Goal: Task Accomplishment & Management: Manage account settings

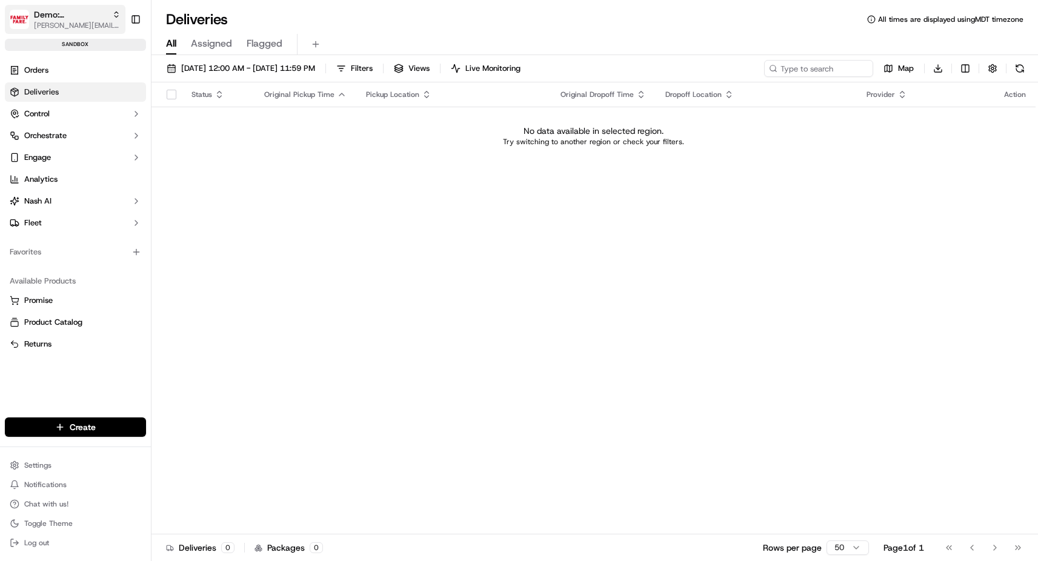
click at [65, 19] on span "Demo: [PERSON_NAME]" at bounding box center [70, 14] width 73 height 12
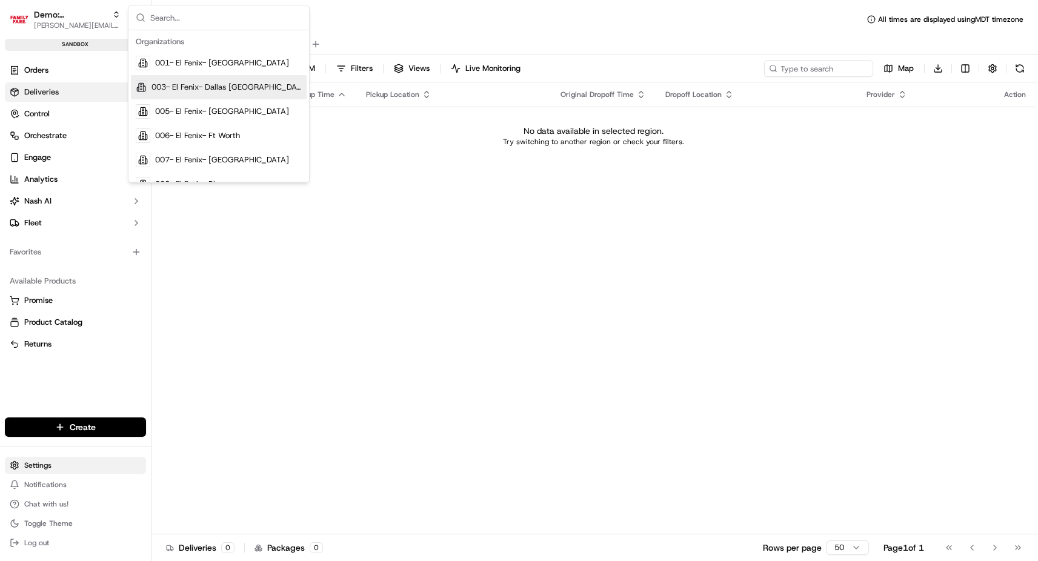
click at [43, 465] on html "Demo: Benny [EMAIL_ADDRESS][DOMAIN_NAME] Toggle Sidebar sandbox Orders Deliveri…" at bounding box center [519, 280] width 1038 height 561
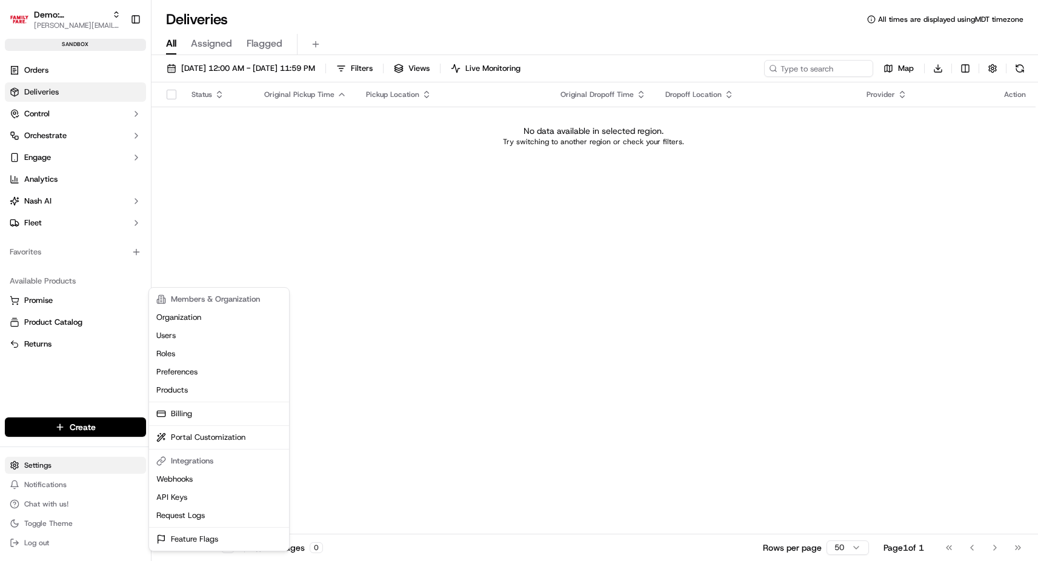
click at [25, 462] on html "Demo: Benny [EMAIL_ADDRESS][DOMAIN_NAME] Toggle Sidebar sandbox Orders Deliveri…" at bounding box center [519, 280] width 1038 height 561
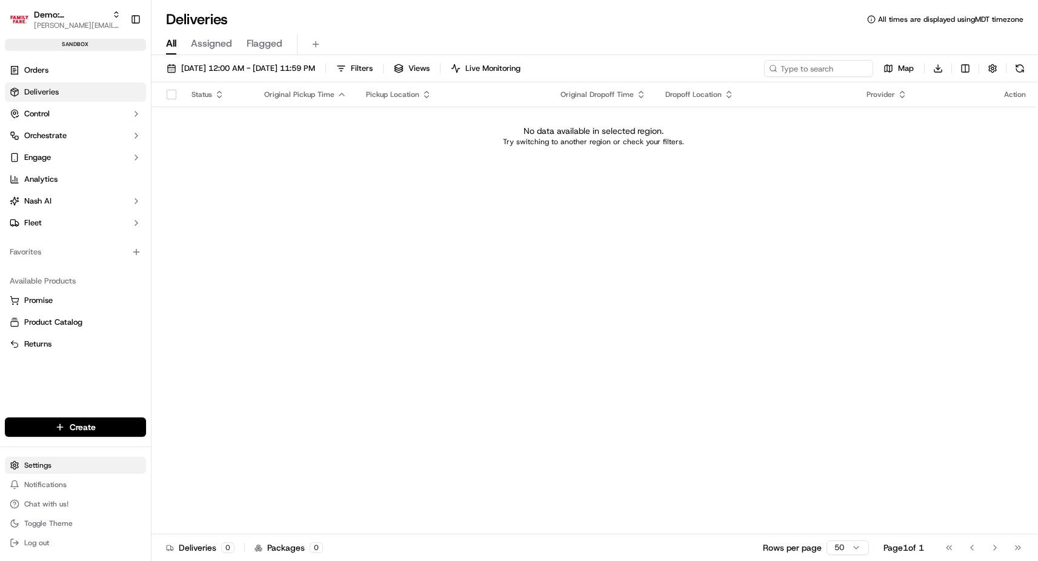
click at [59, 461] on html "Demo: Benny [EMAIL_ADDRESS][DOMAIN_NAME] Toggle Sidebar sandbox Orders Deliveri…" at bounding box center [519, 280] width 1038 height 561
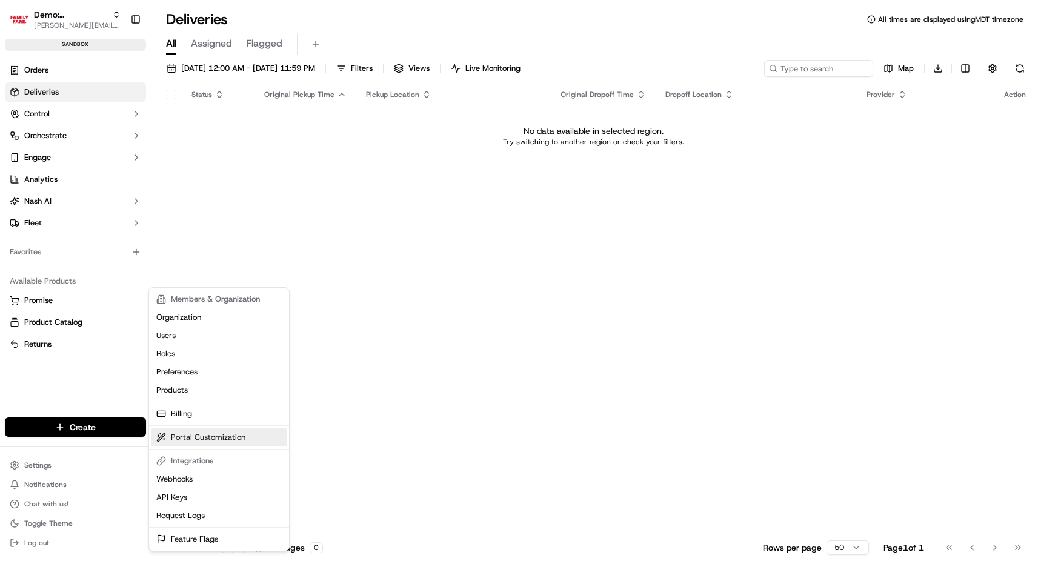
click at [187, 437] on link "Portal Customization" at bounding box center [219, 438] width 135 height 18
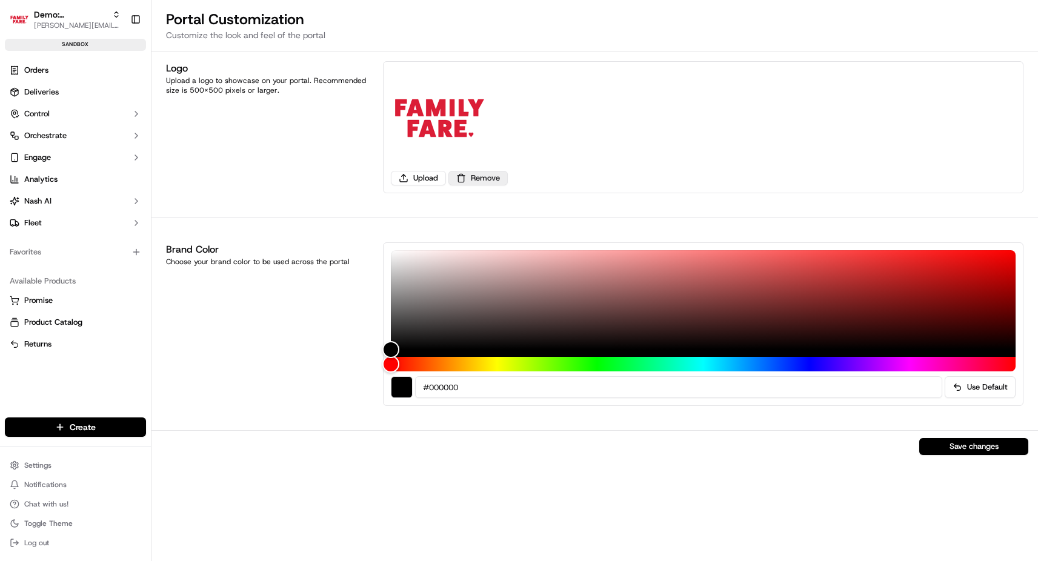
click at [479, 174] on button "Remove" at bounding box center [478, 178] width 59 height 15
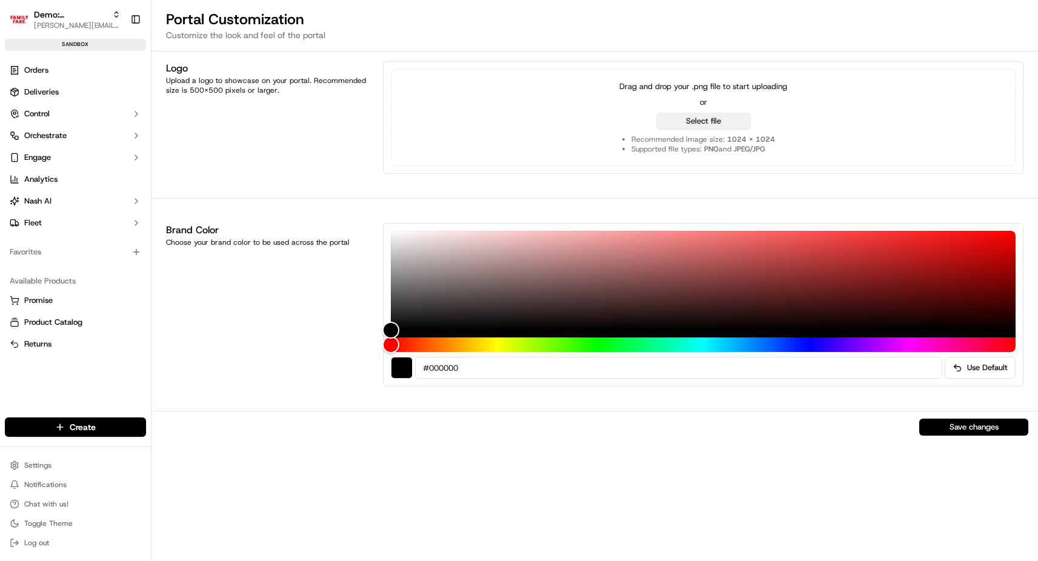
click at [724, 119] on button "Select file" at bounding box center [703, 121] width 95 height 17
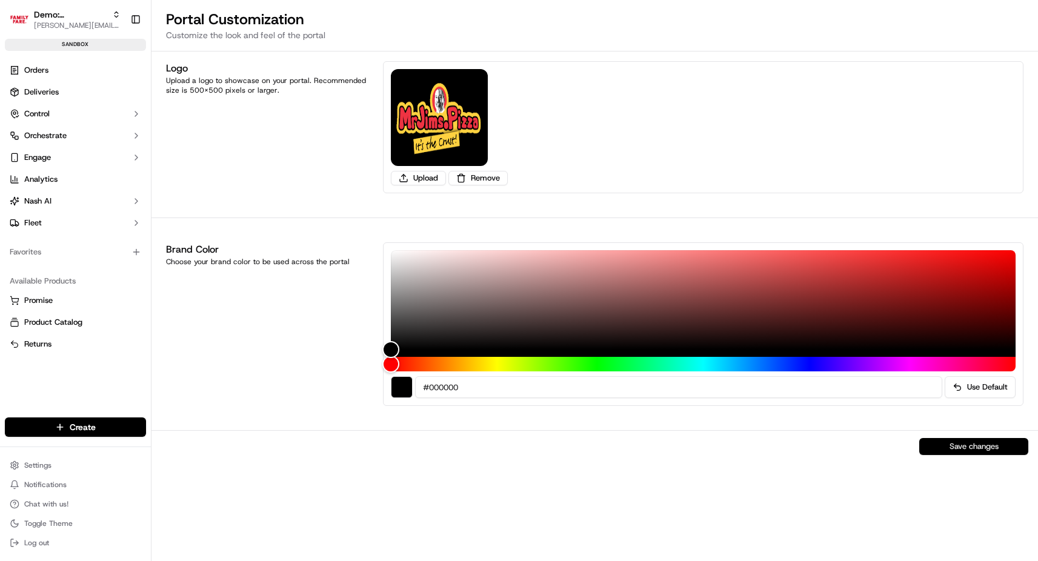
click at [947, 444] on button "Save changes" at bounding box center [974, 446] width 109 height 17
click at [36, 112] on span "Control" at bounding box center [36, 113] width 25 height 11
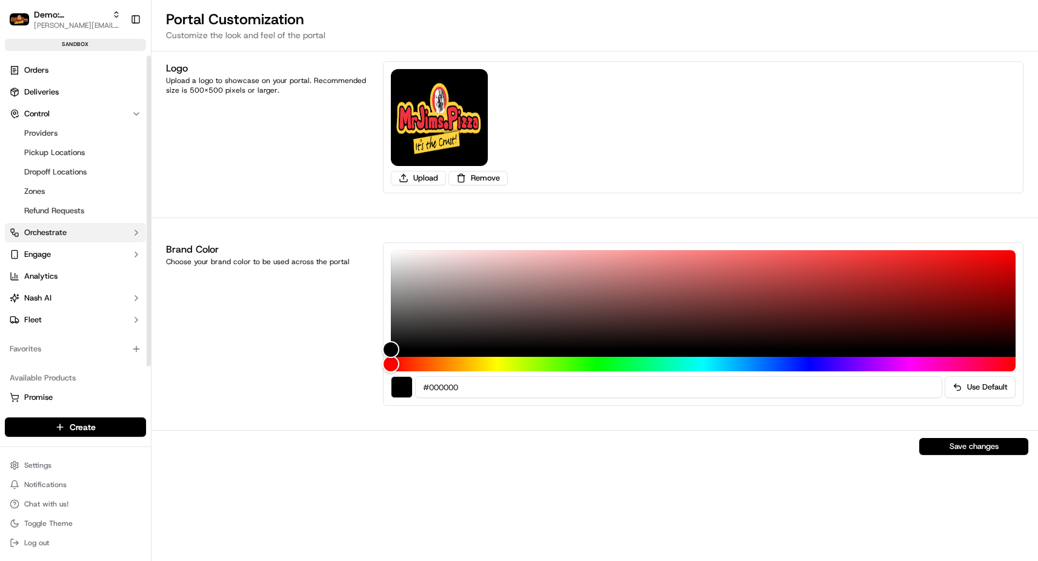
click at [36, 229] on span "Orchestrate" at bounding box center [45, 232] width 42 height 11
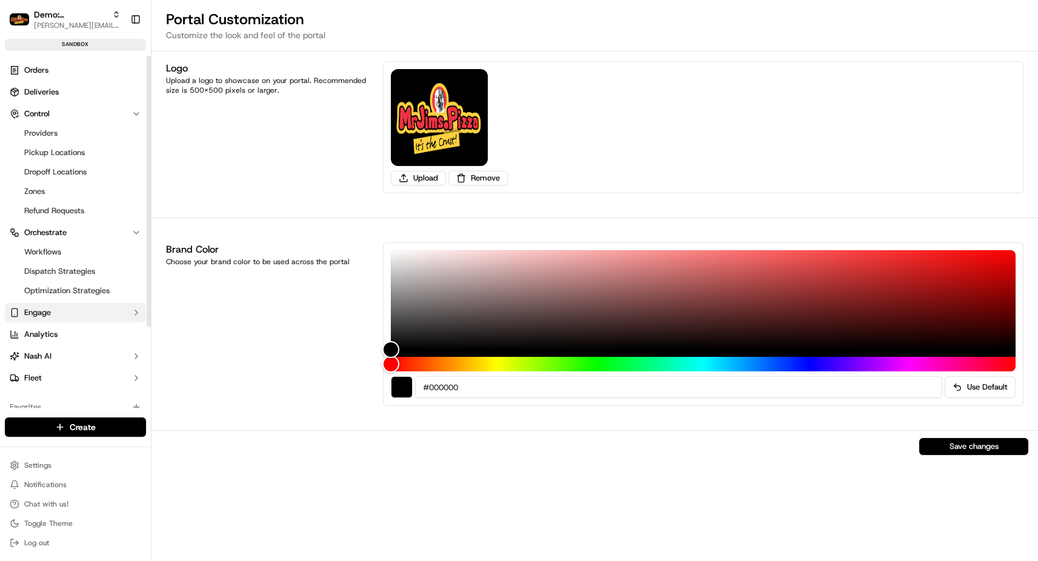
click at [43, 310] on span "Engage" at bounding box center [37, 312] width 27 height 11
click at [98, 327] on span "Tracking Customization" at bounding box center [66, 332] width 84 height 11
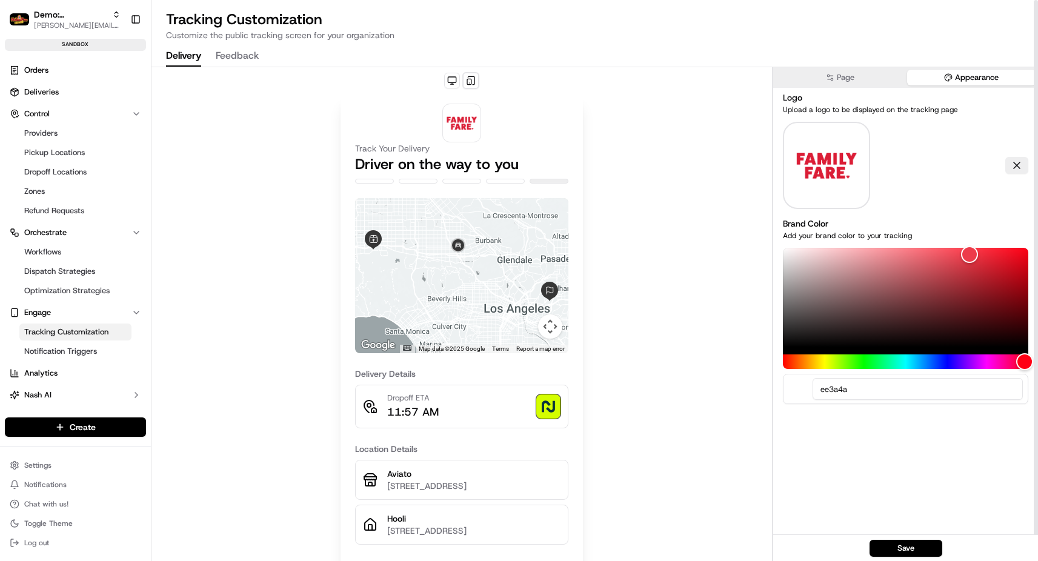
click at [961, 78] on button "Appearance" at bounding box center [971, 78] width 129 height 16
click at [1020, 165] on button at bounding box center [1017, 165] width 23 height 17
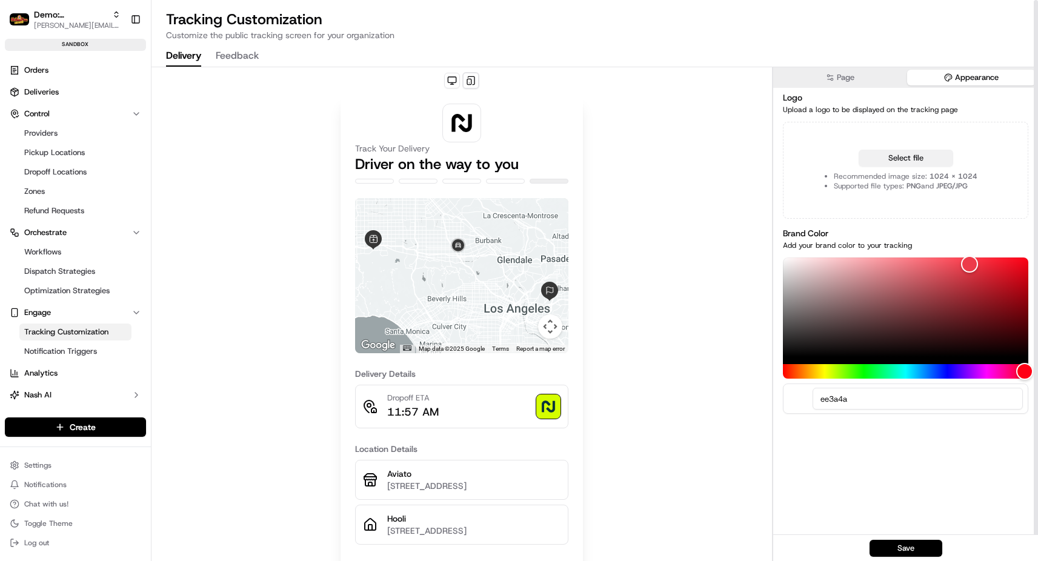
click at [925, 158] on button "Select file" at bounding box center [906, 158] width 95 height 17
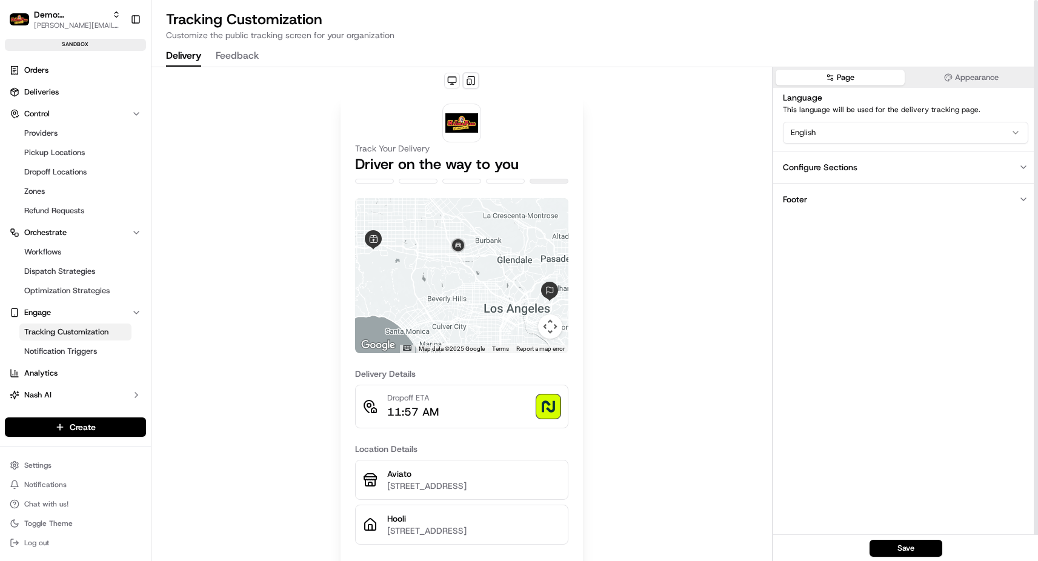
click at [841, 81] on button "Page" at bounding box center [840, 78] width 129 height 16
click at [875, 172] on button "Configure Sections" at bounding box center [905, 167] width 265 height 32
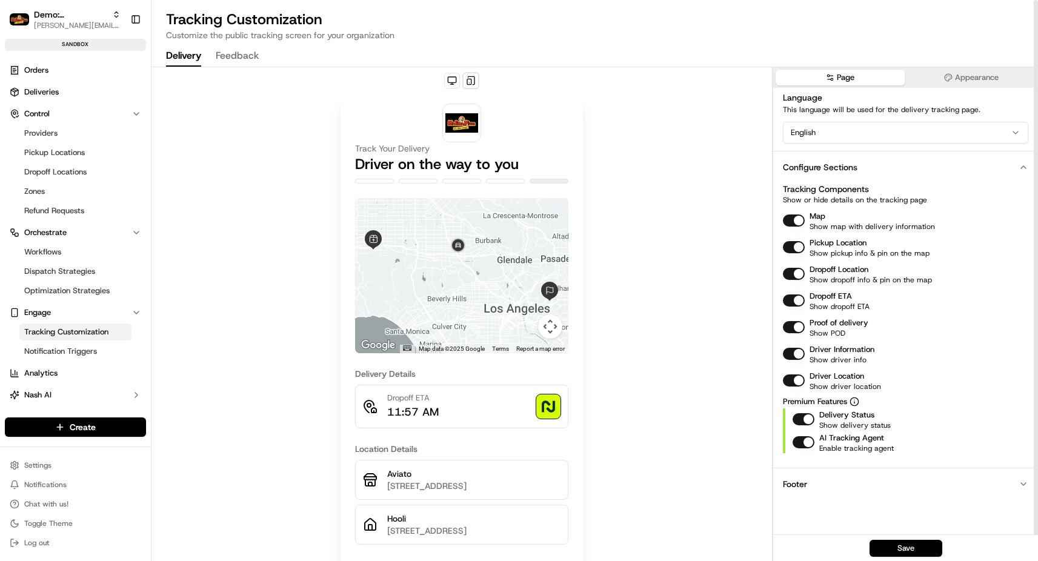
click at [843, 498] on button "Footer" at bounding box center [905, 484] width 265 height 32
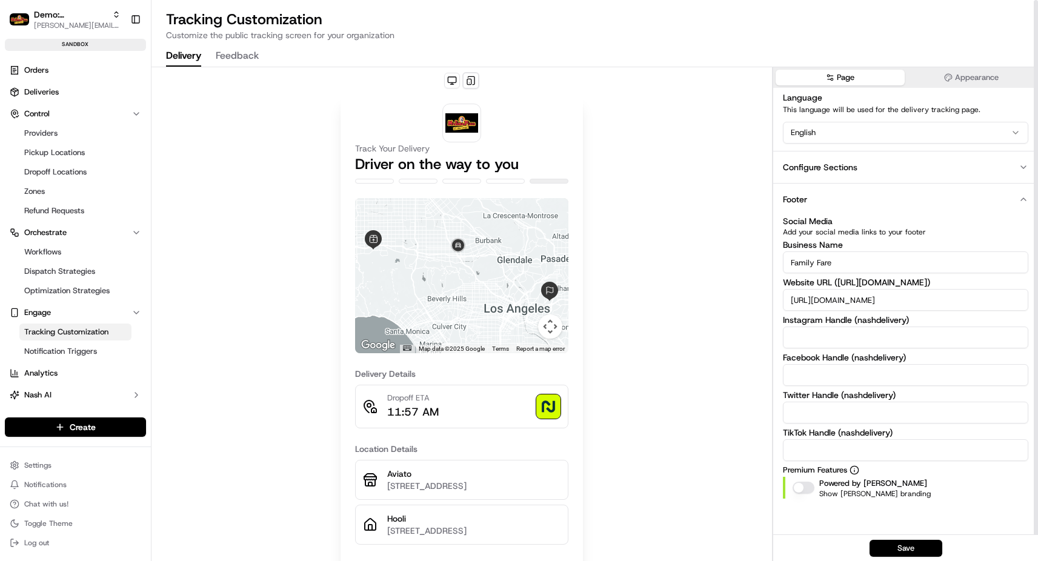
click at [827, 266] on input "Family Fare" at bounding box center [905, 263] width 245 height 22
type input "MrJim"
drag, startPoint x: 837, startPoint y: 299, endPoint x: 937, endPoint y: 303, distance: 100.1
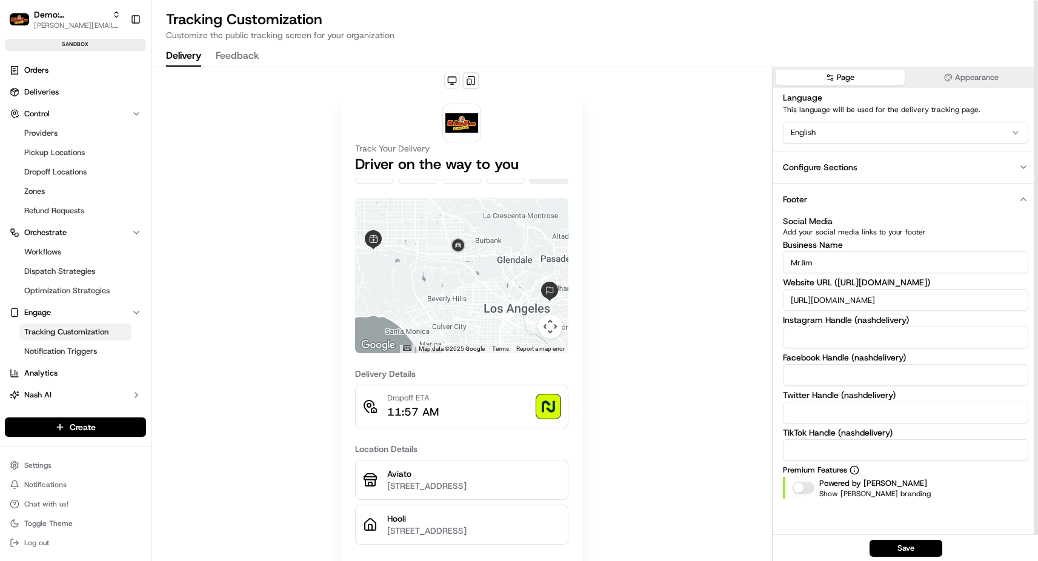
click at [938, 307] on input "[URL][DOMAIN_NAME]" at bounding box center [905, 300] width 245 height 22
type input "[URL][DOMAIN_NAME]"
click at [919, 549] on button "Save" at bounding box center [906, 548] width 73 height 17
click at [39, 72] on span "Orders" at bounding box center [36, 70] width 24 height 11
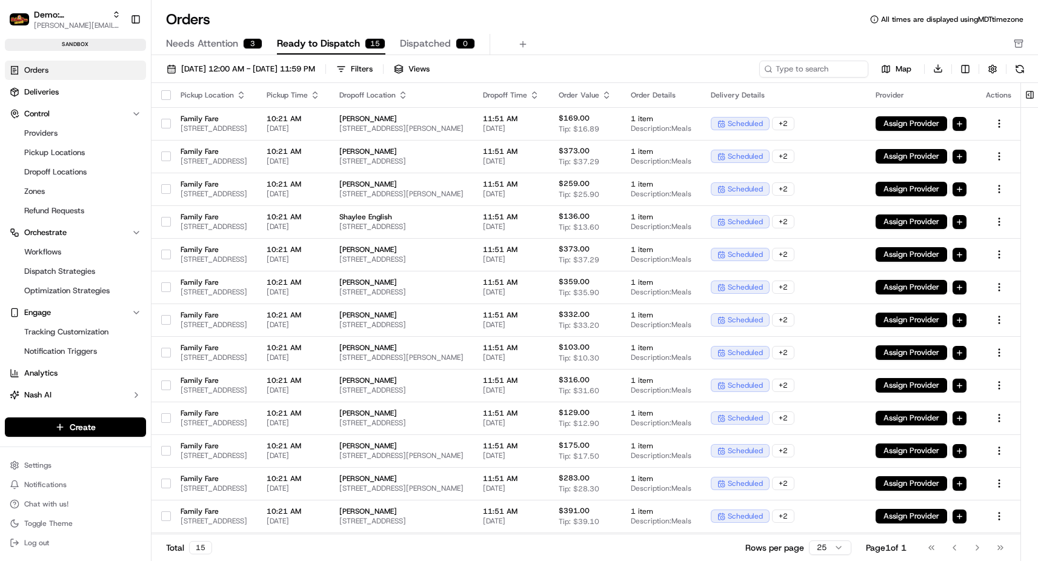
click at [165, 95] on button "button" at bounding box center [166, 95] width 10 height 10
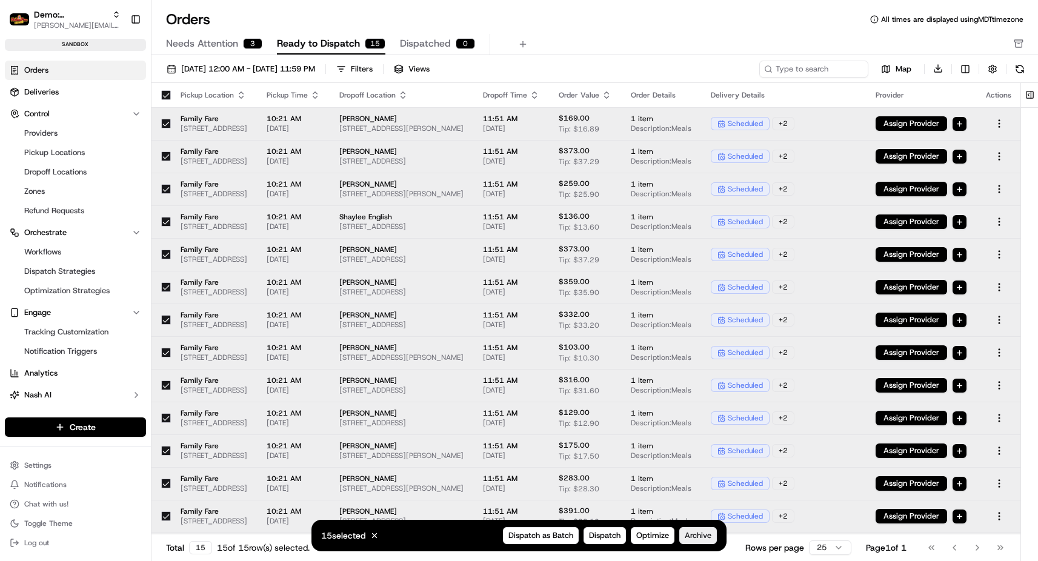
click at [707, 535] on span "Archive" at bounding box center [698, 535] width 27 height 11
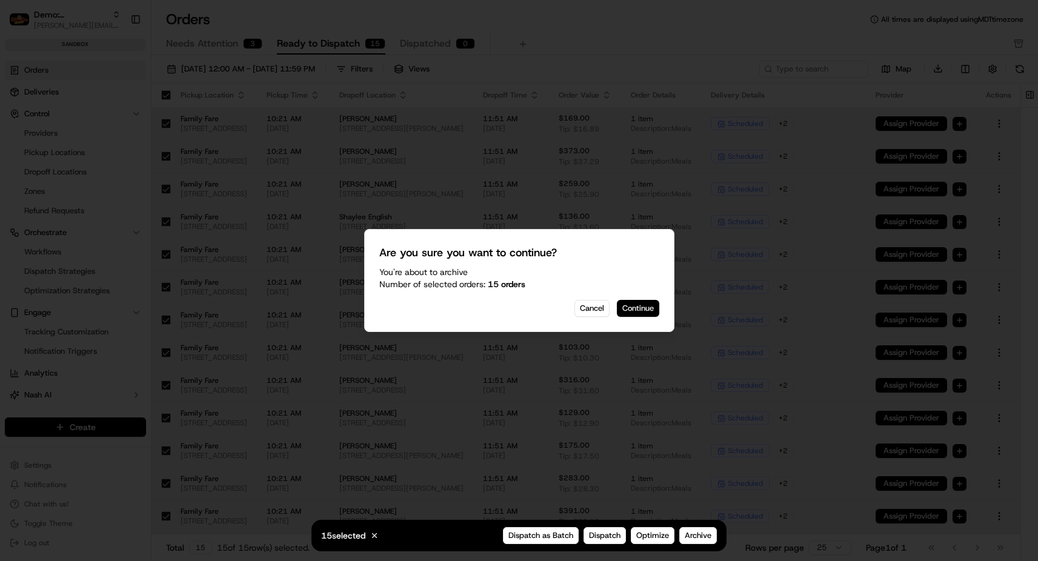
click at [644, 312] on button "Continue" at bounding box center [638, 308] width 42 height 17
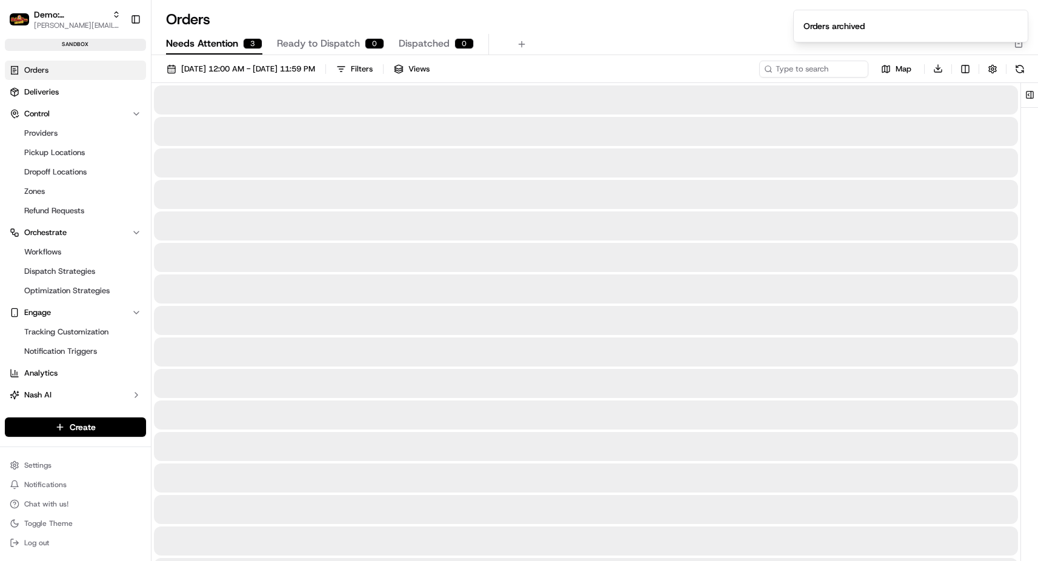
click at [222, 40] on span "Needs Attention" at bounding box center [202, 43] width 72 height 15
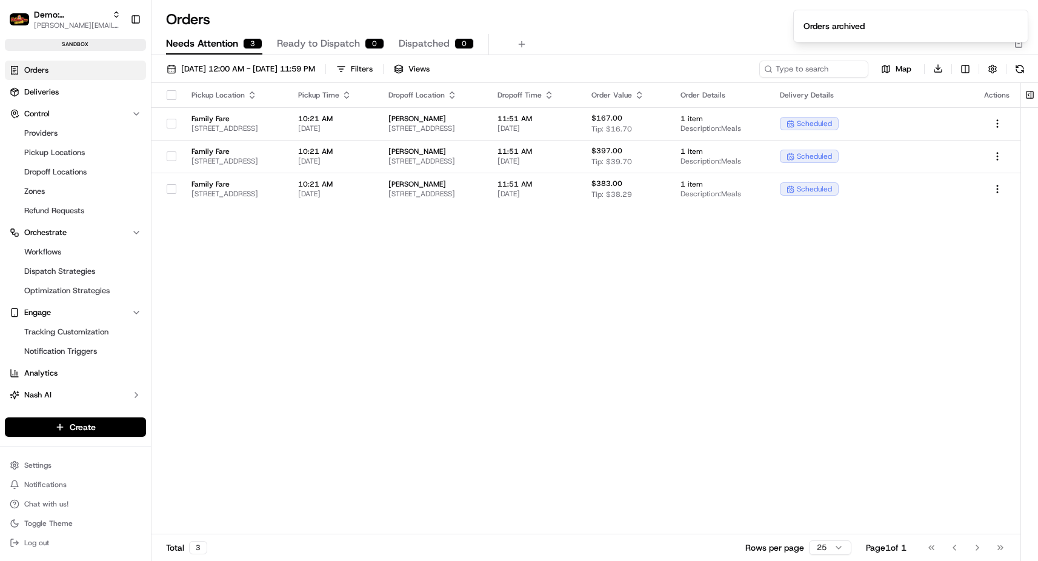
click at [171, 93] on button "button" at bounding box center [172, 95] width 10 height 10
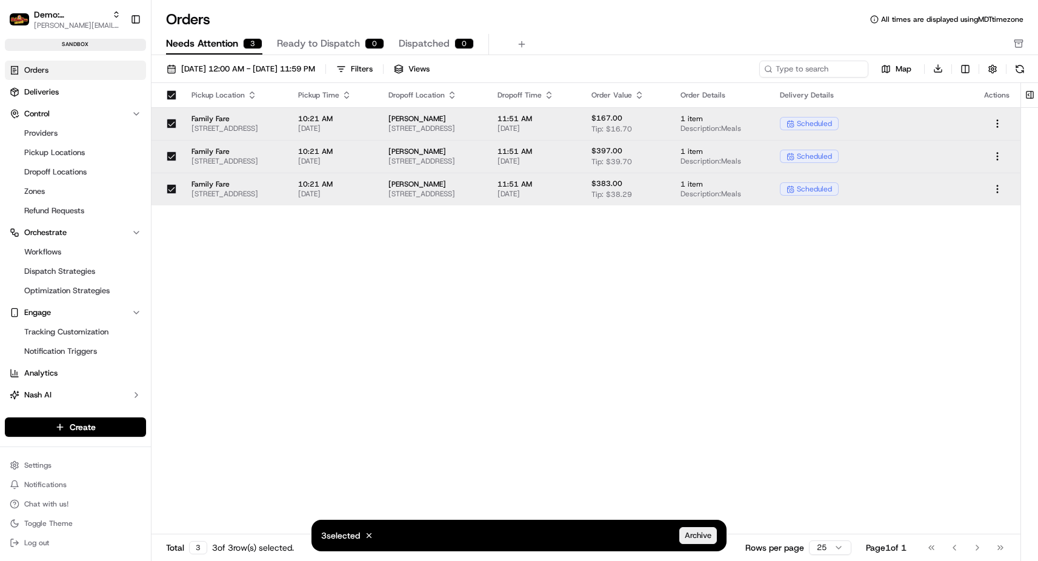
click at [699, 536] on span "Archive" at bounding box center [698, 535] width 27 height 11
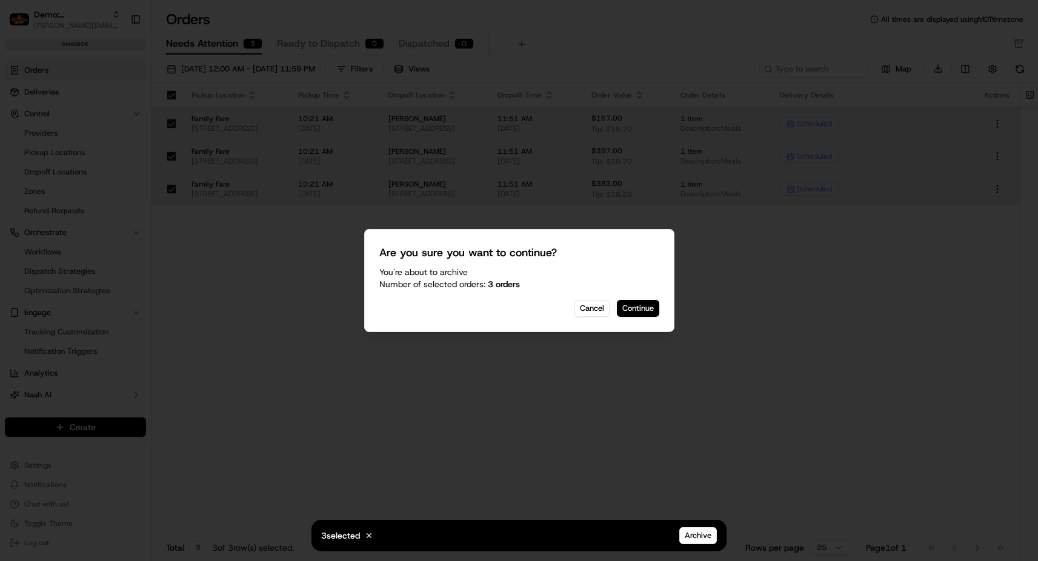
click at [645, 315] on button "Continue" at bounding box center [638, 308] width 42 height 17
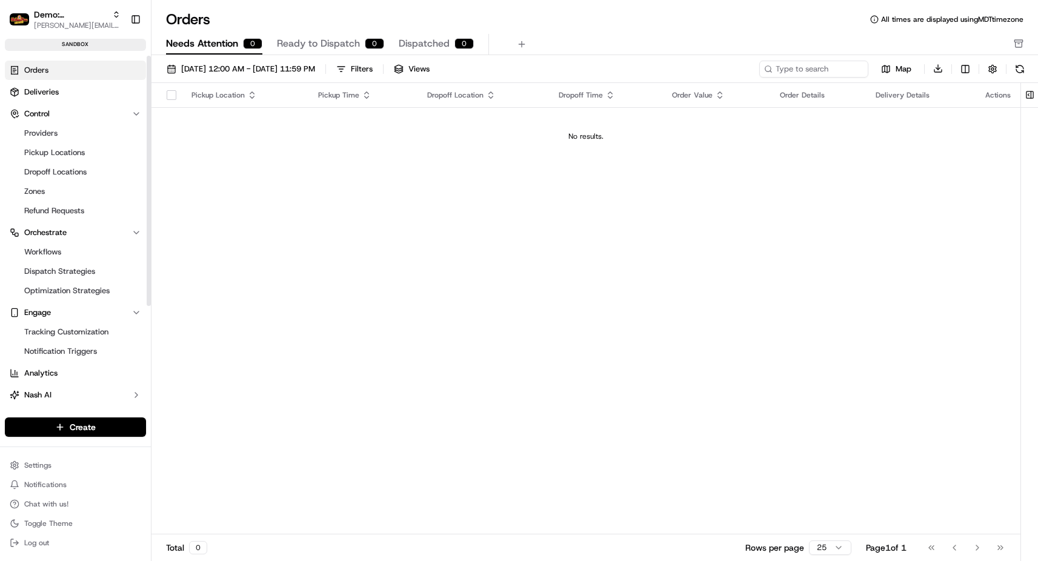
click at [46, 427] on html "Demo: Benny [EMAIL_ADDRESS][DOMAIN_NAME] Toggle Sidebar sandbox Orders Deliveri…" at bounding box center [519, 280] width 1038 height 561
click at [225, 496] on link "CSV Upload" at bounding box center [219, 493] width 135 height 22
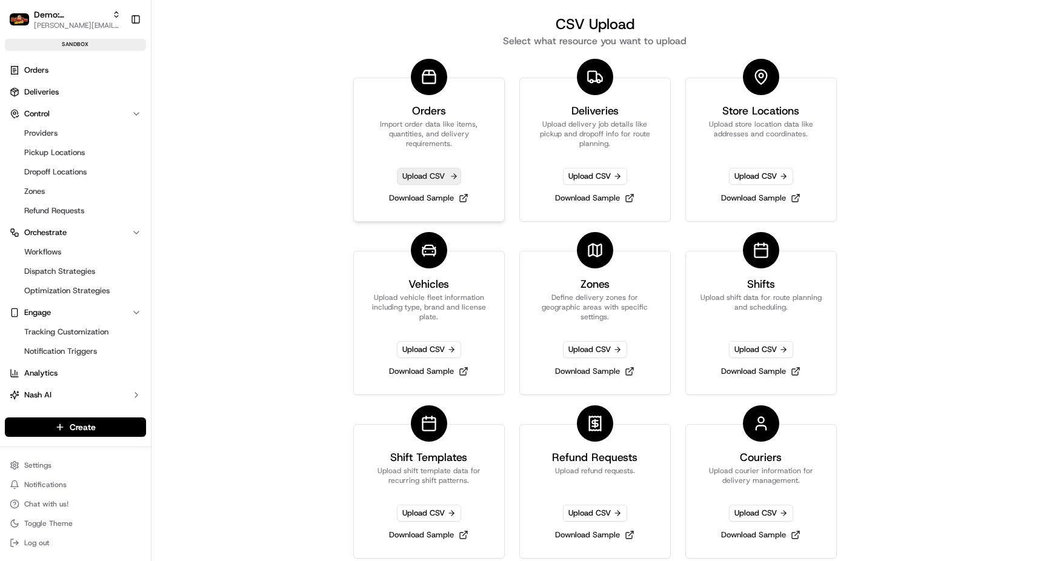
click at [416, 175] on span "Upload CSV" at bounding box center [429, 176] width 64 height 17
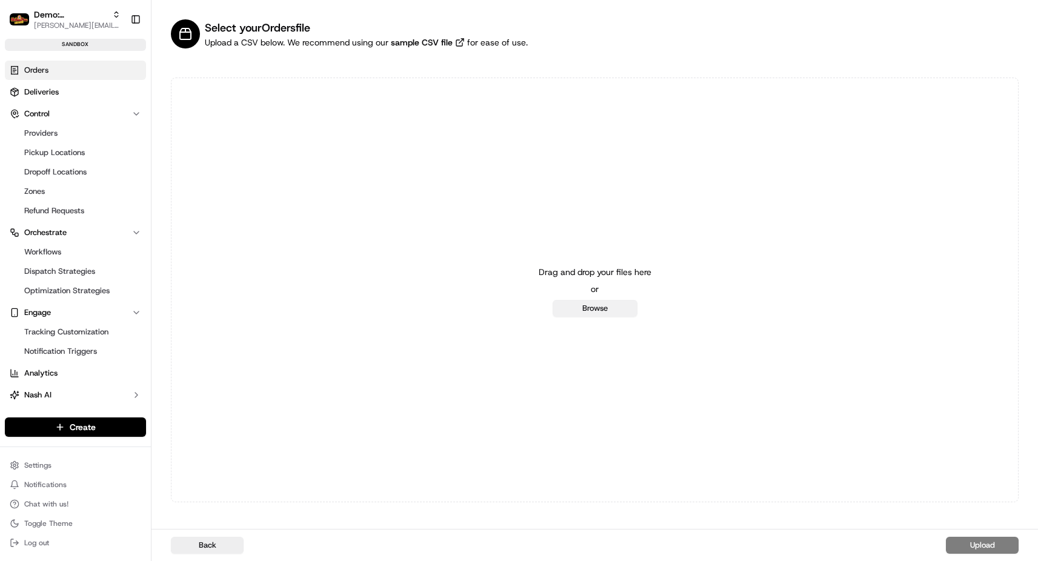
click at [588, 305] on button "Browse" at bounding box center [595, 308] width 85 height 17
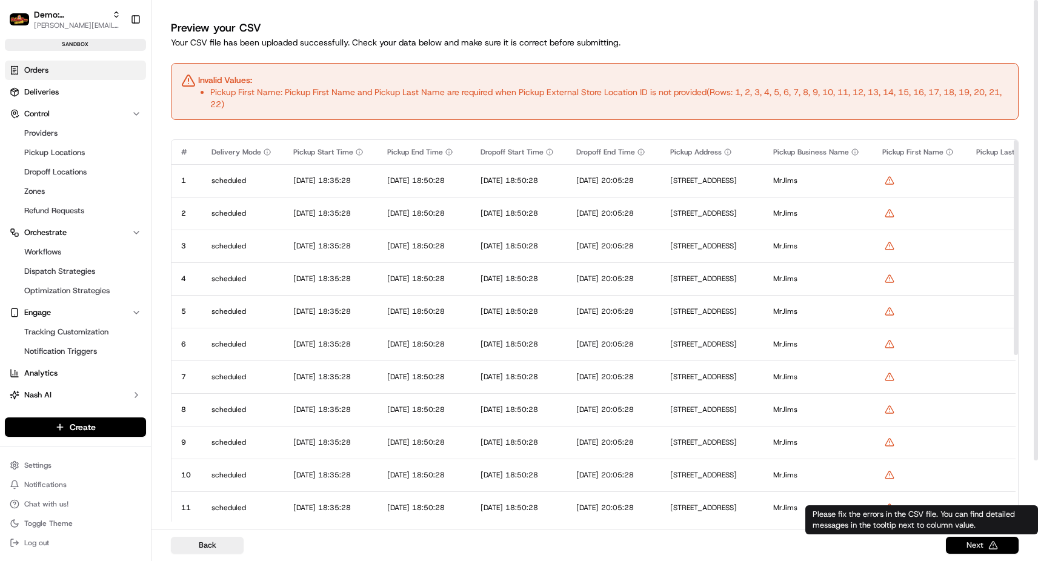
click at [981, 539] on button "Next" at bounding box center [982, 545] width 73 height 17
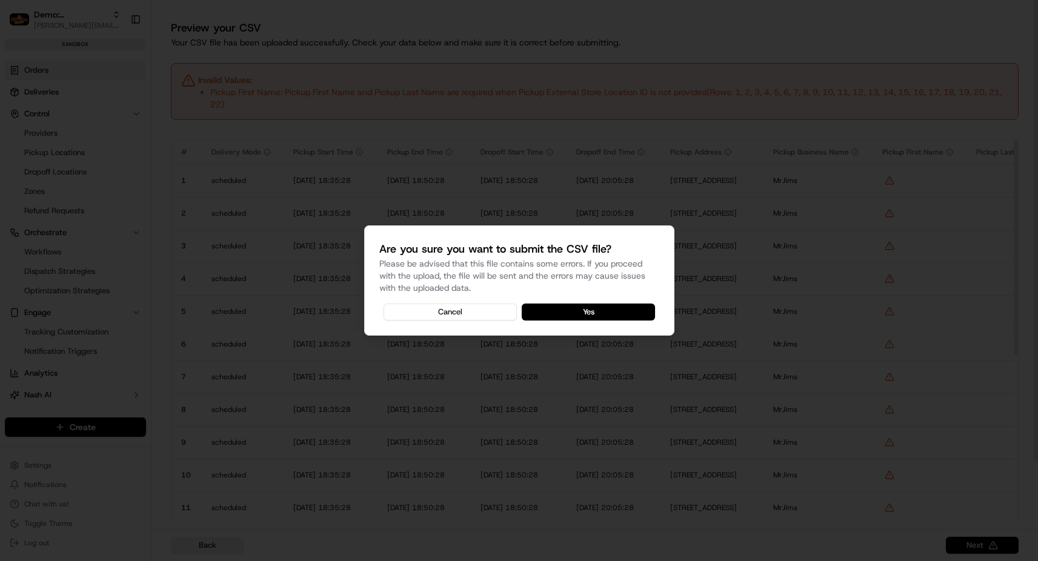
click at [978, 547] on div at bounding box center [519, 280] width 1038 height 561
click at [570, 309] on button "Yes" at bounding box center [588, 312] width 133 height 17
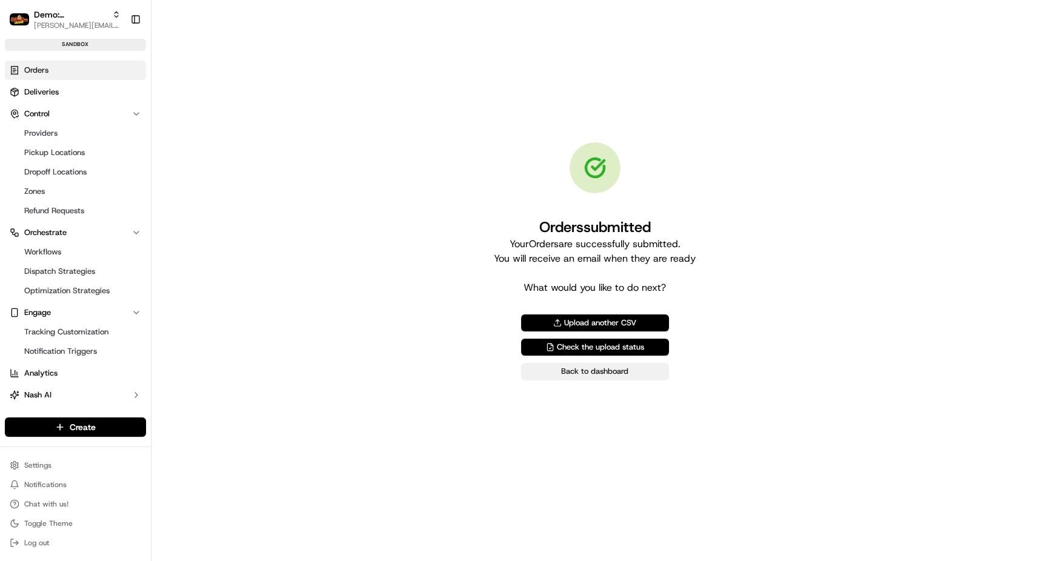
click at [581, 374] on link "Back to dashboard" at bounding box center [595, 371] width 148 height 17
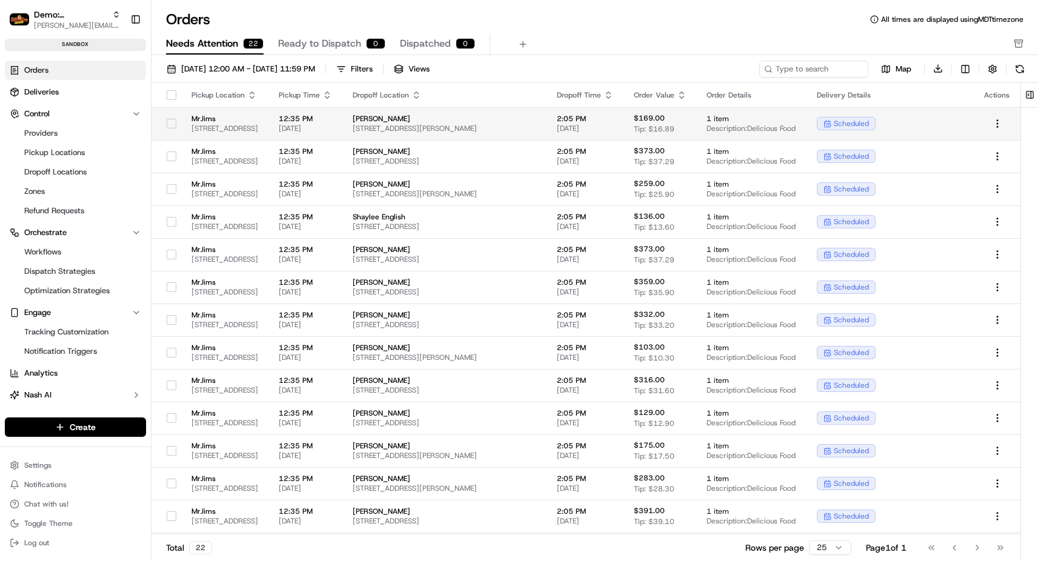
click at [259, 129] on span "[STREET_ADDRESS]" at bounding box center [226, 129] width 68 height 10
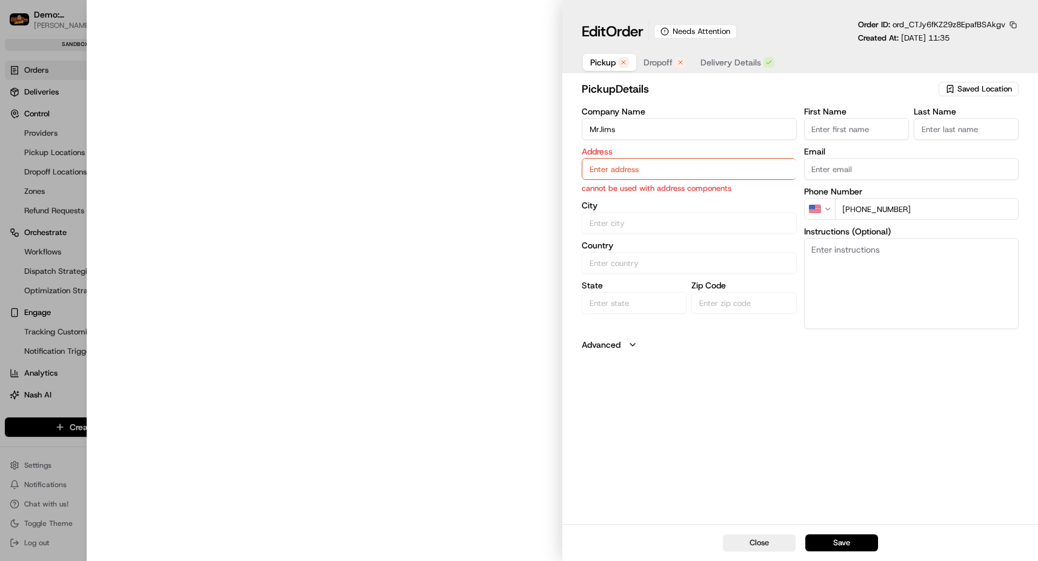
type input "[STREET_ADDRESS]"
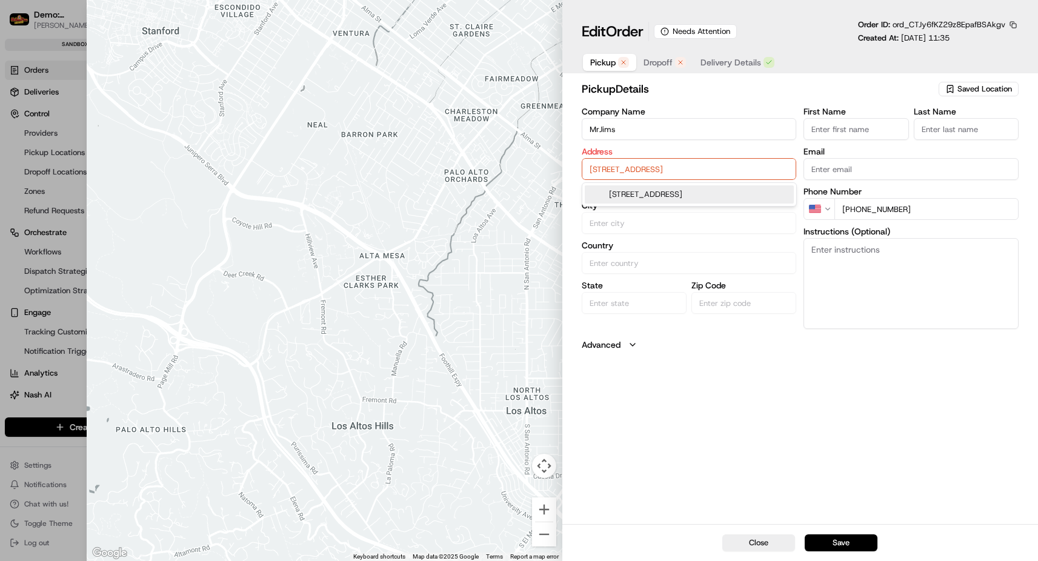
click at [684, 163] on input "[STREET_ADDRESS]" at bounding box center [689, 169] width 215 height 22
click at [680, 191] on div "[STREET_ADDRESS]" at bounding box center [689, 194] width 209 height 18
type input "[GEOGRAPHIC_DATA]"
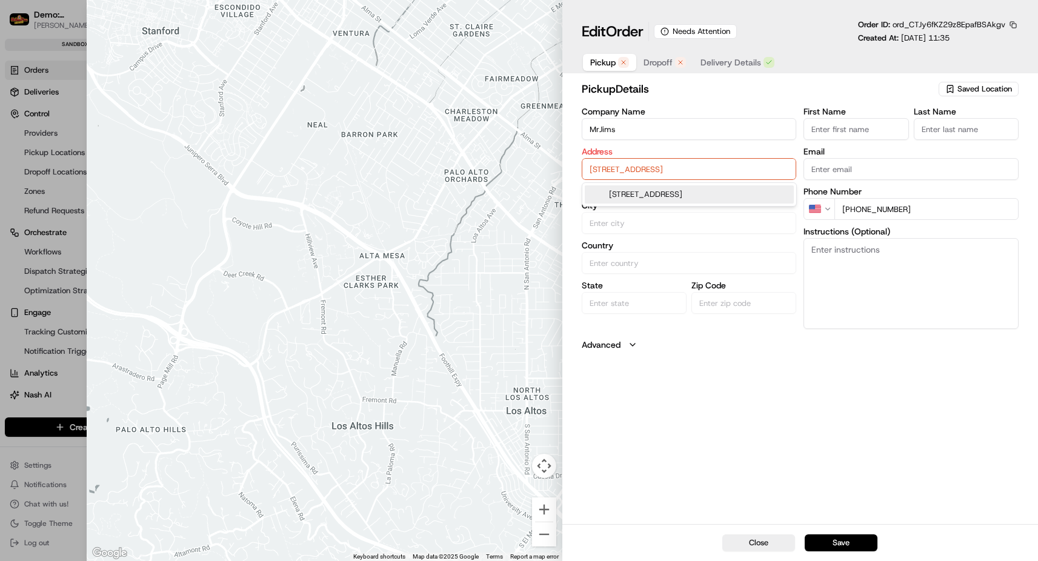
type input "75231"
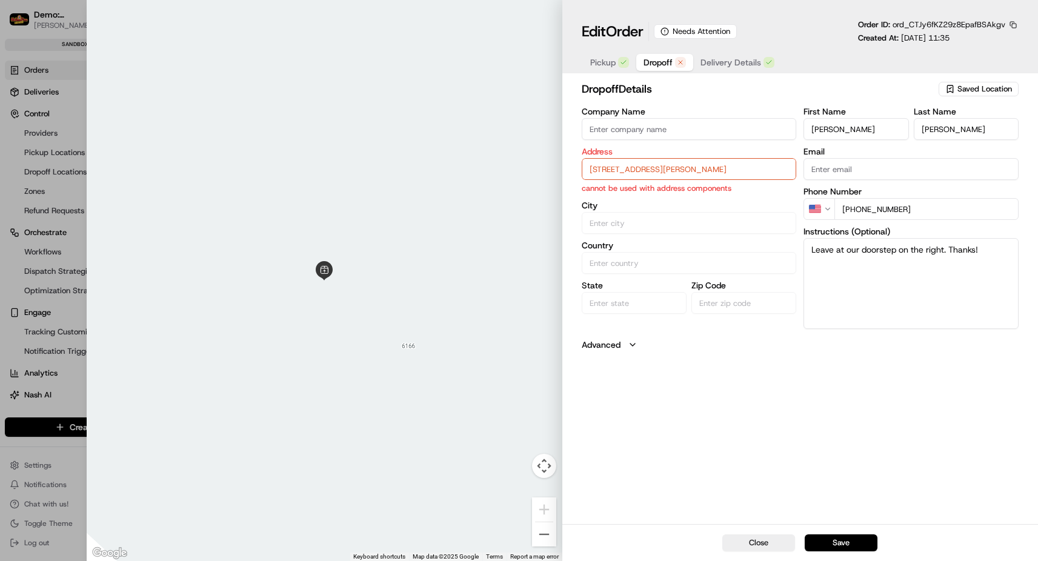
click at [664, 65] on span "Dropoff" at bounding box center [658, 62] width 29 height 12
click at [658, 172] on input "[STREET_ADDRESS][PERSON_NAME]" at bounding box center [689, 169] width 215 height 22
click at [666, 196] on div "[STREET_ADDRESS][PERSON_NAME]" at bounding box center [689, 194] width 209 height 18
type input "[STREET_ADDRESS][PERSON_NAME]"
type input "[GEOGRAPHIC_DATA]"
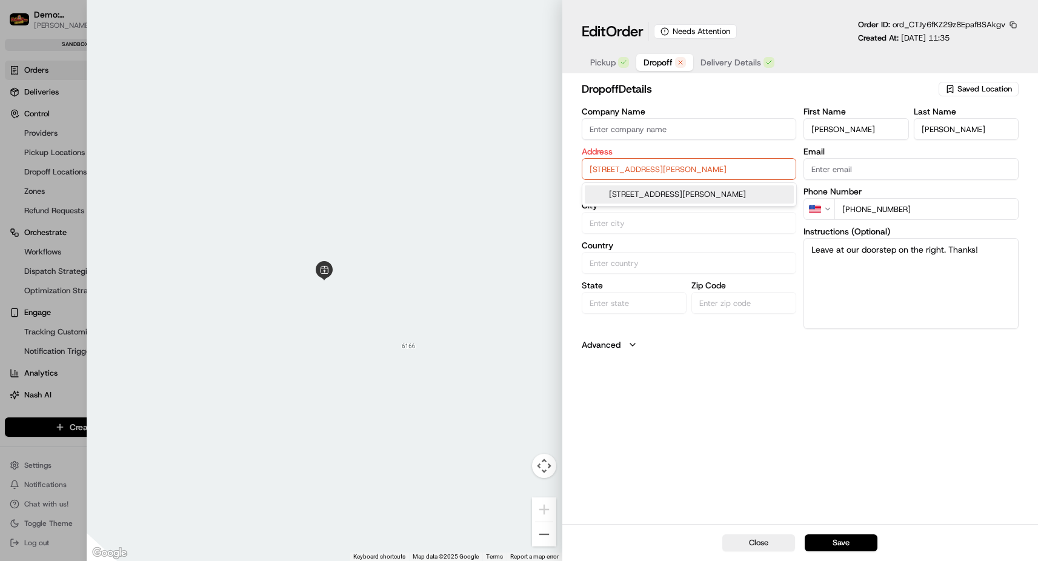
type input "[GEOGRAPHIC_DATA]"
type input "75104"
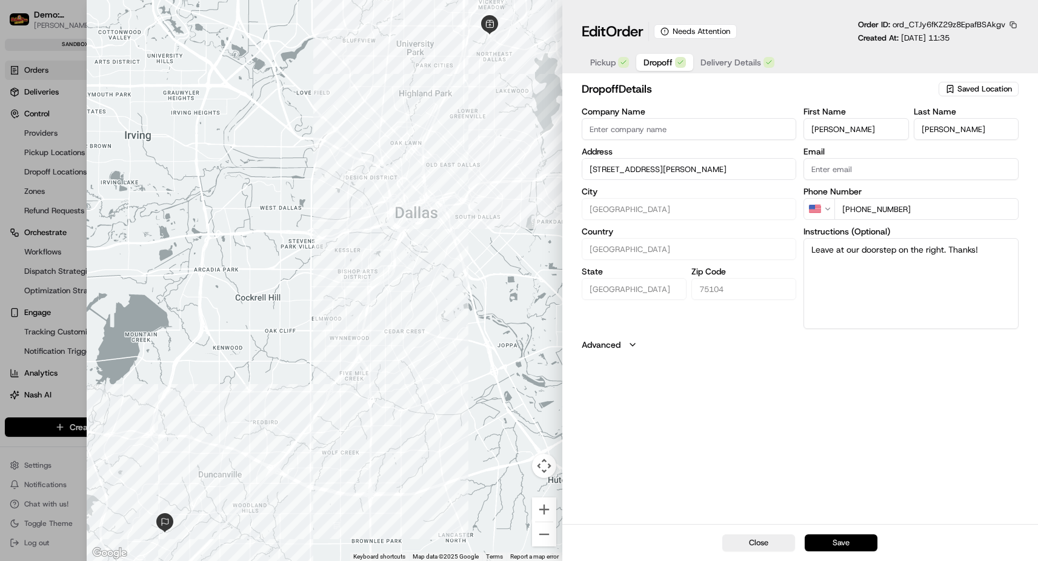
click at [843, 539] on button "Save" at bounding box center [841, 543] width 73 height 17
type input "+1"
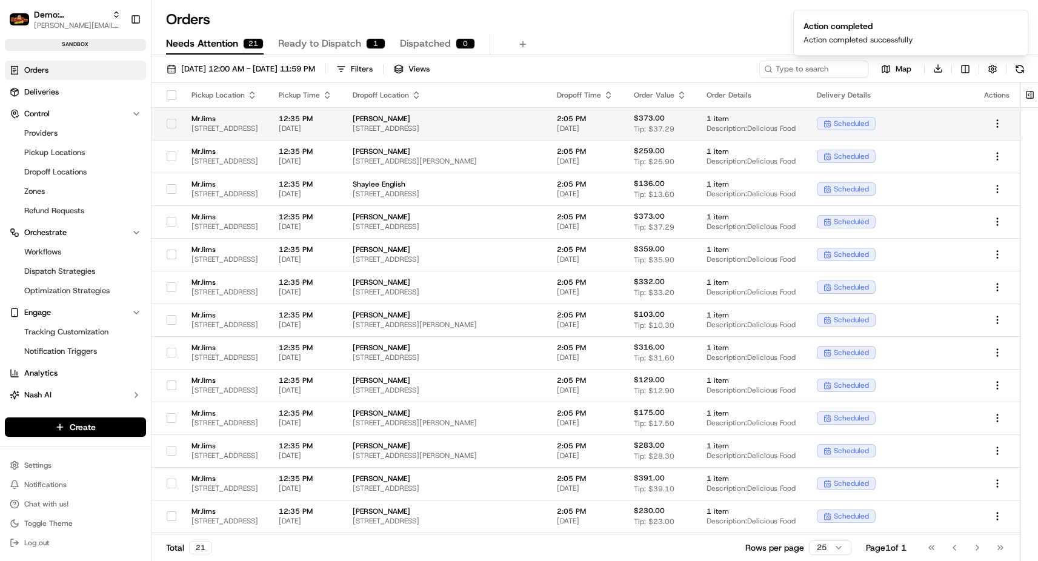
click at [237, 125] on span "[STREET_ADDRESS]" at bounding box center [226, 129] width 68 height 10
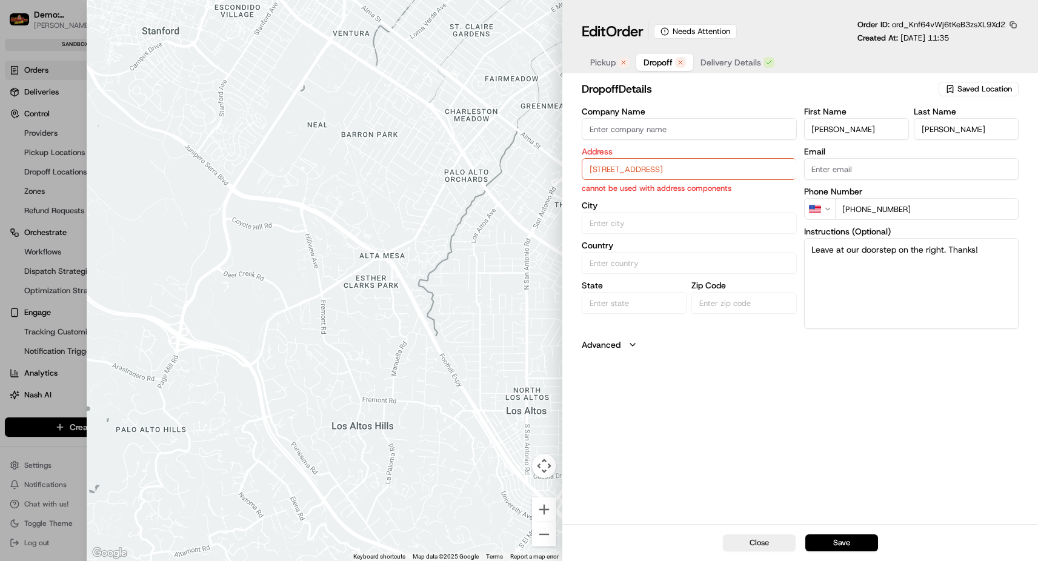
click at [653, 169] on input "[STREET_ADDRESS]" at bounding box center [689, 169] width 215 height 22
click at [653, 191] on div "[STREET_ADDRESS]" at bounding box center [689, 194] width 209 height 18
type input "[STREET_ADDRESS]"
type input "[GEOGRAPHIC_DATA]"
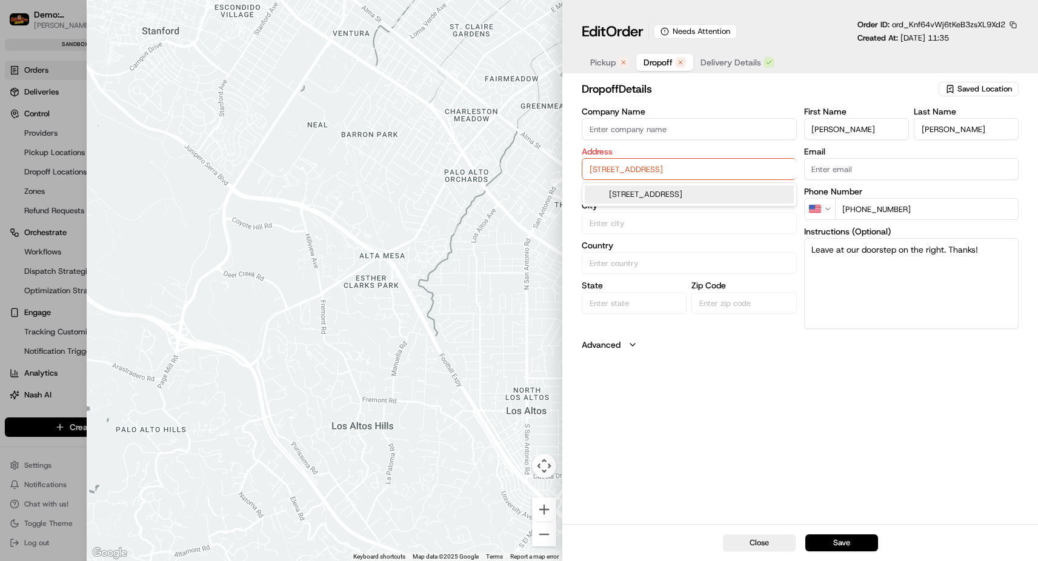
type input "[GEOGRAPHIC_DATA]"
type input "75243"
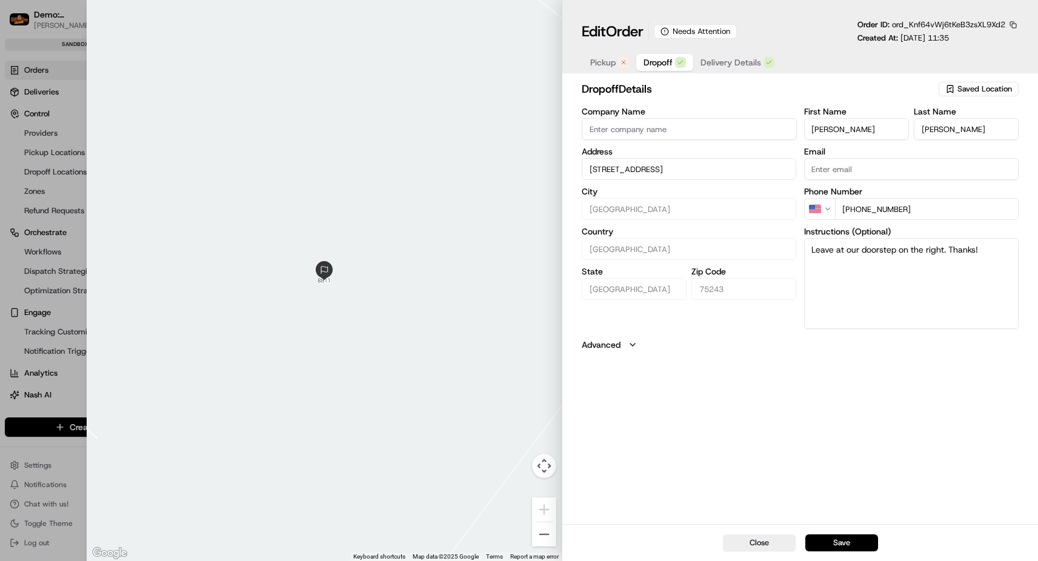
click at [610, 57] on span "Pickup" at bounding box center [602, 62] width 25 height 12
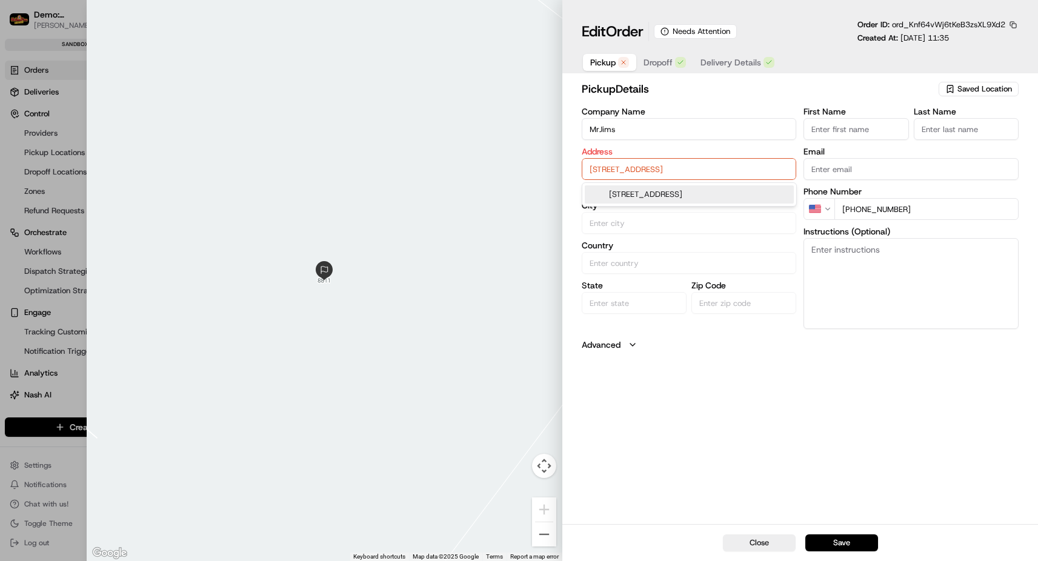
click at [635, 172] on input "[STREET_ADDRESS]" at bounding box center [689, 169] width 215 height 22
click at [705, 199] on div "[STREET_ADDRESS]" at bounding box center [689, 194] width 209 height 18
type input "[GEOGRAPHIC_DATA]"
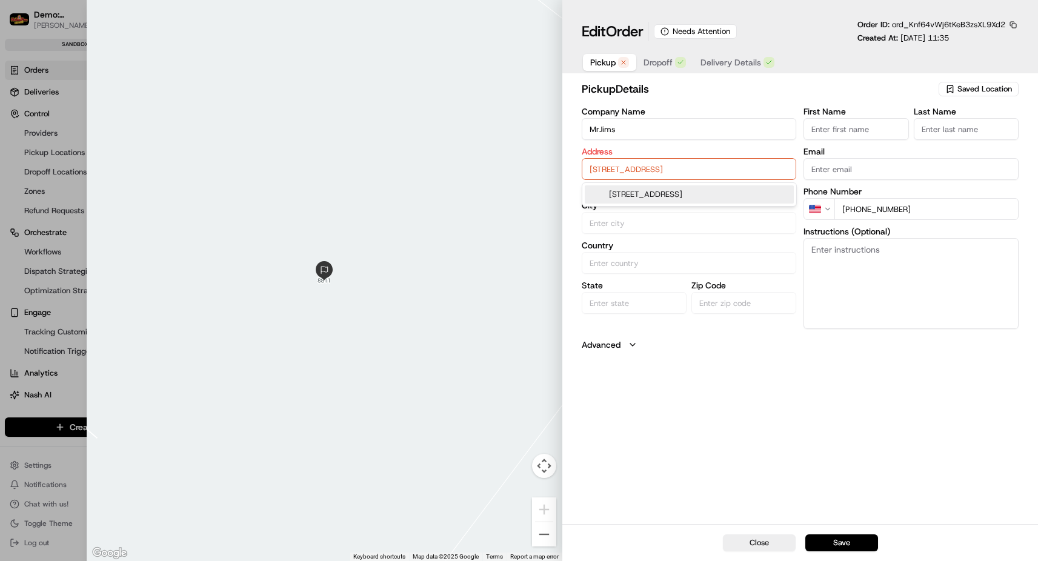
type input "75231"
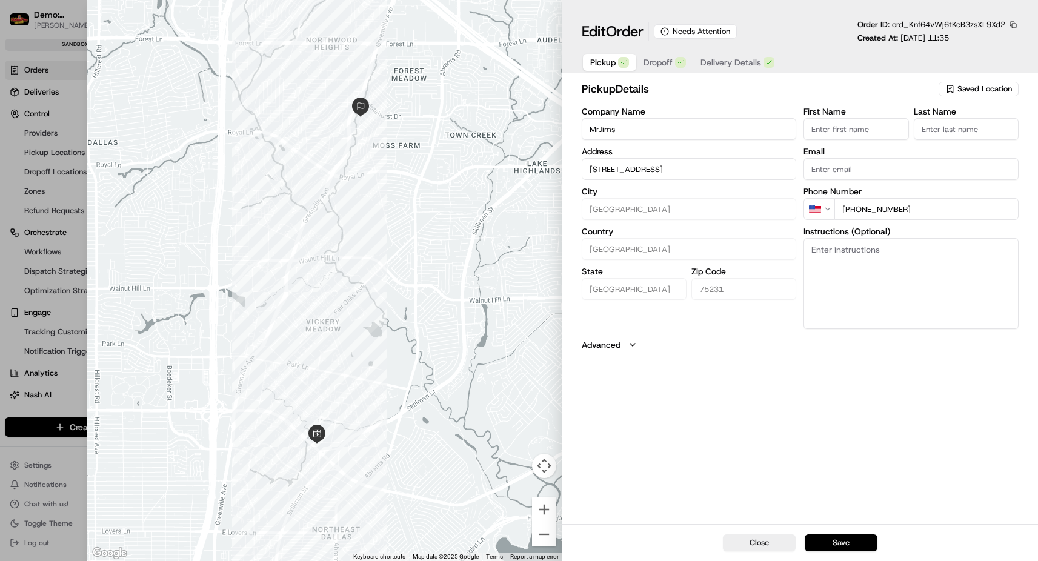
click at [853, 542] on button "Save" at bounding box center [841, 543] width 73 height 17
type input "+1"
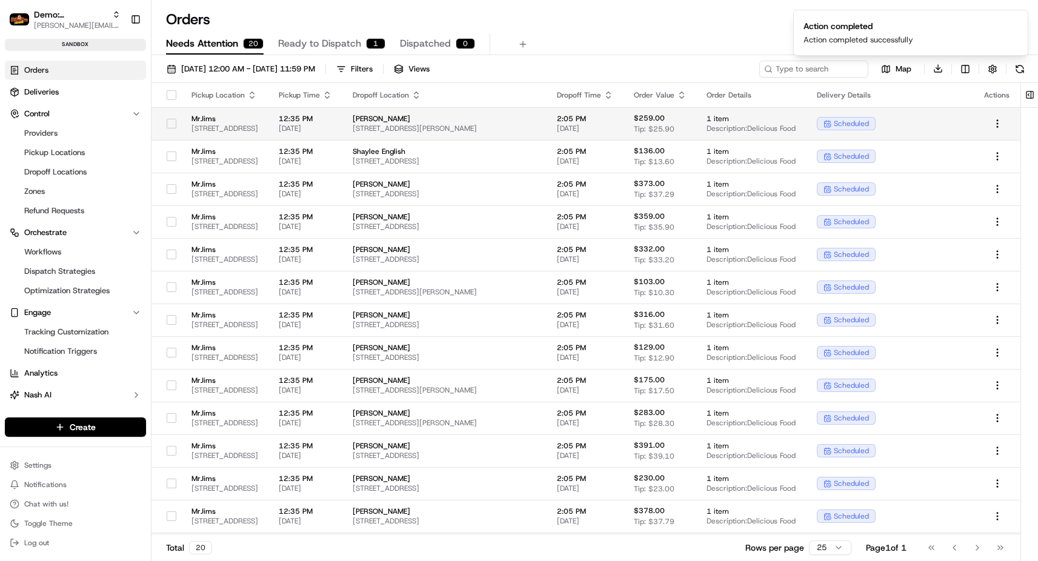
click at [259, 132] on span "[STREET_ADDRESS]" at bounding box center [226, 129] width 68 height 10
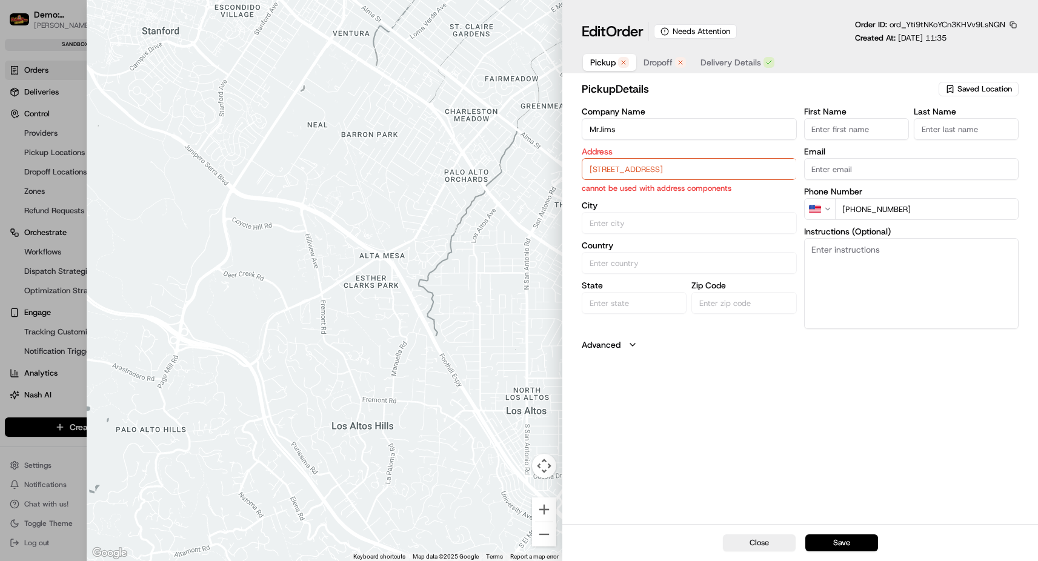
click at [647, 150] on label "Address" at bounding box center [689, 151] width 215 height 8
click at [652, 163] on input "[STREET_ADDRESS]" at bounding box center [689, 169] width 215 height 22
click at [655, 199] on div "[STREET_ADDRESS]" at bounding box center [689, 194] width 209 height 18
type input "[GEOGRAPHIC_DATA]"
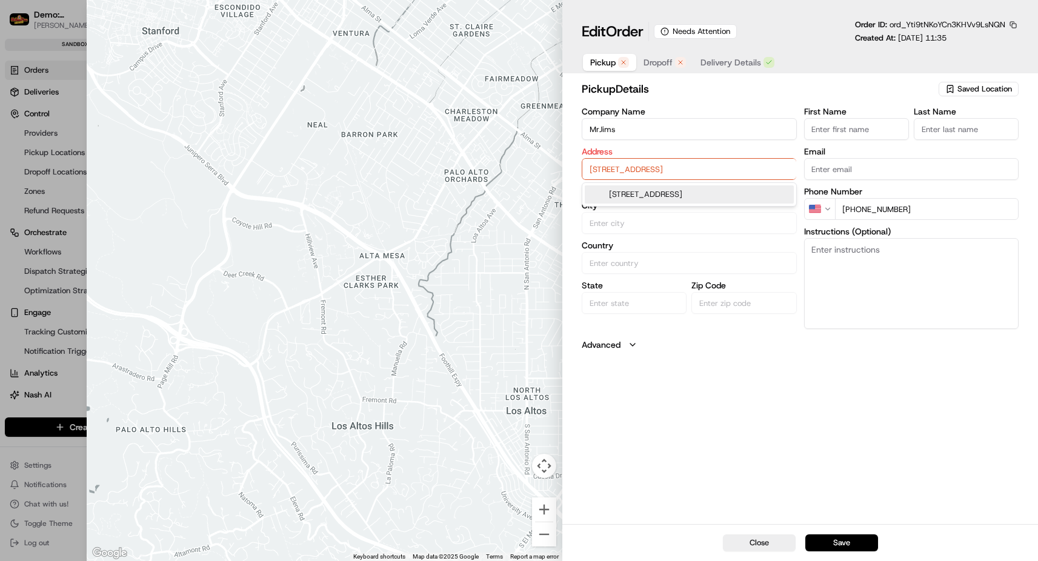
type input "[GEOGRAPHIC_DATA]"
type input "75231"
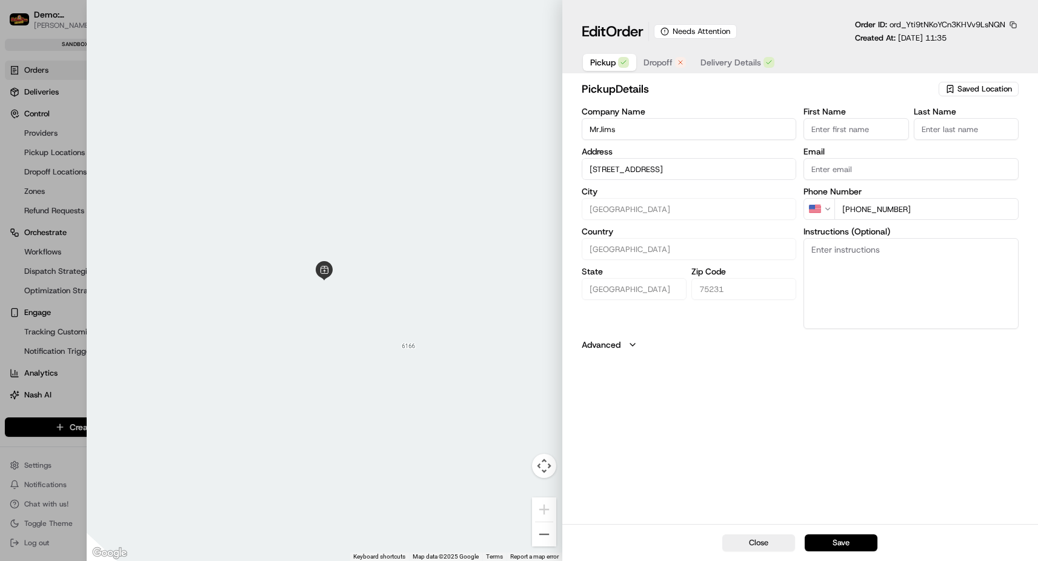
click at [660, 58] on span "Dropoff" at bounding box center [658, 62] width 29 height 12
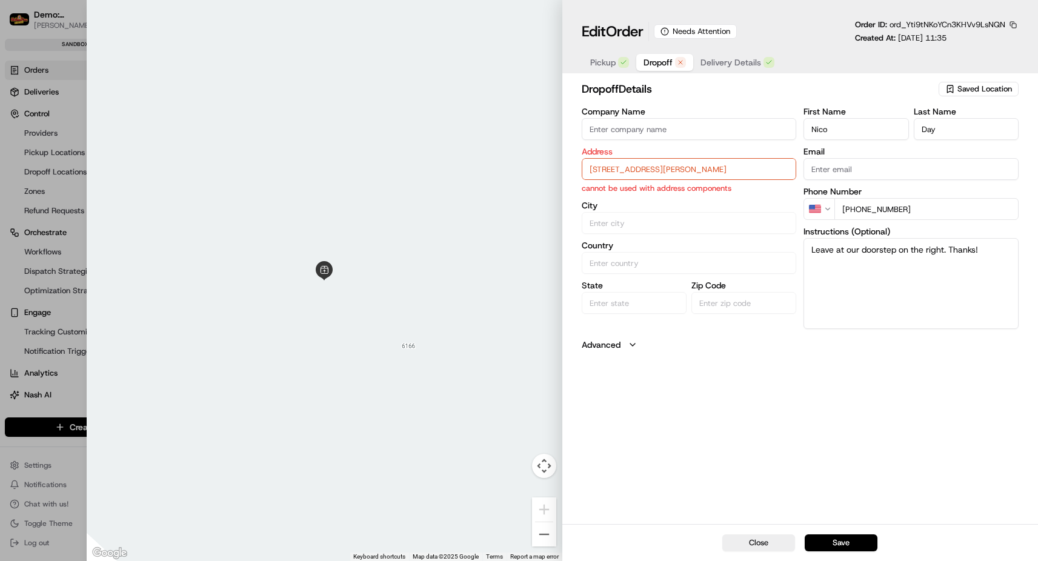
click at [664, 169] on input "[STREET_ADDRESS][PERSON_NAME]" at bounding box center [689, 169] width 215 height 22
click at [660, 190] on div "[STREET_ADDRESS][PERSON_NAME]" at bounding box center [689, 194] width 209 height 18
type input "[STREET_ADDRESS][PERSON_NAME]"
type input "Frisco"
type input "[GEOGRAPHIC_DATA]"
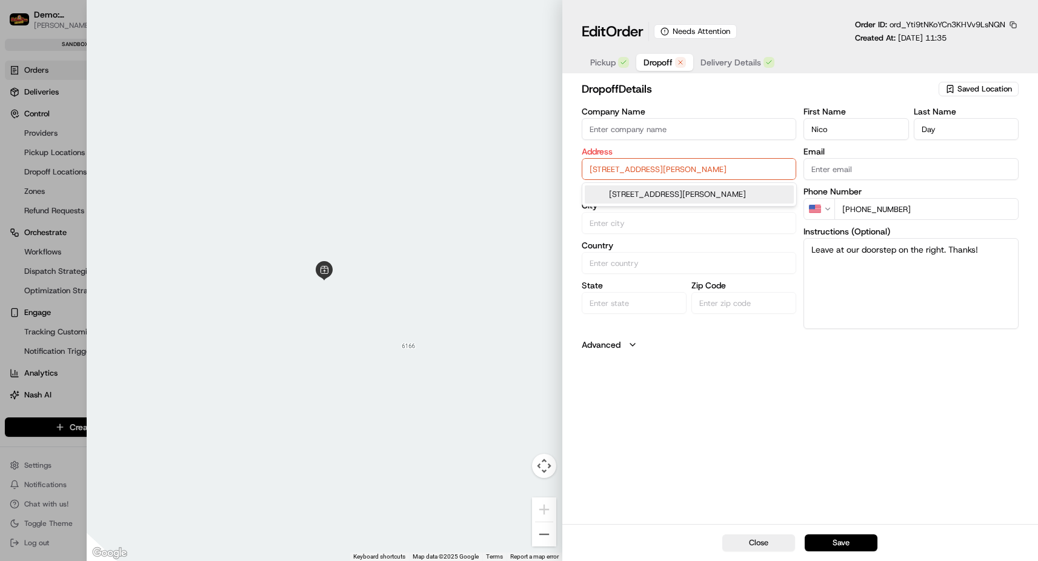
type input "[GEOGRAPHIC_DATA]"
type input "75034"
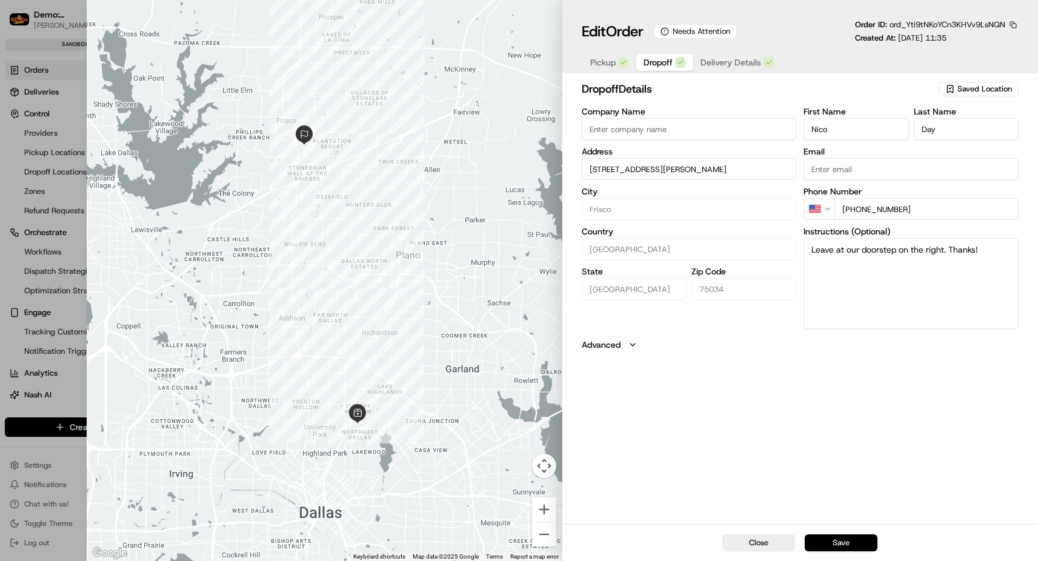
click at [839, 537] on button "Save" at bounding box center [841, 543] width 73 height 17
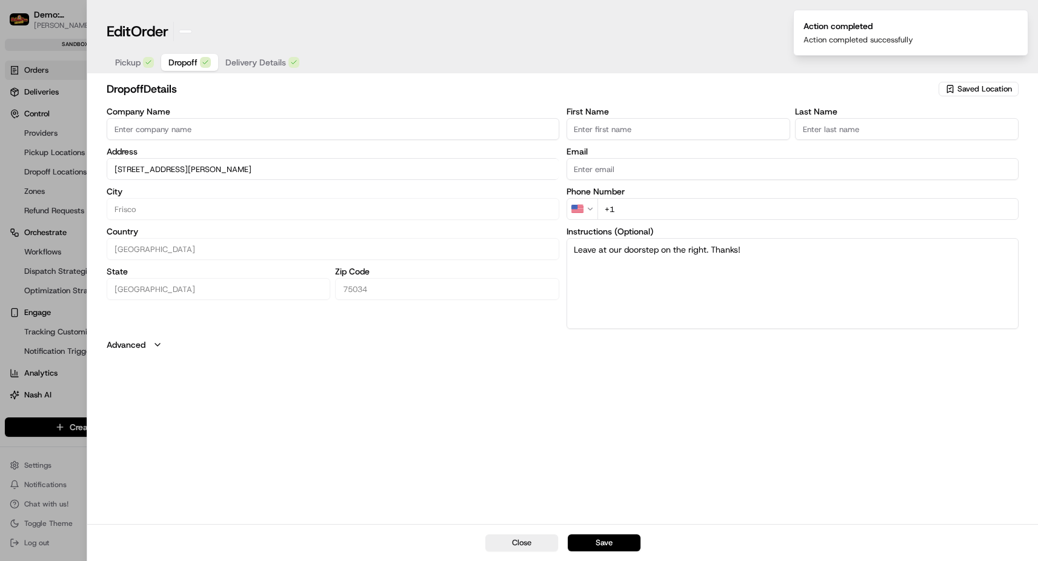
type input "+1"
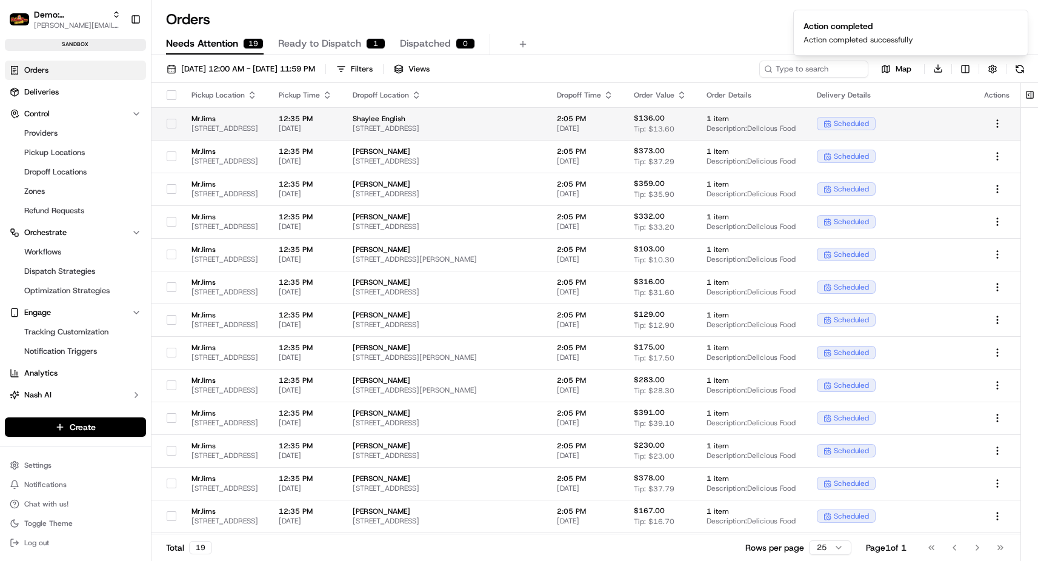
click at [333, 125] on span "[DATE]" at bounding box center [306, 129] width 55 height 10
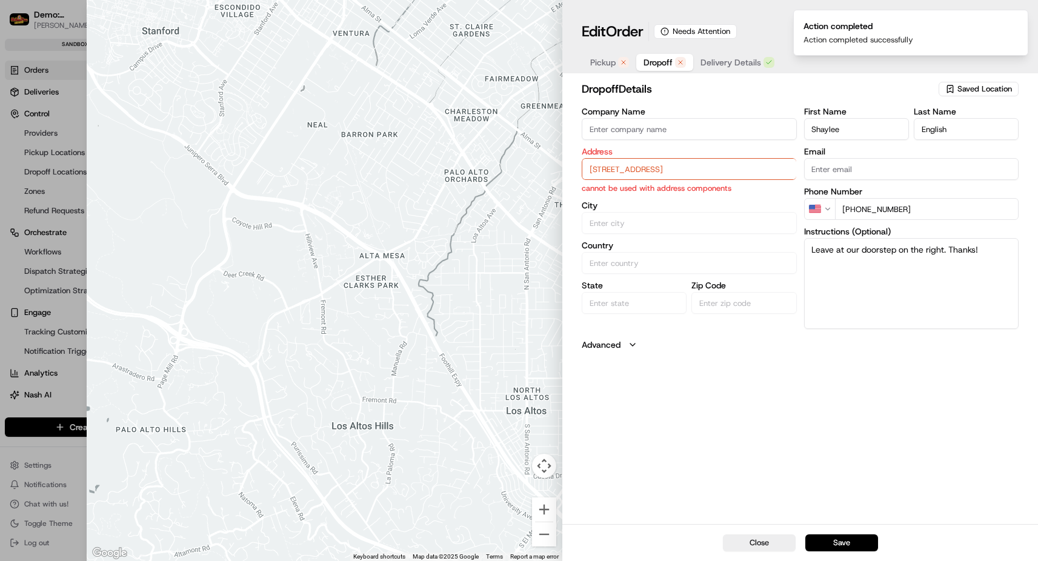
click at [669, 167] on input "[STREET_ADDRESS]" at bounding box center [689, 169] width 215 height 22
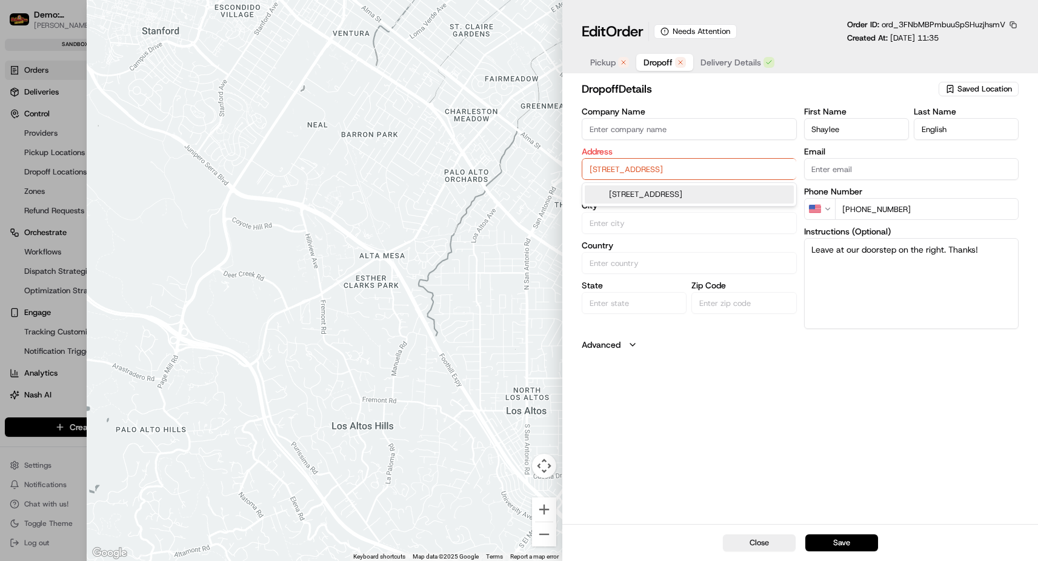
click at [646, 195] on div "[STREET_ADDRESS]" at bounding box center [689, 194] width 209 height 18
type input "[STREET_ADDRESS]"
type input "Argyle"
type input "[GEOGRAPHIC_DATA]"
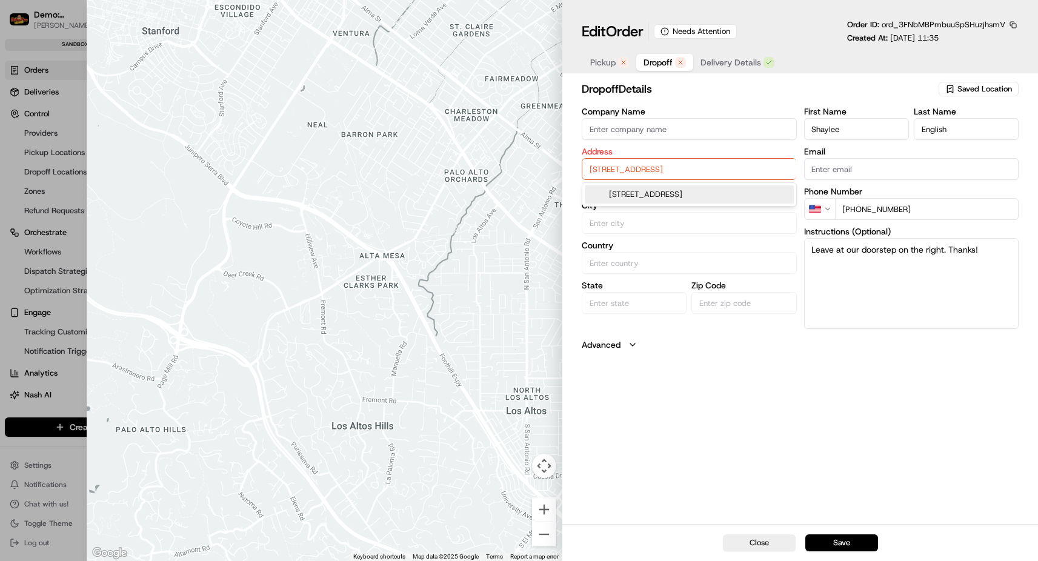
type input "76226"
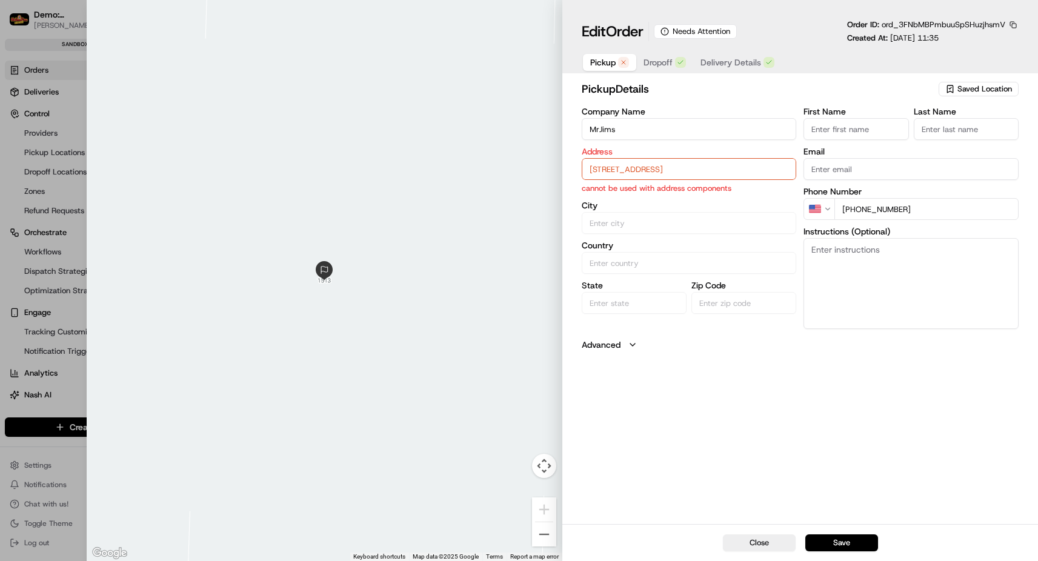
click at [610, 62] on span "Pickup" at bounding box center [602, 62] width 25 height 12
click at [619, 165] on input "[STREET_ADDRESS]" at bounding box center [689, 169] width 215 height 22
click at [620, 198] on div "[STREET_ADDRESS]" at bounding box center [689, 194] width 209 height 18
type input "[GEOGRAPHIC_DATA]"
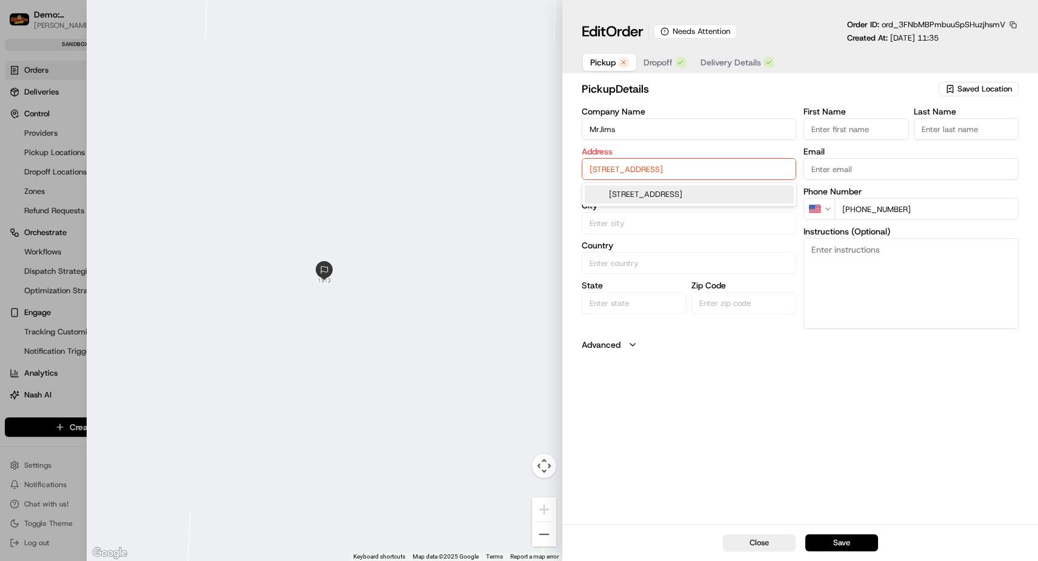
type input "[GEOGRAPHIC_DATA]"
type input "75231"
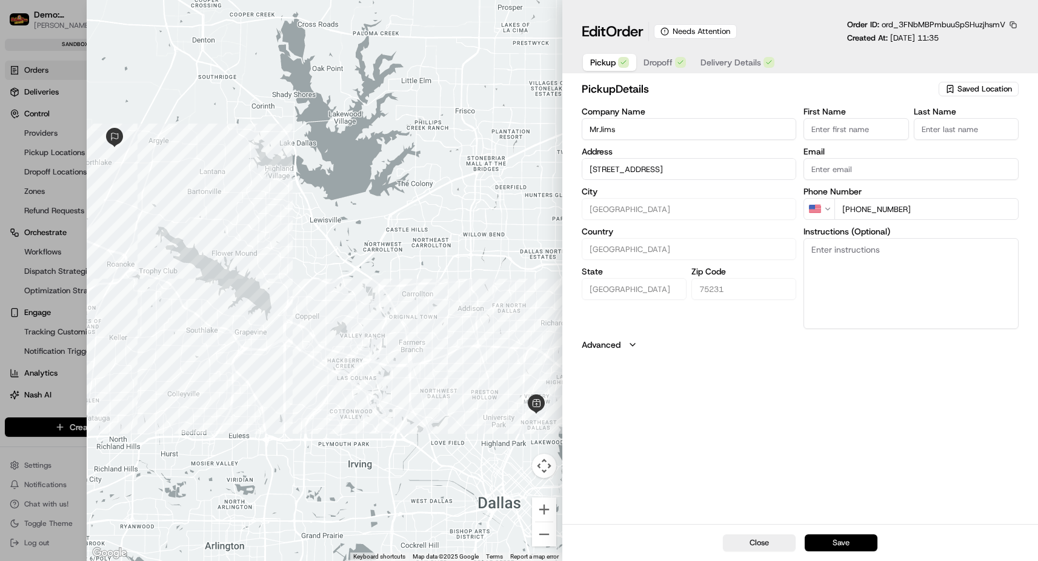
click at [848, 549] on button "Save" at bounding box center [841, 543] width 73 height 17
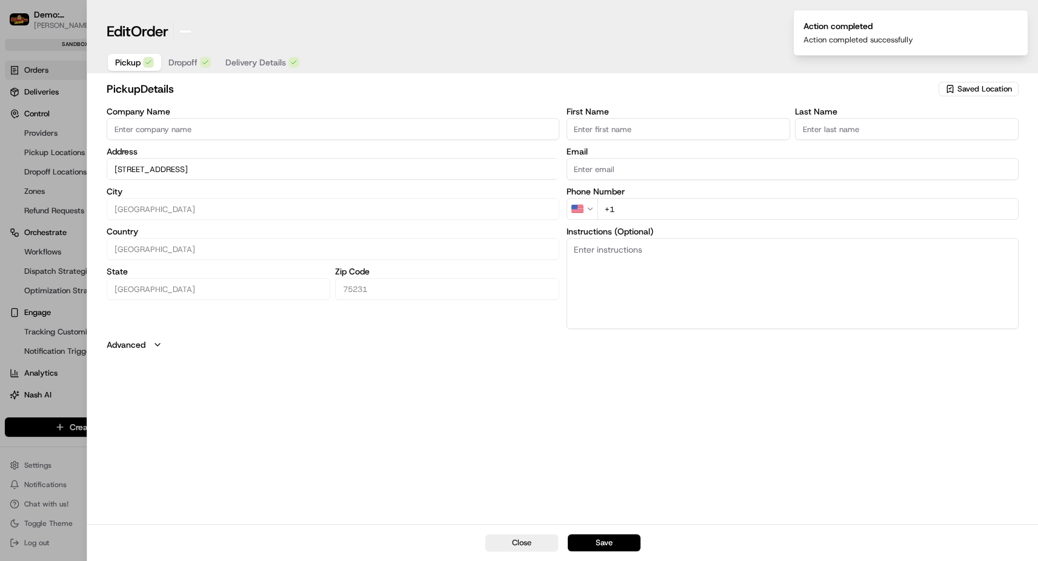
type input "+1"
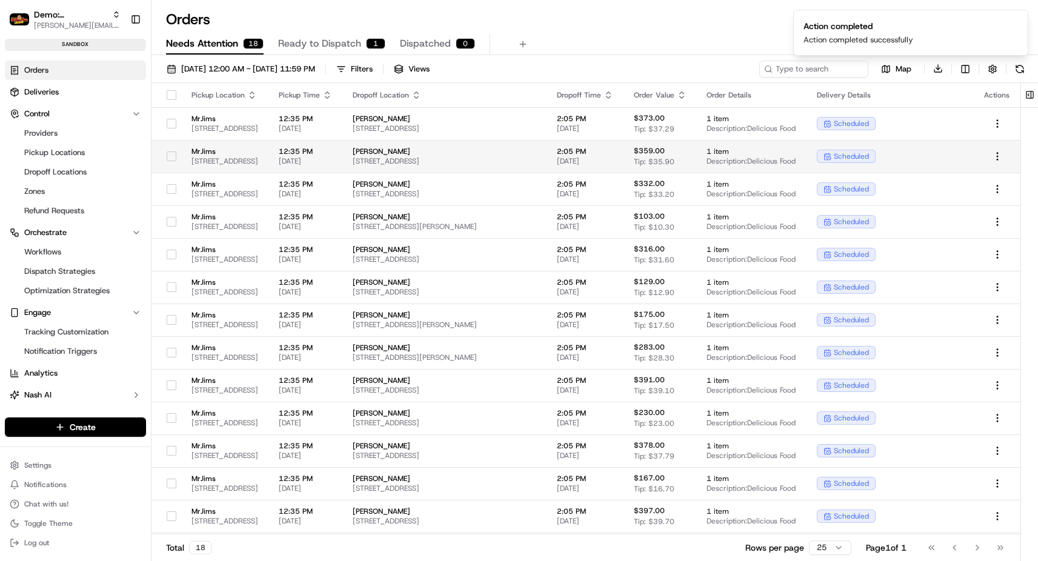
click at [202, 159] on span "[STREET_ADDRESS]" at bounding box center [226, 161] width 68 height 10
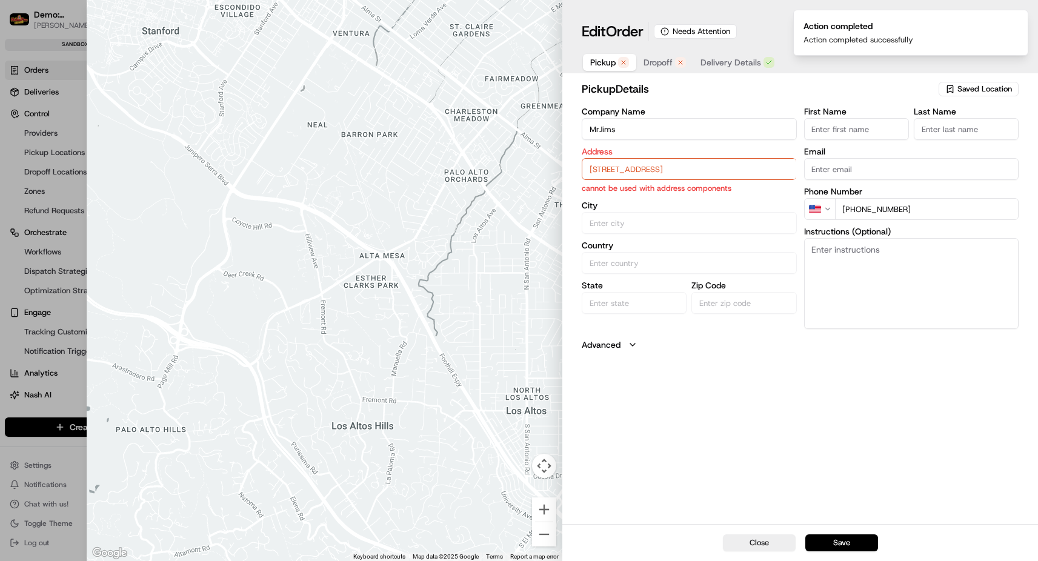
click at [612, 172] on input "[STREET_ADDRESS]" at bounding box center [689, 169] width 215 height 22
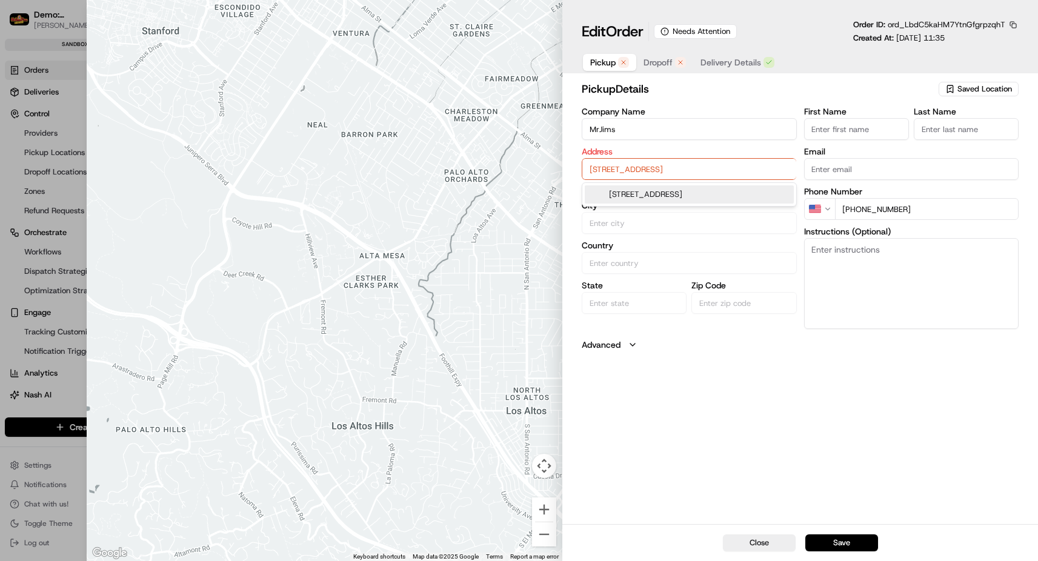
click at [624, 194] on div "[STREET_ADDRESS]" at bounding box center [689, 194] width 209 height 18
type input "[GEOGRAPHIC_DATA]"
type input "75231"
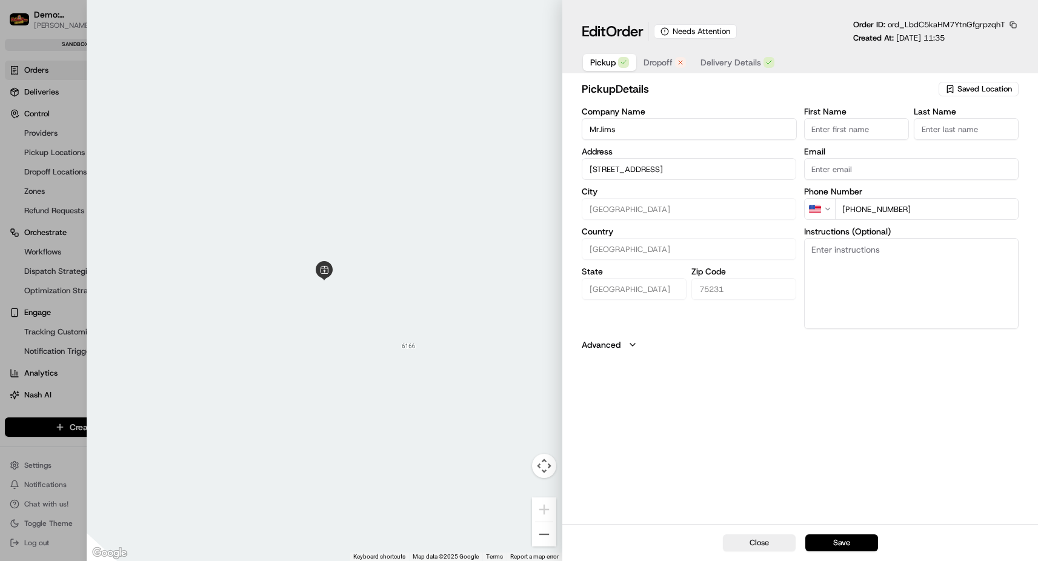
click at [664, 66] on span "Dropoff" at bounding box center [658, 62] width 29 height 12
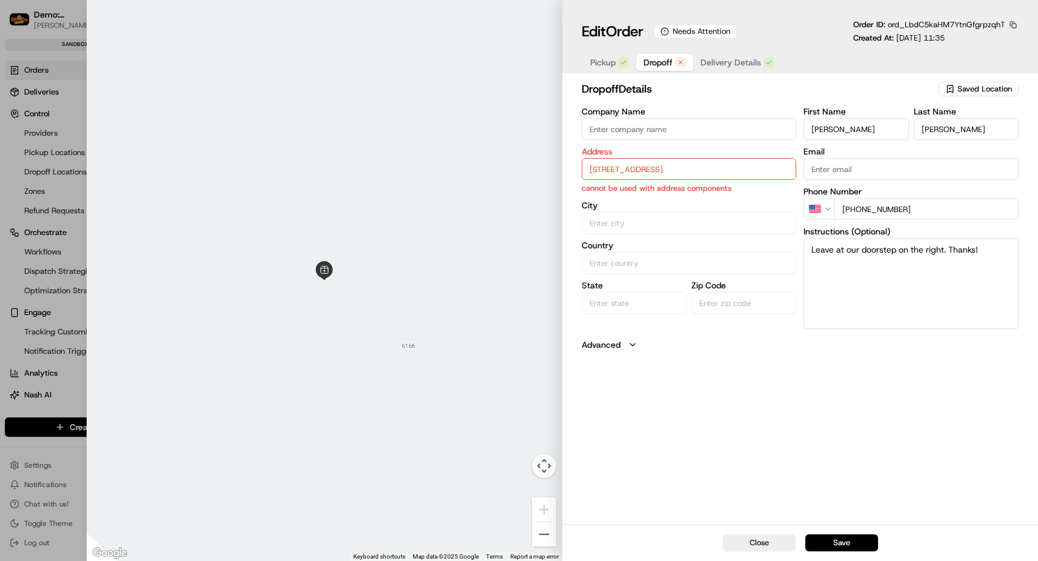
click at [658, 172] on input "[STREET_ADDRESS]" at bounding box center [689, 169] width 215 height 22
click at [650, 198] on div "[STREET_ADDRESS]" at bounding box center [689, 194] width 209 height 18
type input "[STREET_ADDRESS]"
type input "[GEOGRAPHIC_DATA]"
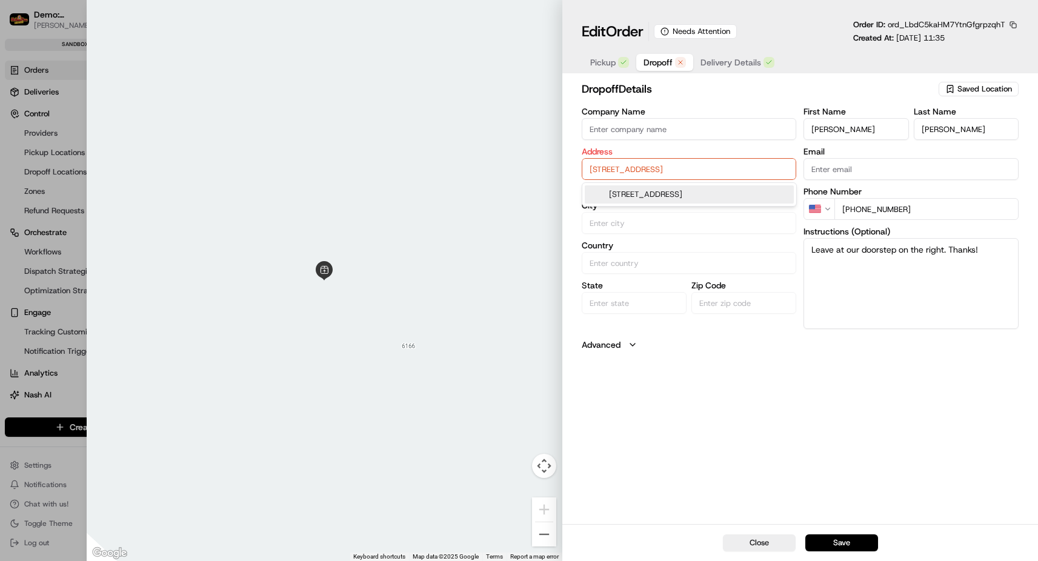
type input "[GEOGRAPHIC_DATA]"
type input "76108"
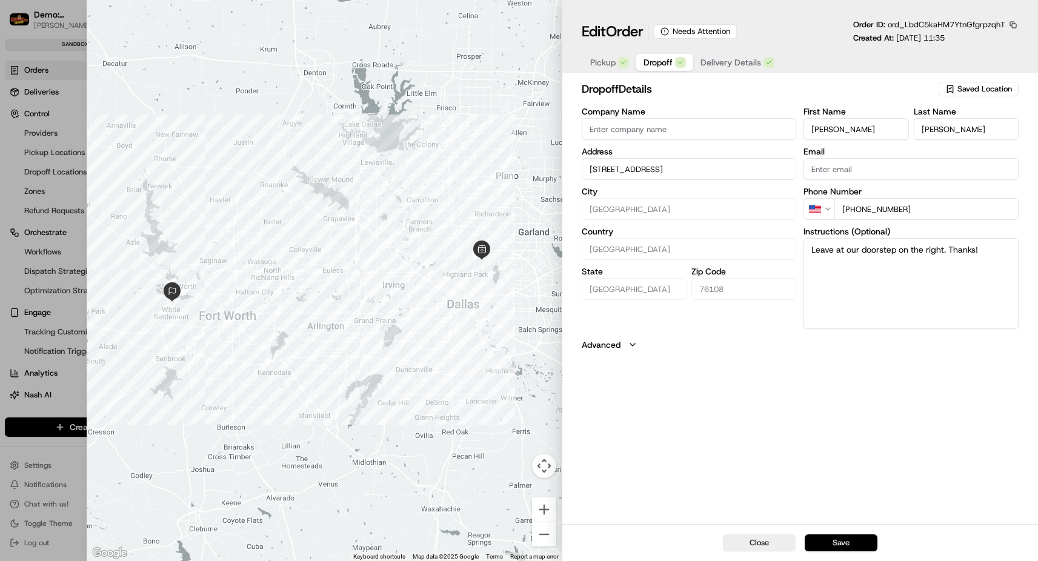
click at [859, 546] on button "Save" at bounding box center [841, 543] width 73 height 17
type input "+1"
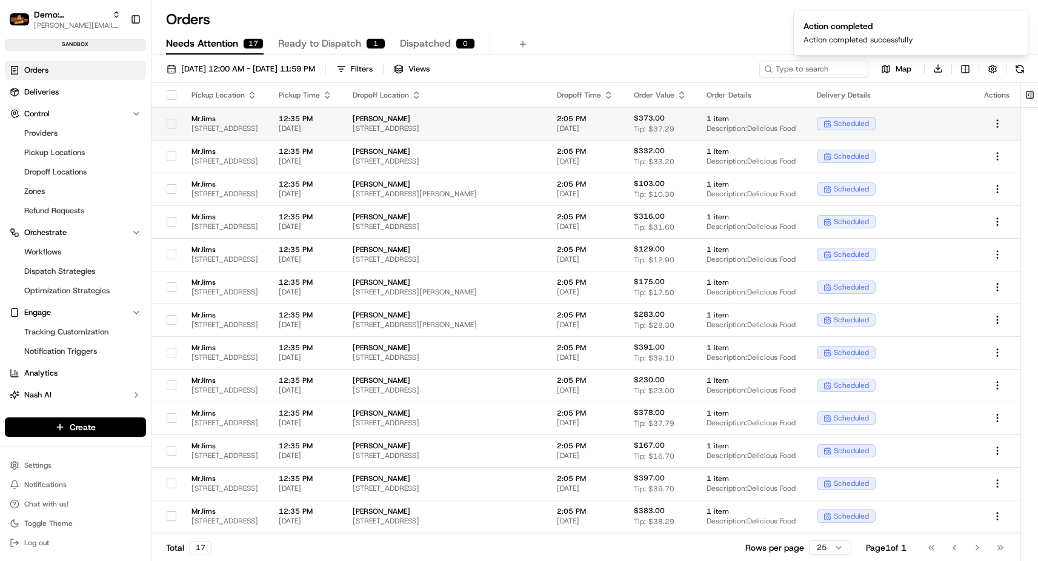
click at [249, 130] on span "[STREET_ADDRESS]" at bounding box center [226, 129] width 68 height 10
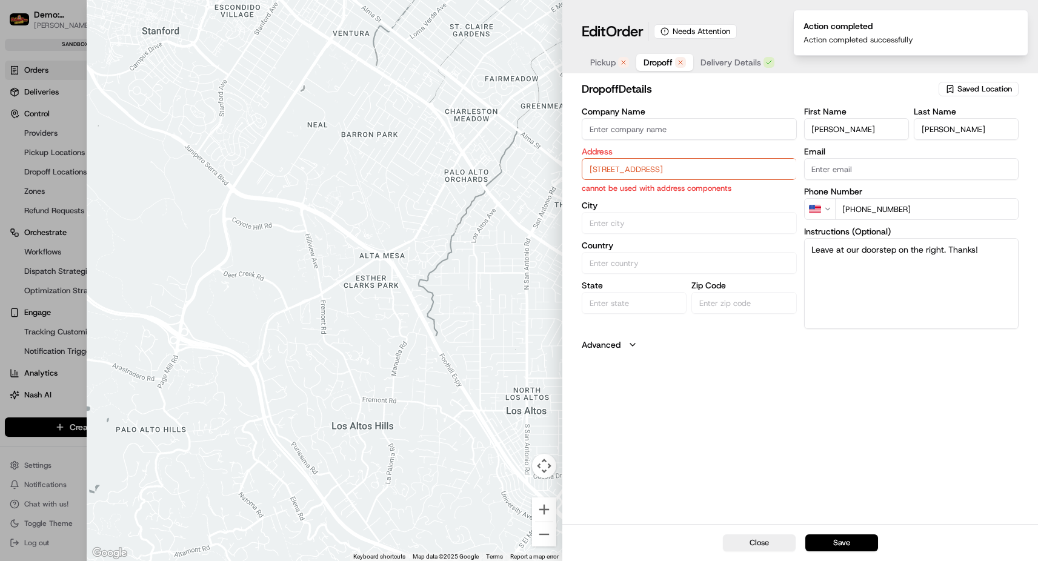
drag, startPoint x: 626, startPoint y: 170, endPoint x: 629, endPoint y: 181, distance: 11.2
click at [626, 170] on input "[STREET_ADDRESS]" at bounding box center [689, 169] width 215 height 22
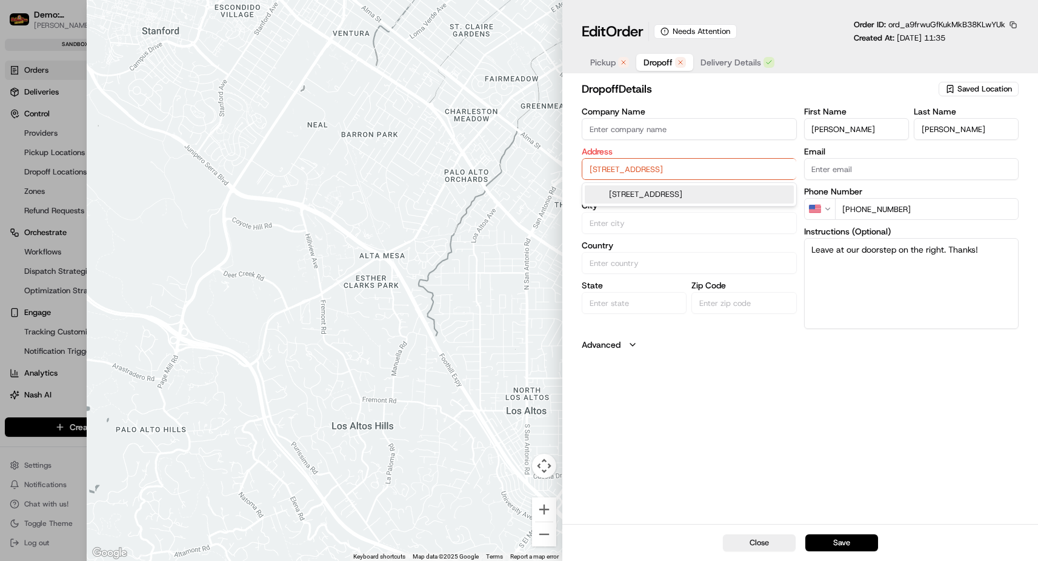
click at [627, 192] on div "[STREET_ADDRESS]" at bounding box center [689, 194] width 209 height 18
type input "[STREET_ADDRESS]"
type input "[GEOGRAPHIC_DATA]"
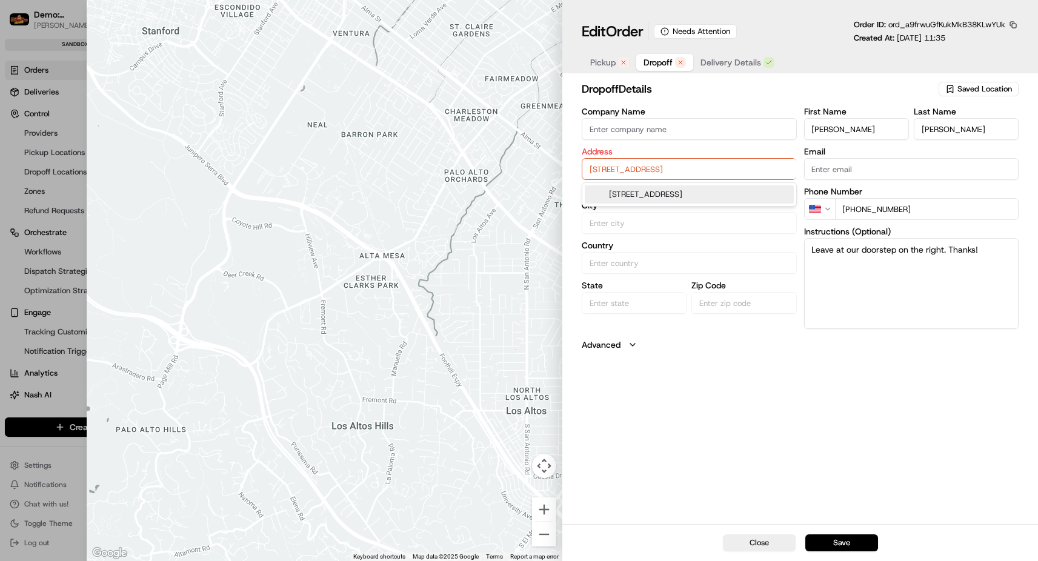
type input "76108"
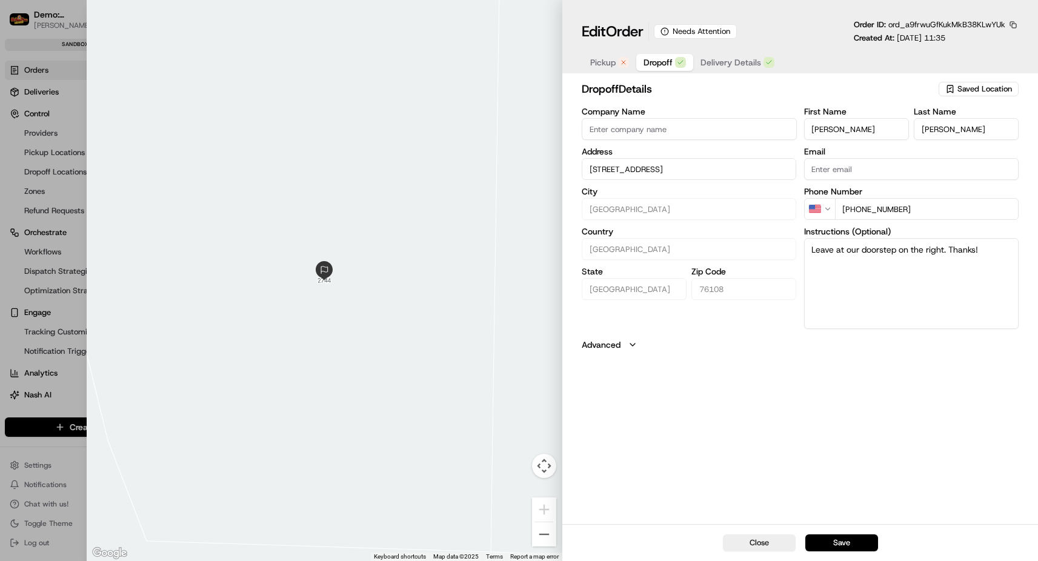
click at [610, 64] on span "Pickup" at bounding box center [602, 62] width 25 height 12
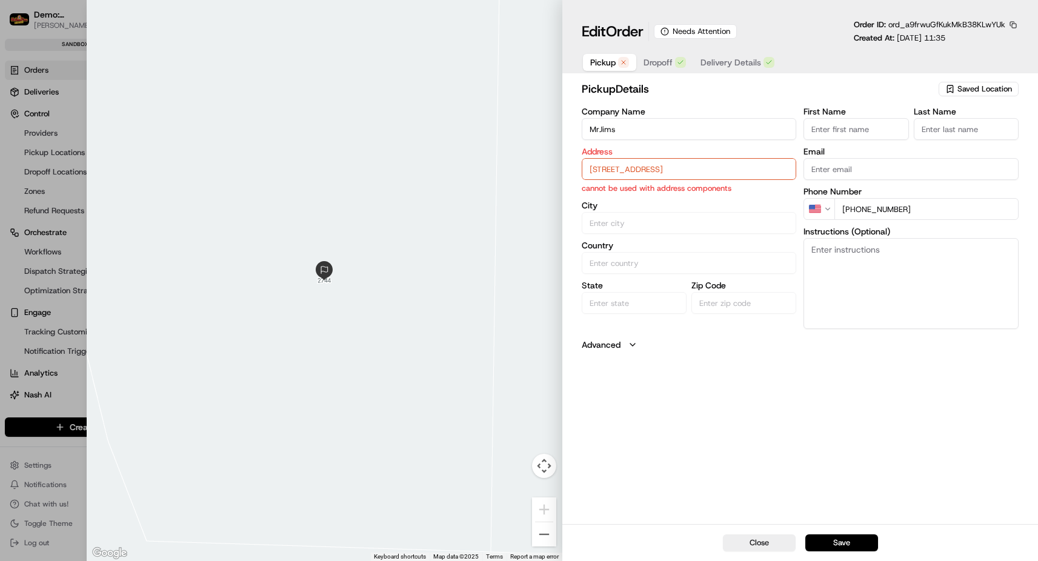
click at [615, 172] on input "[STREET_ADDRESS]" at bounding box center [689, 169] width 215 height 22
click at [612, 190] on div "[STREET_ADDRESS]" at bounding box center [689, 194] width 209 height 18
type input "[GEOGRAPHIC_DATA]"
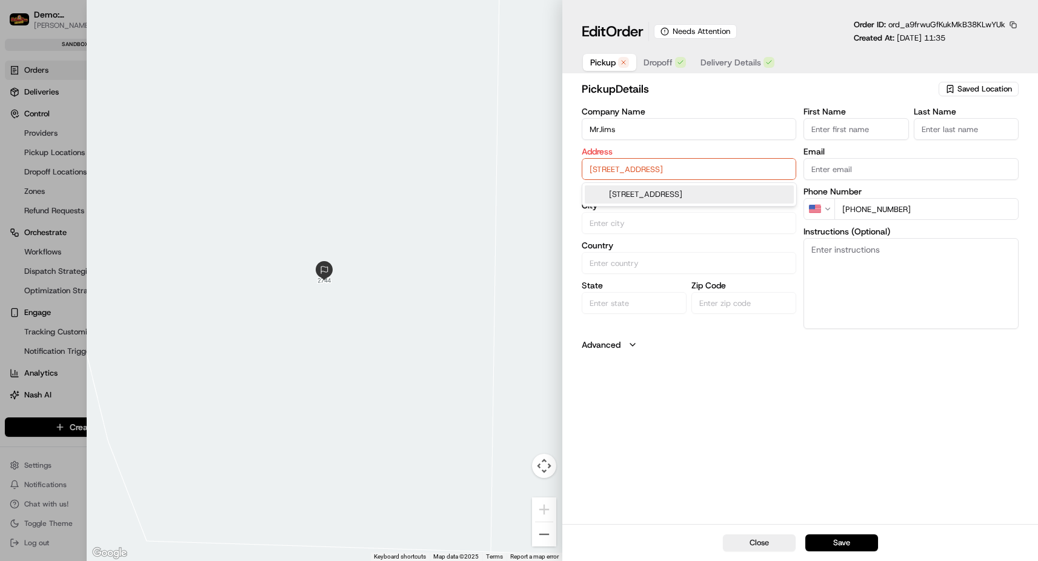
type input "75231"
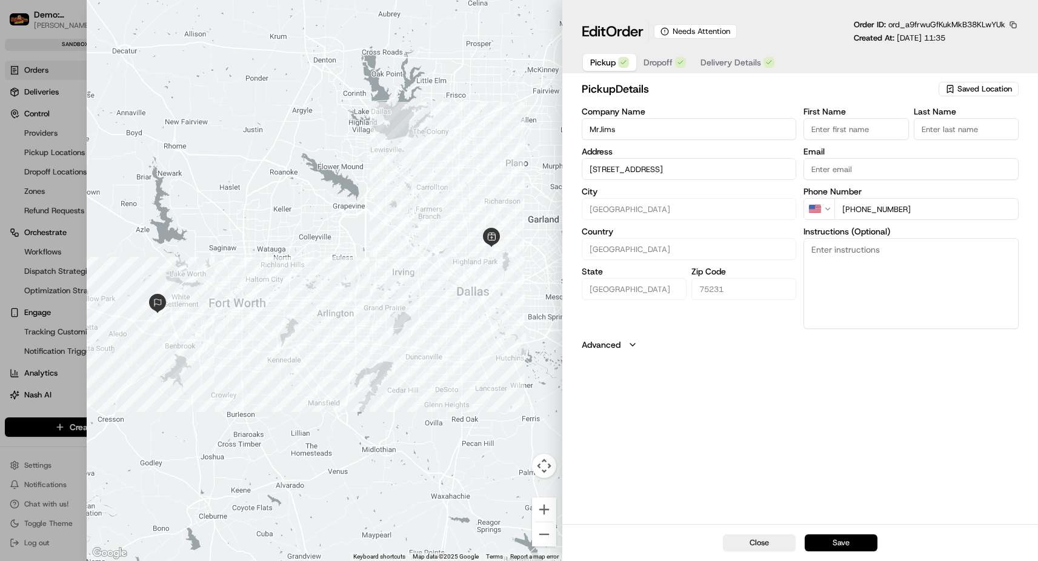
click at [850, 547] on button "Save" at bounding box center [841, 543] width 73 height 17
type input "+1"
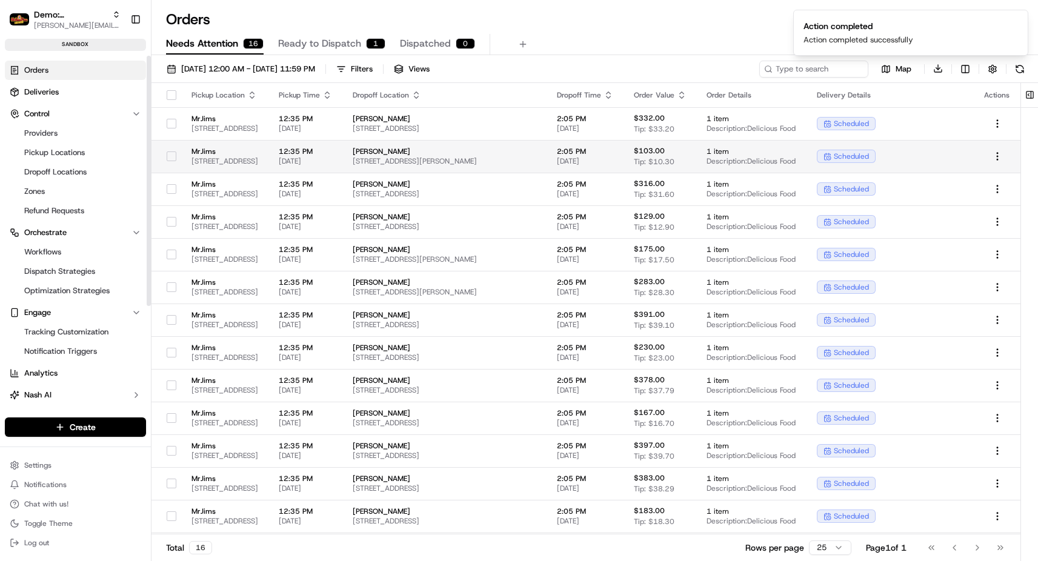
click at [240, 144] on td "MrJims [STREET_ADDRESS]" at bounding box center [225, 156] width 87 height 33
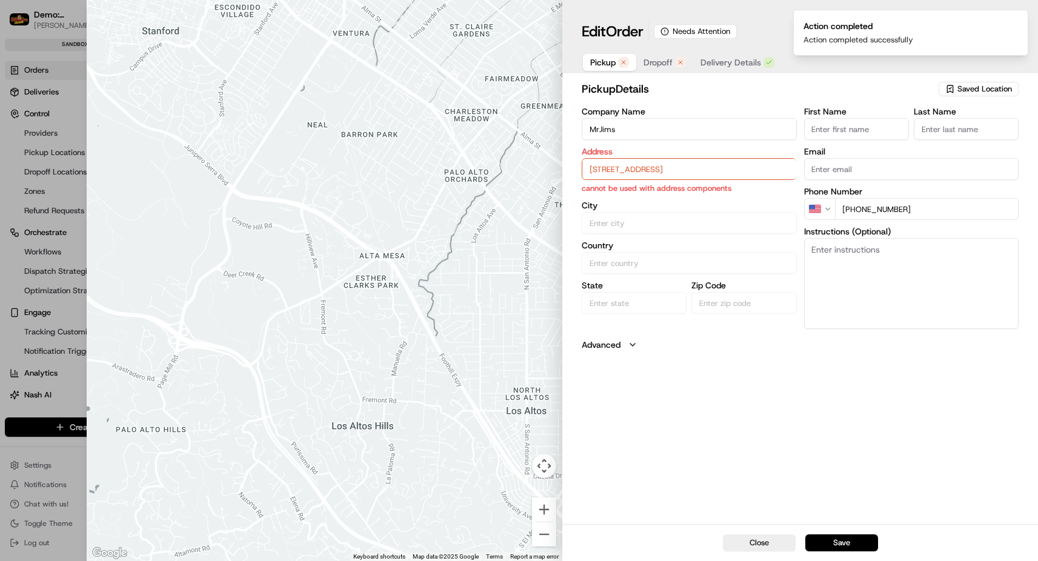
click at [676, 177] on input "[STREET_ADDRESS]" at bounding box center [689, 169] width 215 height 22
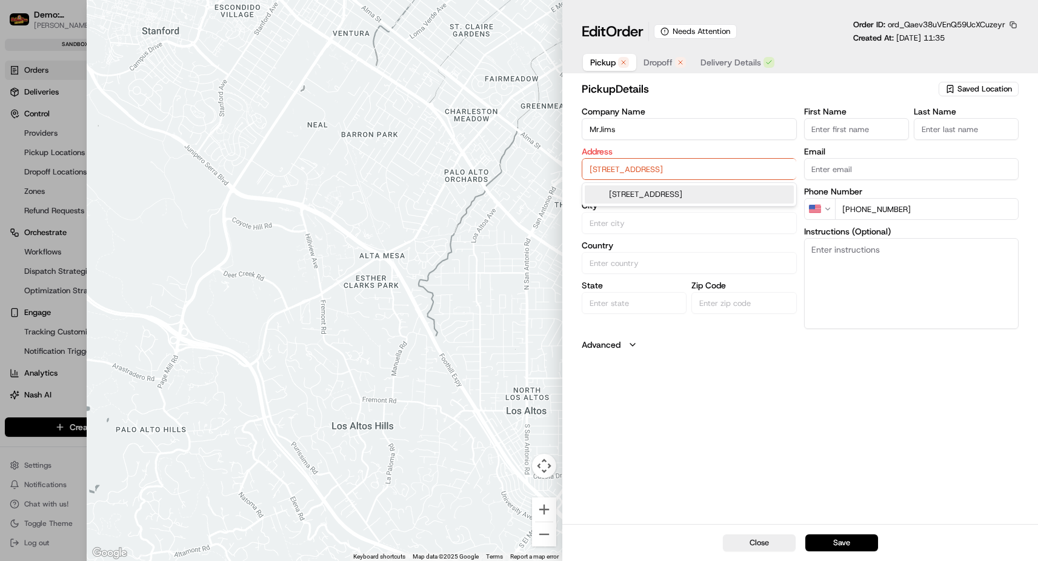
drag, startPoint x: 674, startPoint y: 193, endPoint x: 660, endPoint y: 68, distance: 125.6
click at [674, 192] on div "[STREET_ADDRESS]" at bounding box center [689, 194] width 209 height 18
type input "[GEOGRAPHIC_DATA]"
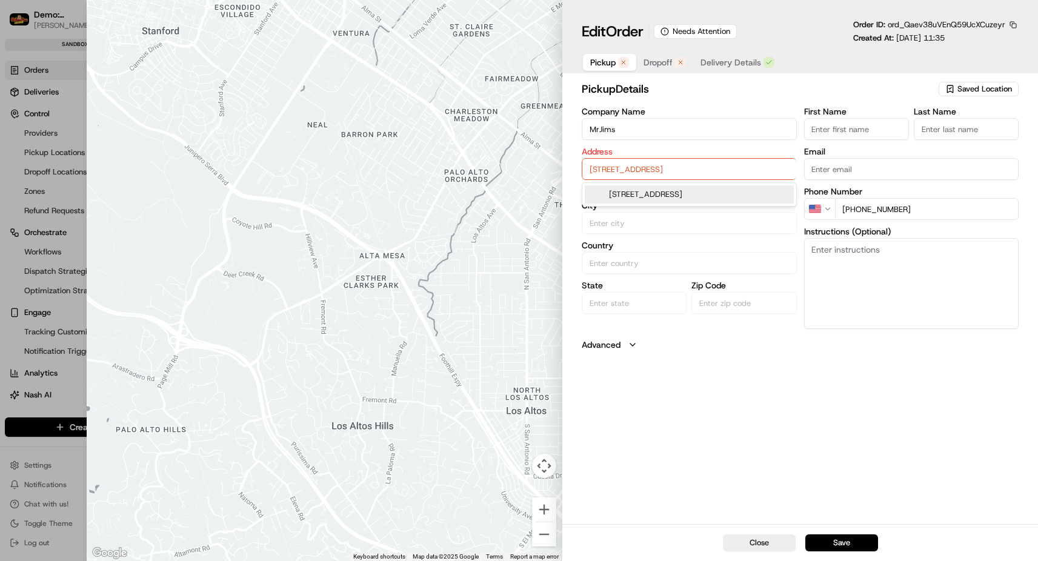
type input "75231"
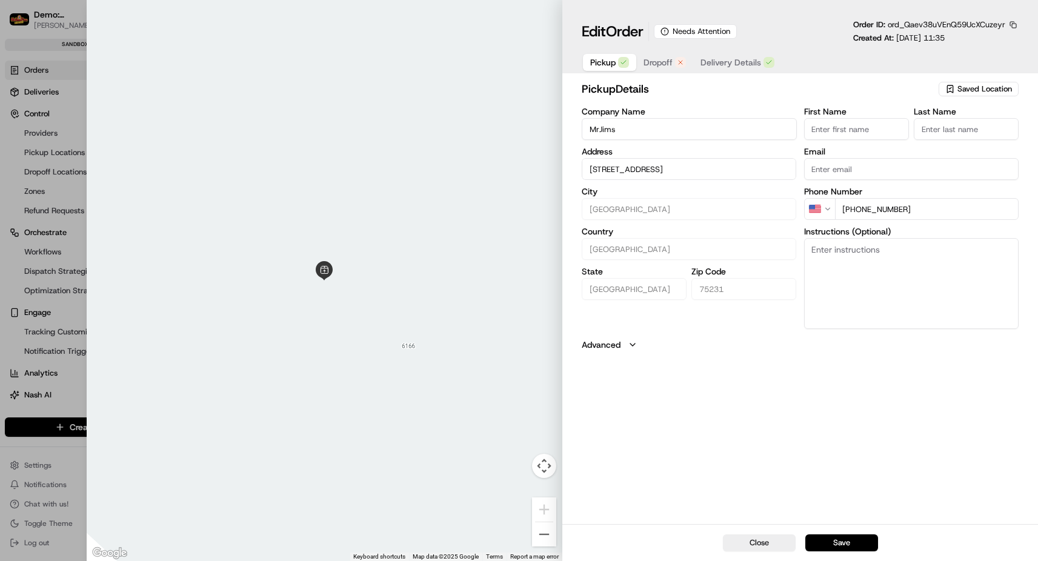
click at [654, 66] on span "Dropoff" at bounding box center [658, 62] width 29 height 12
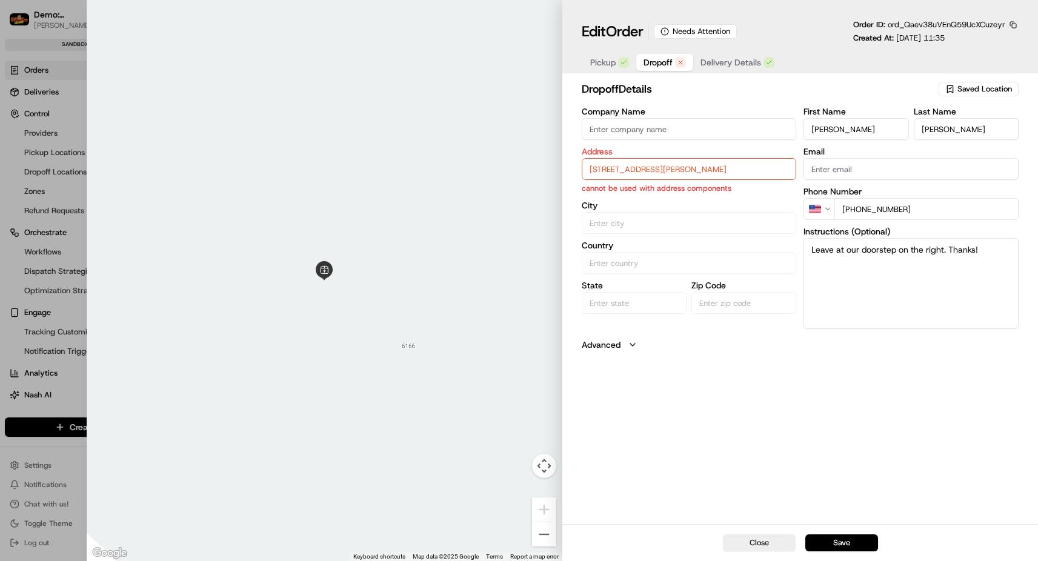
click at [646, 169] on input "[STREET_ADDRESS][PERSON_NAME]" at bounding box center [689, 169] width 215 height 22
click at [647, 192] on div "[STREET_ADDRESS][PERSON_NAME]" at bounding box center [689, 194] width 209 height 18
type input "[STREET_ADDRESS][PERSON_NAME]"
type input "Carrollton"
type input "[GEOGRAPHIC_DATA]"
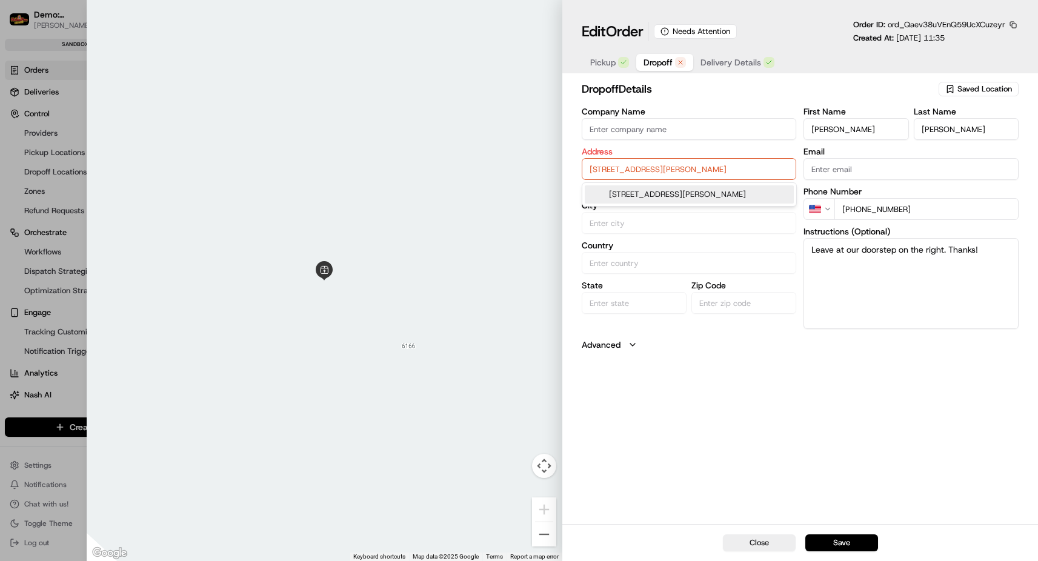
type input "[GEOGRAPHIC_DATA]"
type input "75006"
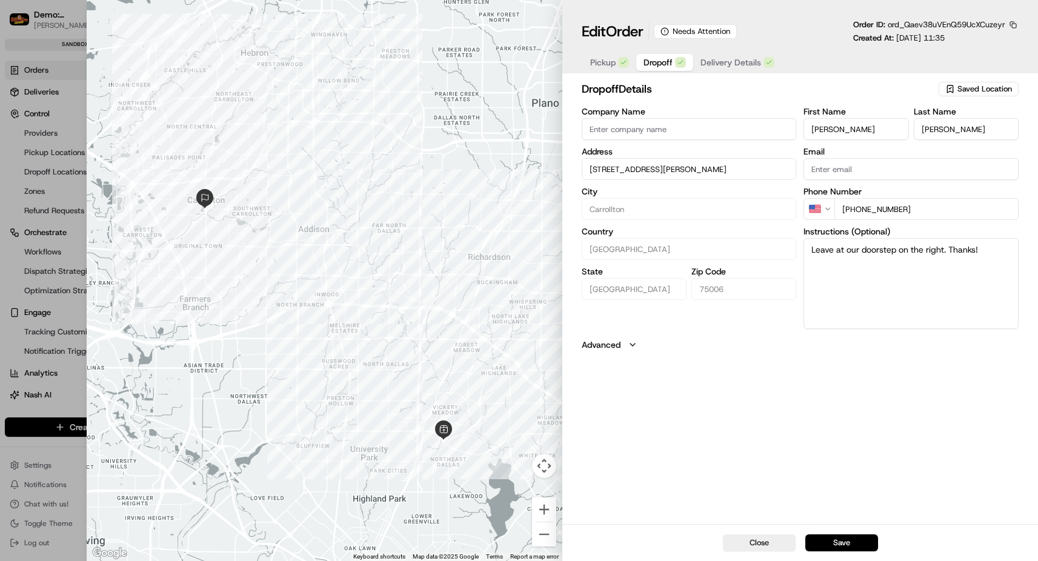
drag, startPoint x: 833, startPoint y: 544, endPoint x: 804, endPoint y: 553, distance: 31.1
click at [833, 544] on button "Save" at bounding box center [841, 543] width 73 height 17
type input "+1"
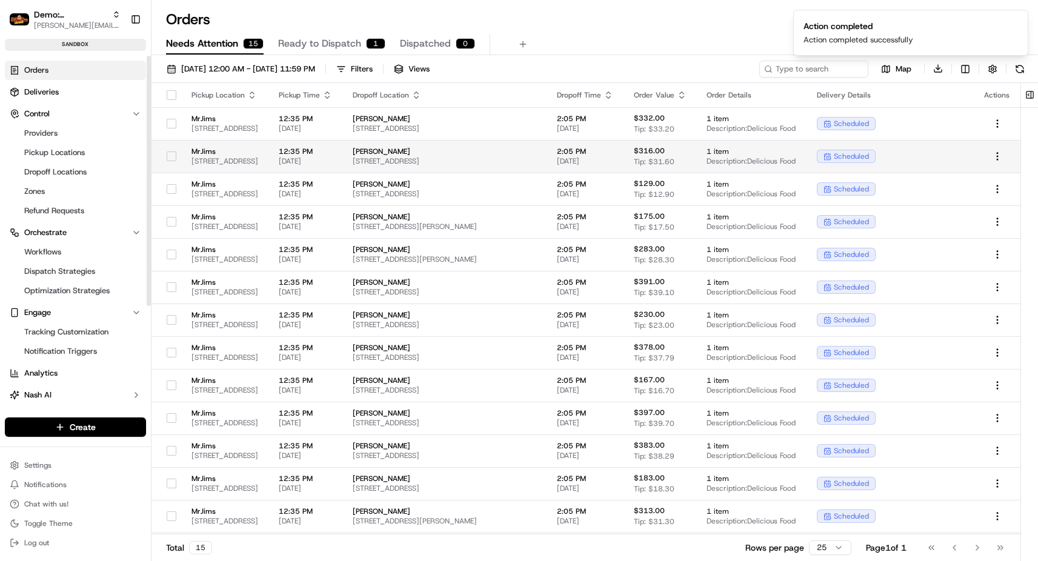
click at [221, 156] on span "[STREET_ADDRESS]" at bounding box center [226, 161] width 68 height 10
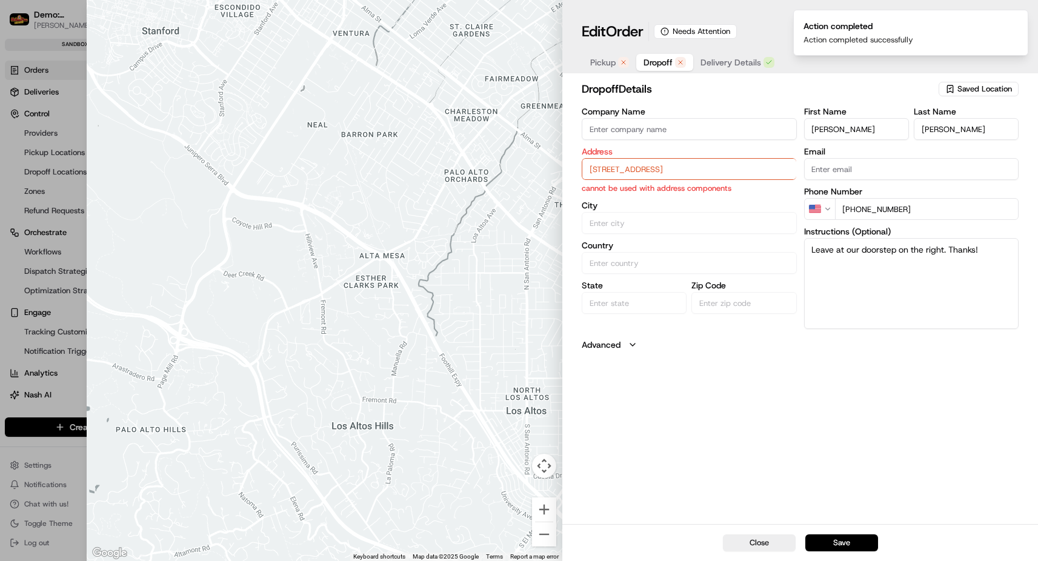
click at [616, 159] on input "[STREET_ADDRESS]" at bounding box center [689, 169] width 215 height 22
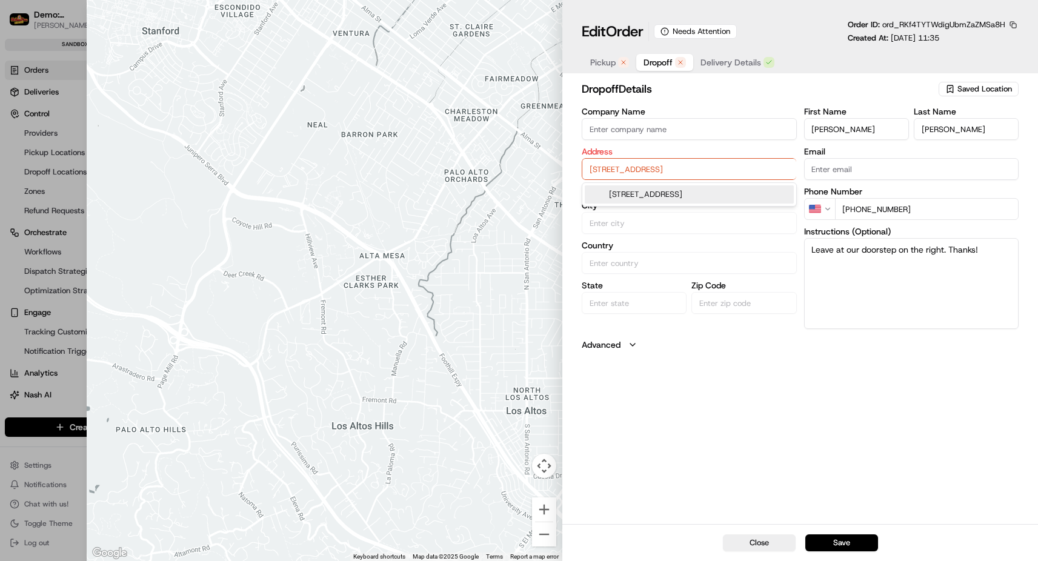
click at [619, 198] on div "[STREET_ADDRESS]" at bounding box center [689, 194] width 209 height 18
type input "[STREET_ADDRESS]"
type input "[GEOGRAPHIC_DATA]"
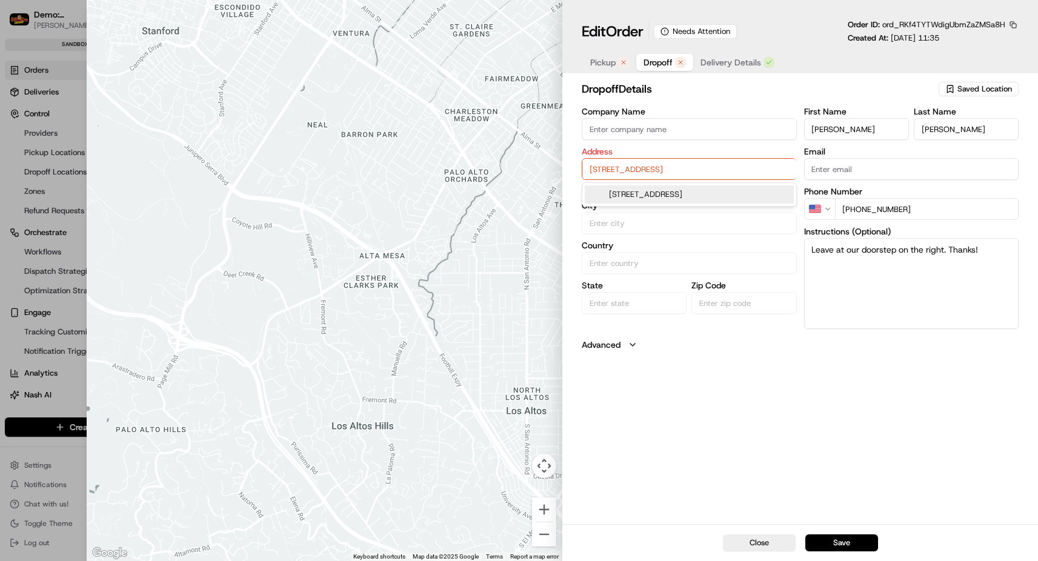
type input "76244"
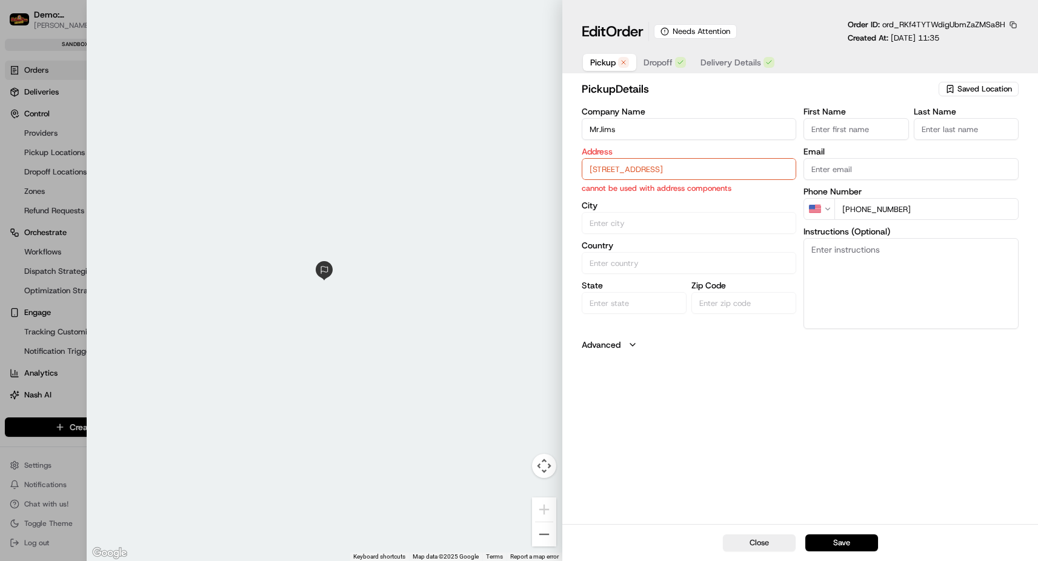
click at [609, 63] on span "Pickup" at bounding box center [602, 62] width 25 height 12
click at [618, 173] on input "[STREET_ADDRESS]" at bounding box center [689, 169] width 215 height 22
click at [625, 191] on div "[STREET_ADDRESS]" at bounding box center [689, 194] width 209 height 18
type input "[GEOGRAPHIC_DATA]"
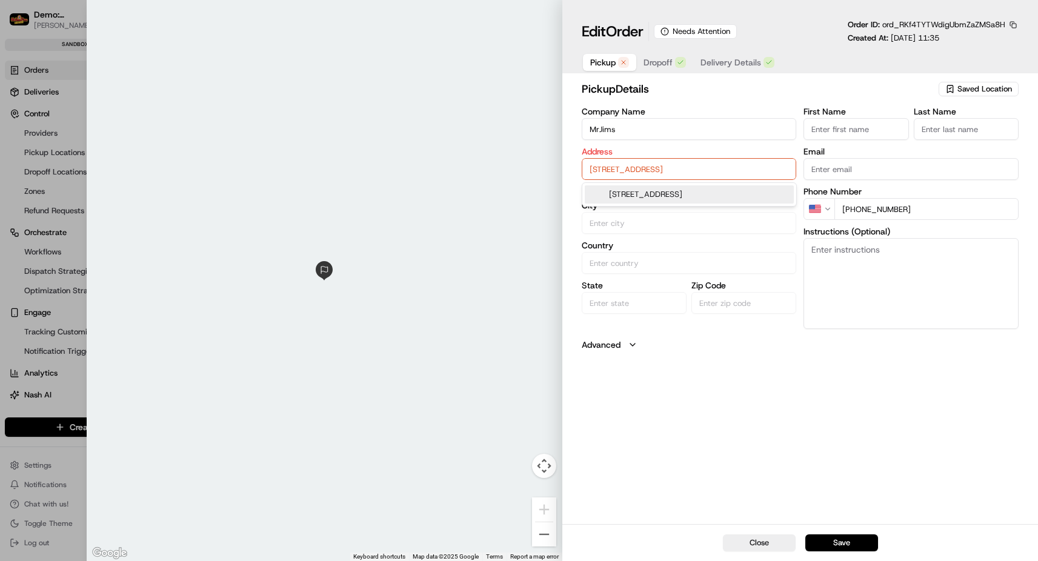
type input "[GEOGRAPHIC_DATA]"
type input "75231"
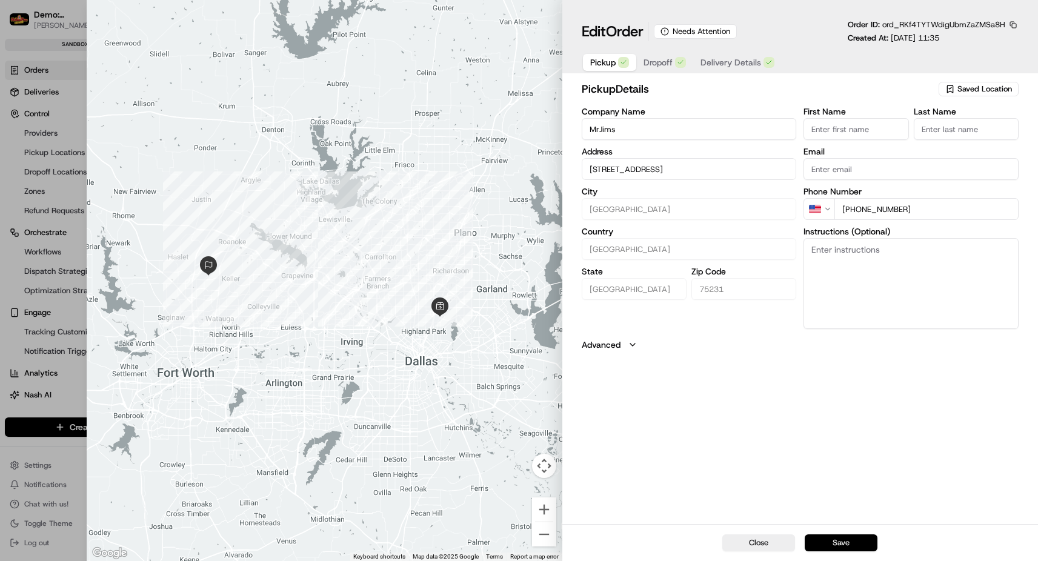
click at [846, 547] on button "Save" at bounding box center [841, 543] width 73 height 17
type input "+1"
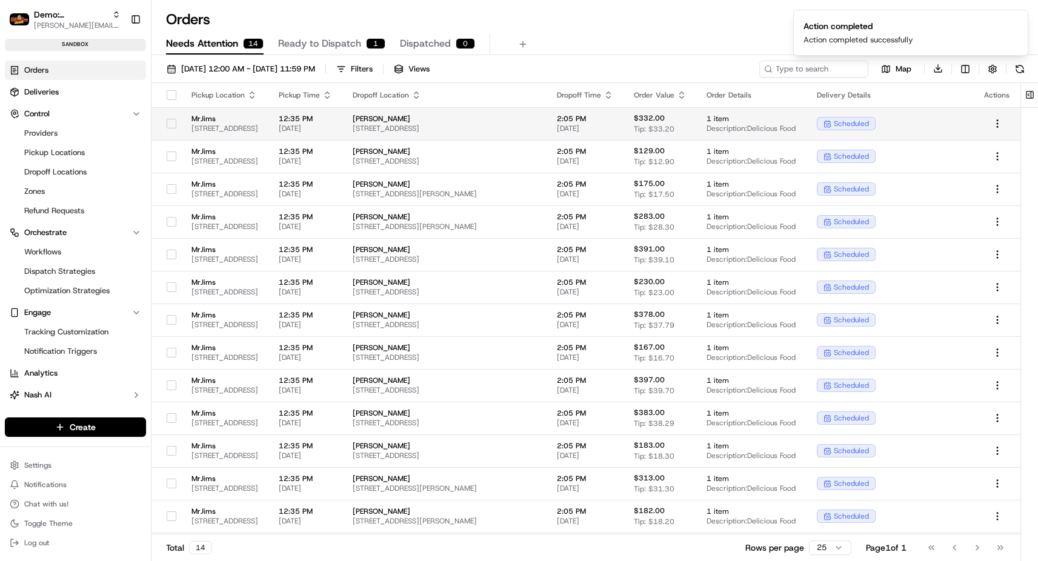
click at [233, 117] on span "MrJims" at bounding box center [226, 119] width 68 height 10
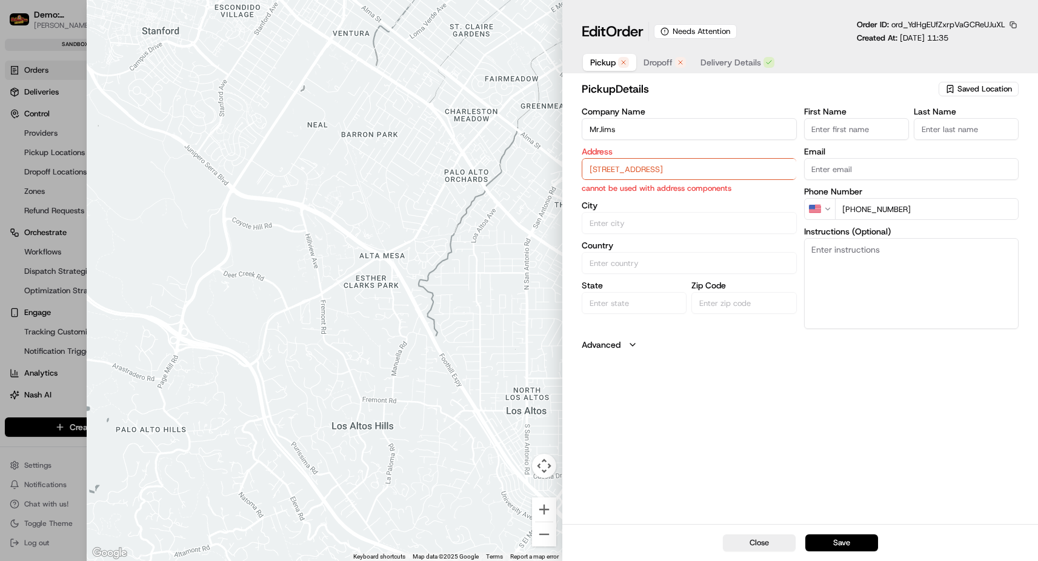
click at [633, 170] on input "[STREET_ADDRESS]" at bounding box center [689, 169] width 215 height 22
click at [642, 200] on div "[STREET_ADDRESS]" at bounding box center [689, 194] width 209 height 18
type input "[GEOGRAPHIC_DATA]"
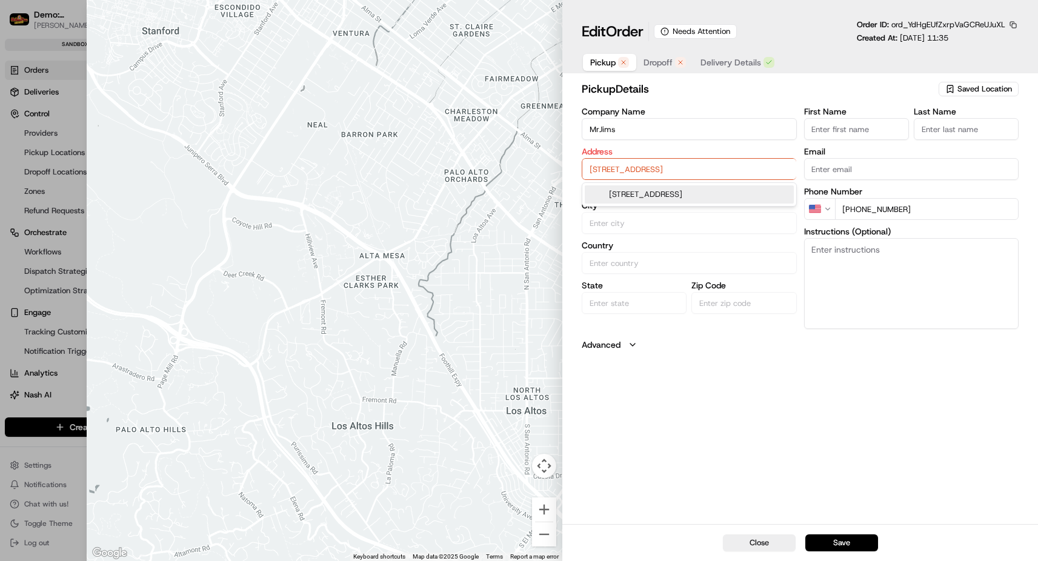
type input "75231"
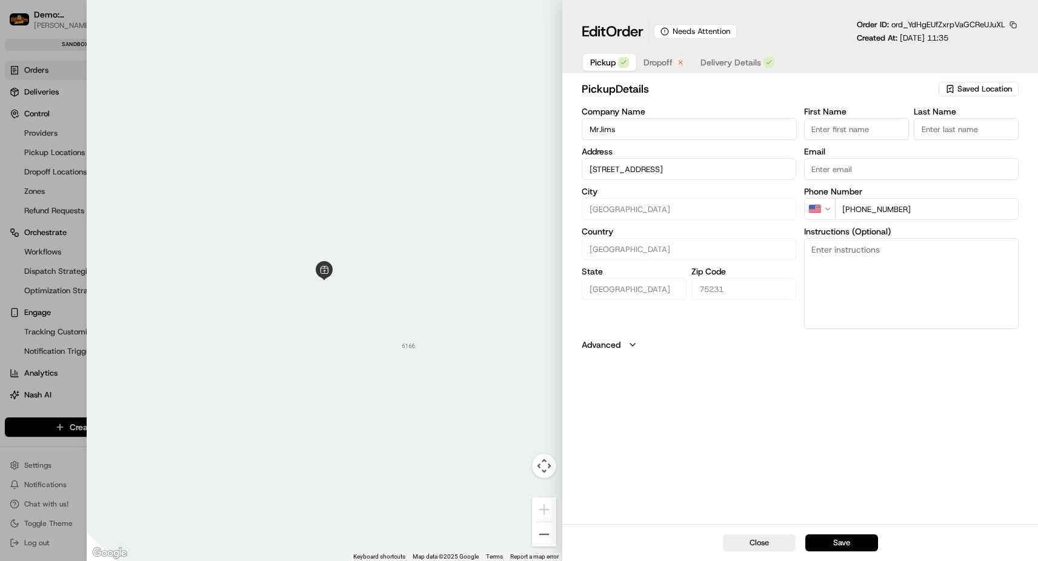
click at [656, 72] on div "Pickup Dropoff Delivery Details" at bounding box center [682, 63] width 201 height 22
click at [654, 64] on span "Dropoff" at bounding box center [658, 62] width 29 height 12
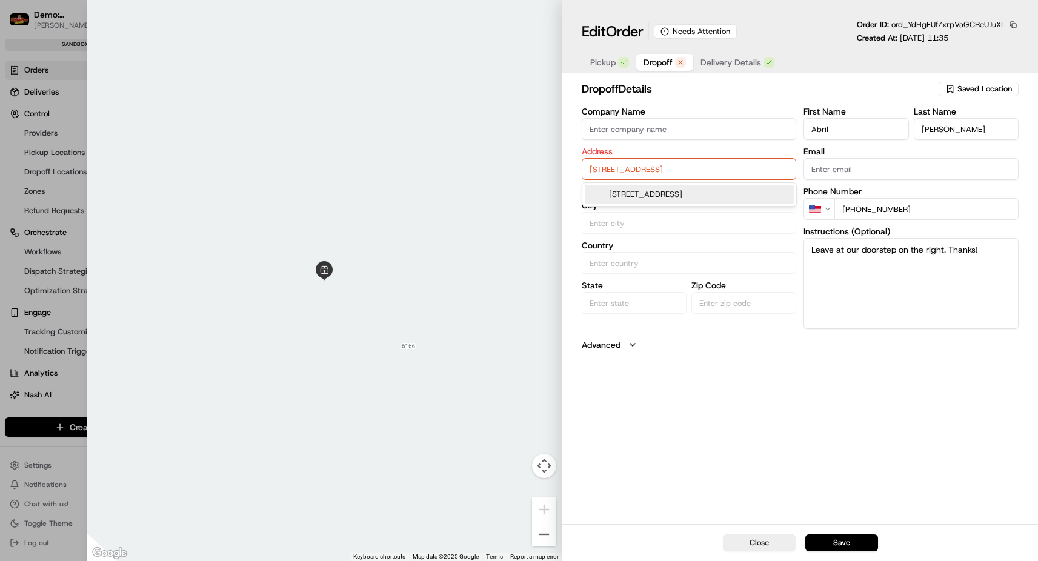
click at [661, 170] on input "[STREET_ADDRESS]" at bounding box center [689, 169] width 215 height 22
click at [655, 192] on div "[STREET_ADDRESS]" at bounding box center [689, 194] width 209 height 18
type input "[STREET_ADDRESS]"
type input "[PERSON_NAME]"
type input "[GEOGRAPHIC_DATA]"
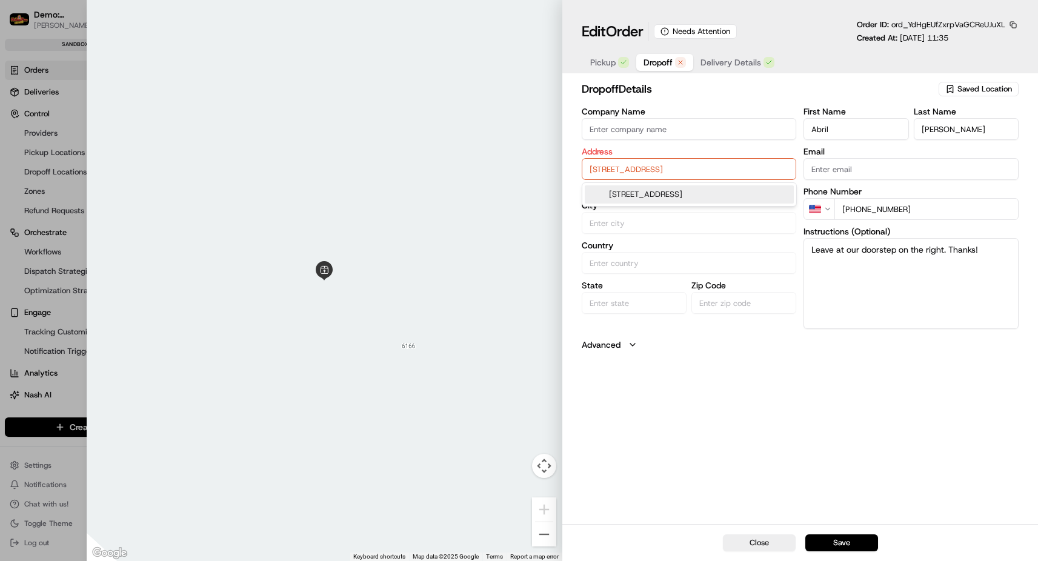
type input "[GEOGRAPHIC_DATA]"
type input "75160"
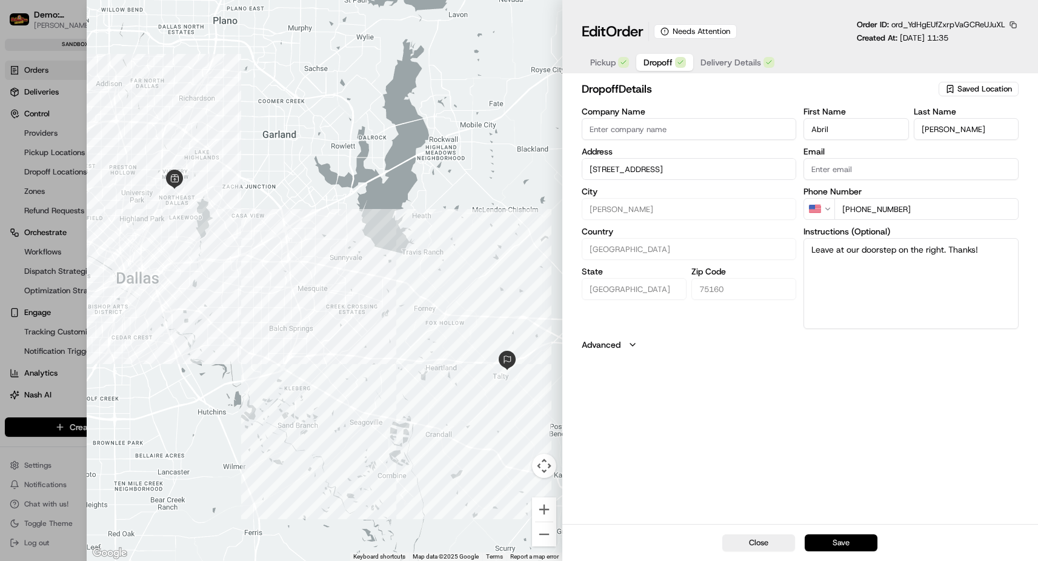
click at [832, 545] on button "Save" at bounding box center [841, 543] width 73 height 17
type input "+1"
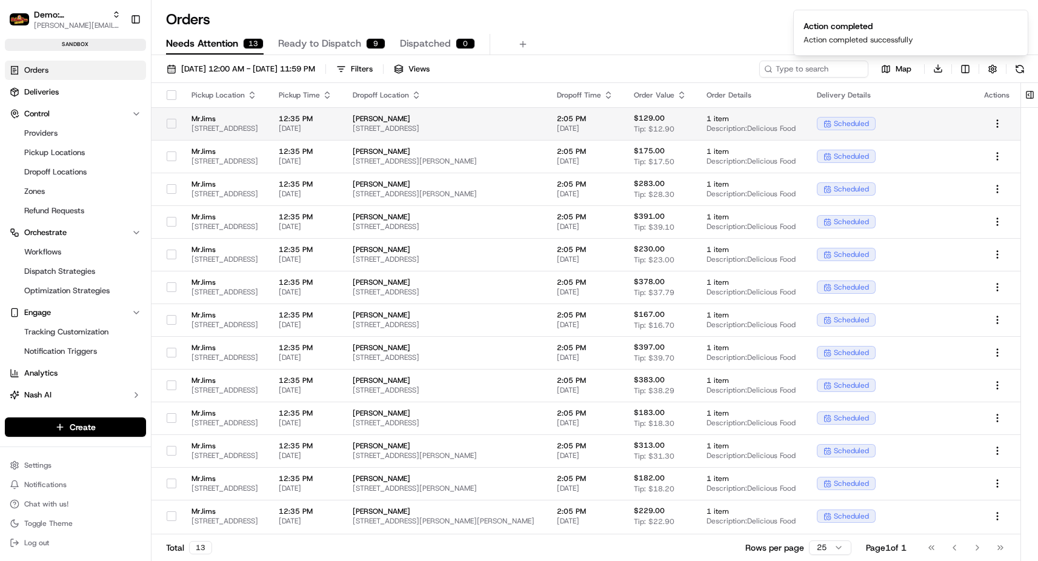
click at [237, 119] on span "MrJims" at bounding box center [226, 119] width 68 height 10
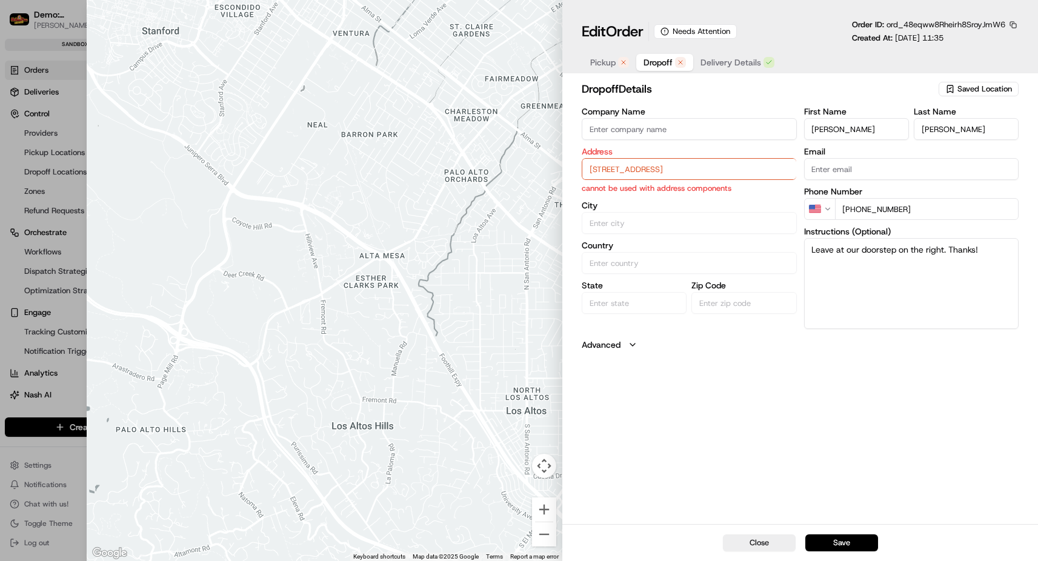
click at [642, 170] on input "[STREET_ADDRESS]" at bounding box center [689, 169] width 215 height 22
click at [643, 194] on div "[STREET_ADDRESS]" at bounding box center [689, 194] width 209 height 18
type input "[STREET_ADDRESS]"
type input "[GEOGRAPHIC_DATA]"
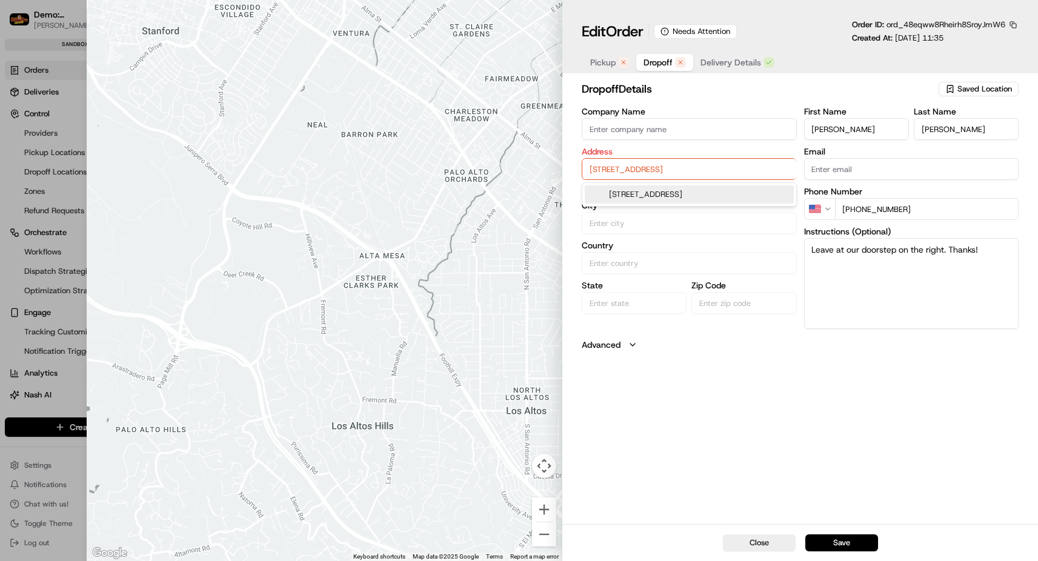
type input "[GEOGRAPHIC_DATA]"
type input "75424"
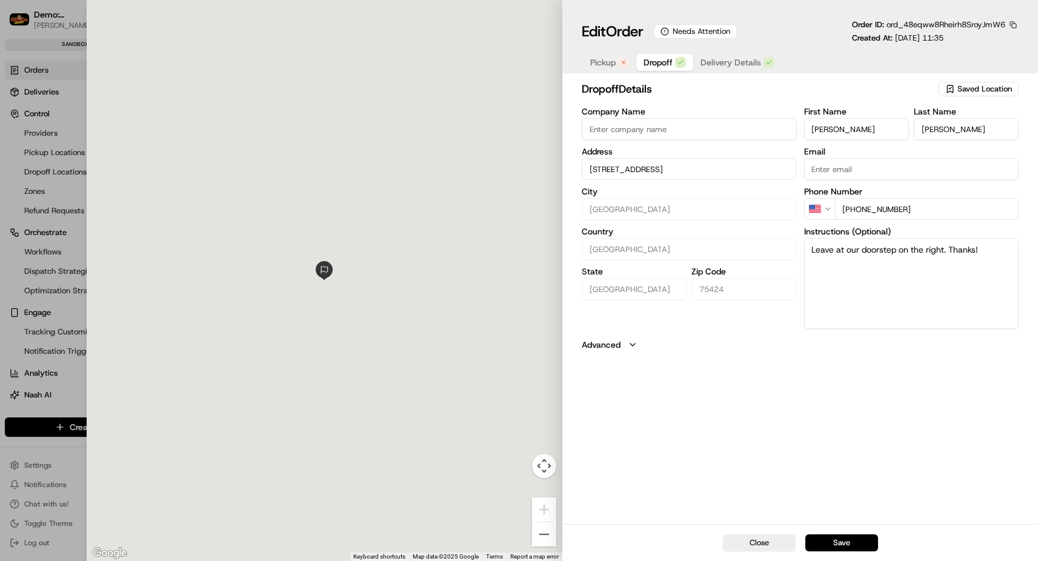
click at [604, 59] on span "Pickup" at bounding box center [602, 62] width 25 height 12
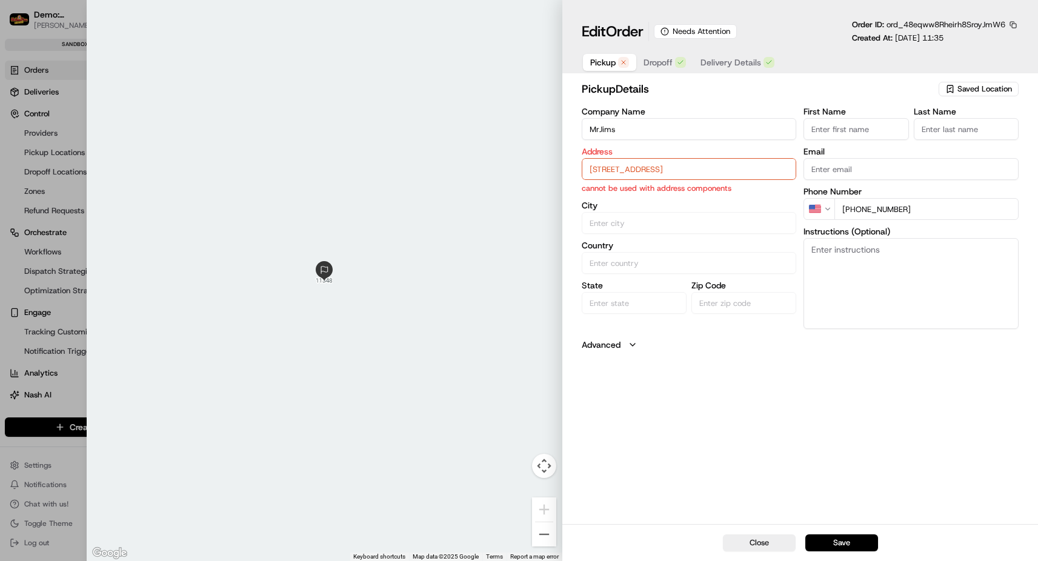
click at [616, 167] on input "[STREET_ADDRESS]" at bounding box center [689, 169] width 215 height 22
click at [618, 189] on div "[STREET_ADDRESS]" at bounding box center [689, 194] width 209 height 18
type input "[GEOGRAPHIC_DATA]"
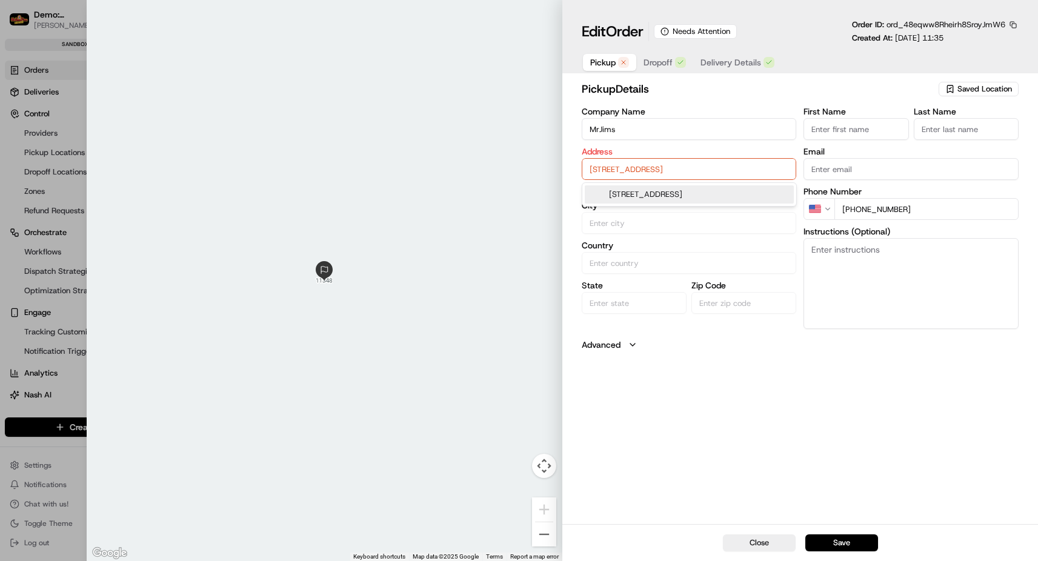
type input "75231"
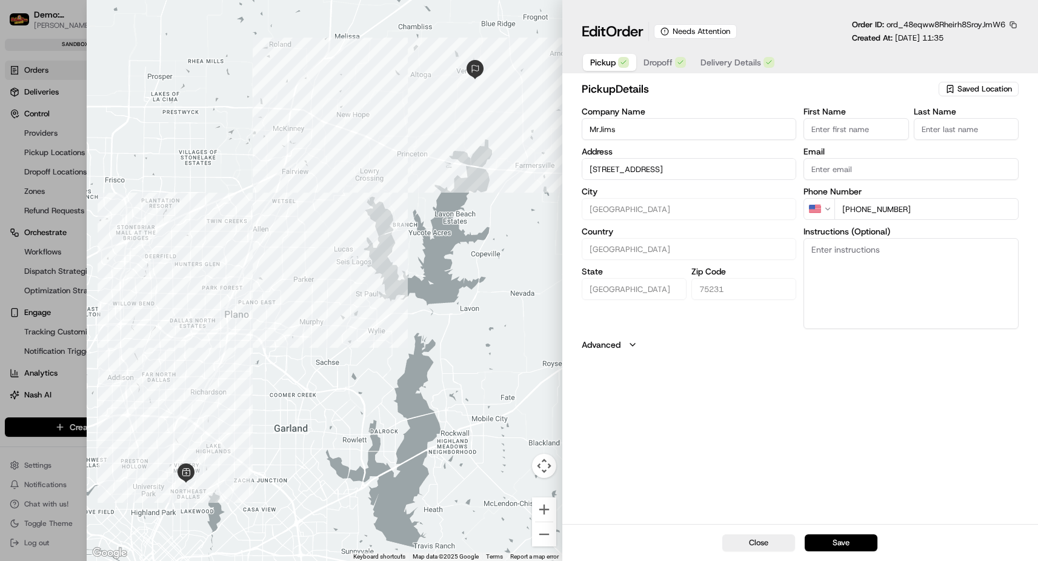
click at [826, 544] on button "Save" at bounding box center [841, 543] width 73 height 17
type input "+1"
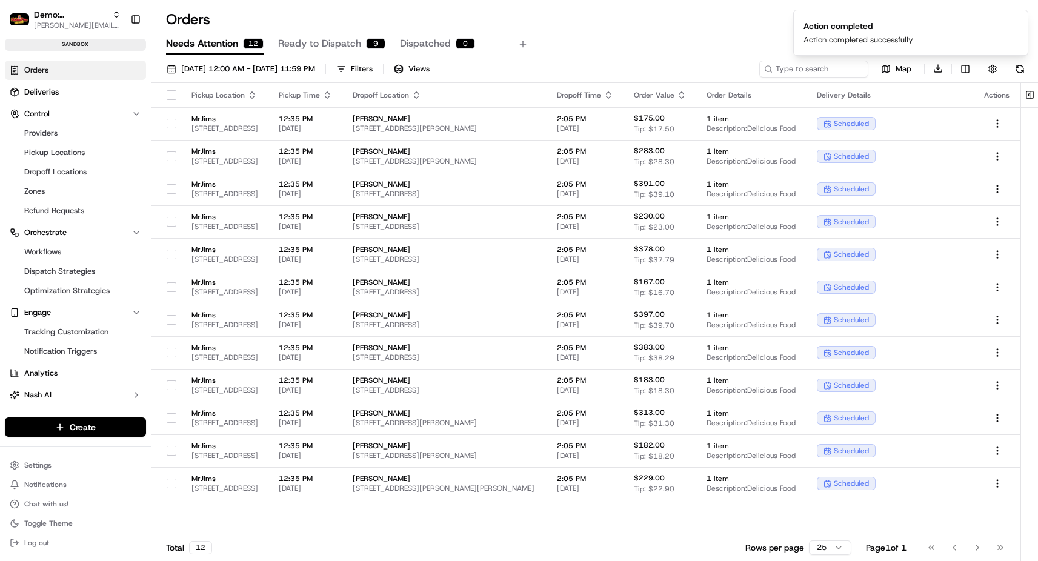
click at [305, 41] on span "Ready to Dispatch" at bounding box center [319, 43] width 83 height 15
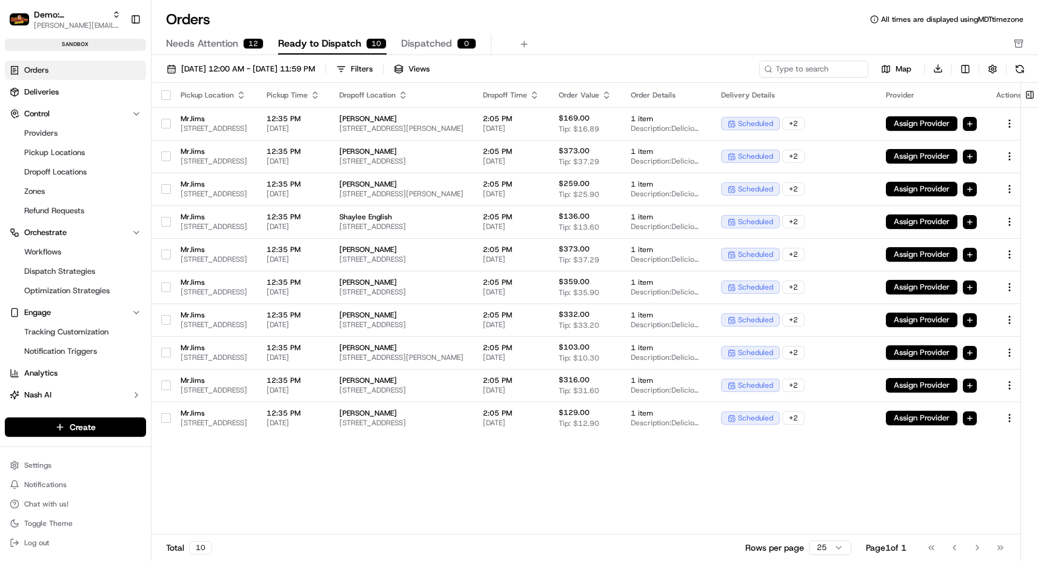
click at [168, 98] on button "button" at bounding box center [166, 95] width 10 height 10
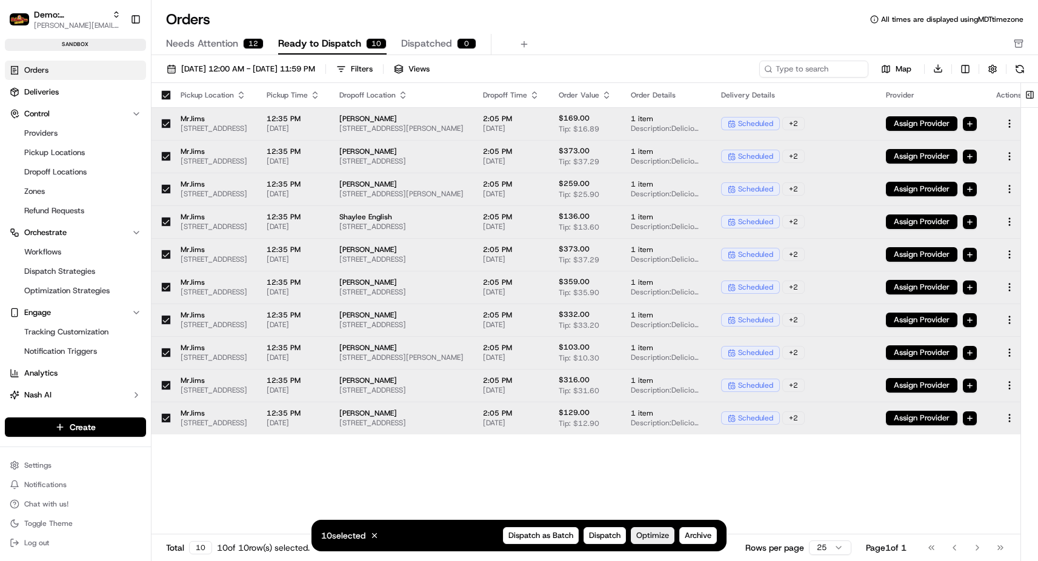
click at [650, 535] on span "Optimize" at bounding box center [652, 535] width 33 height 11
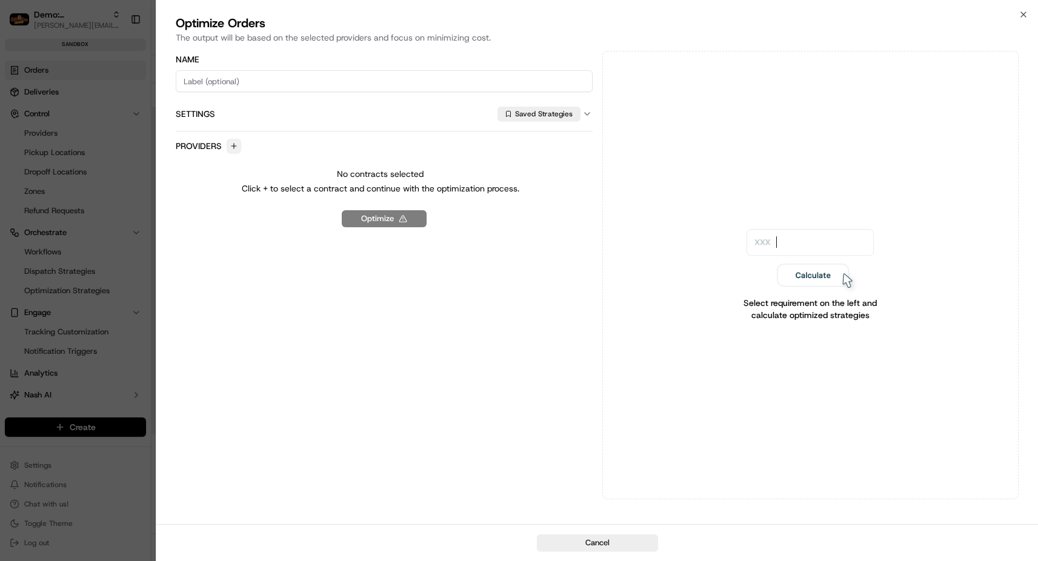
click at [233, 147] on button "button" at bounding box center [234, 146] width 15 height 15
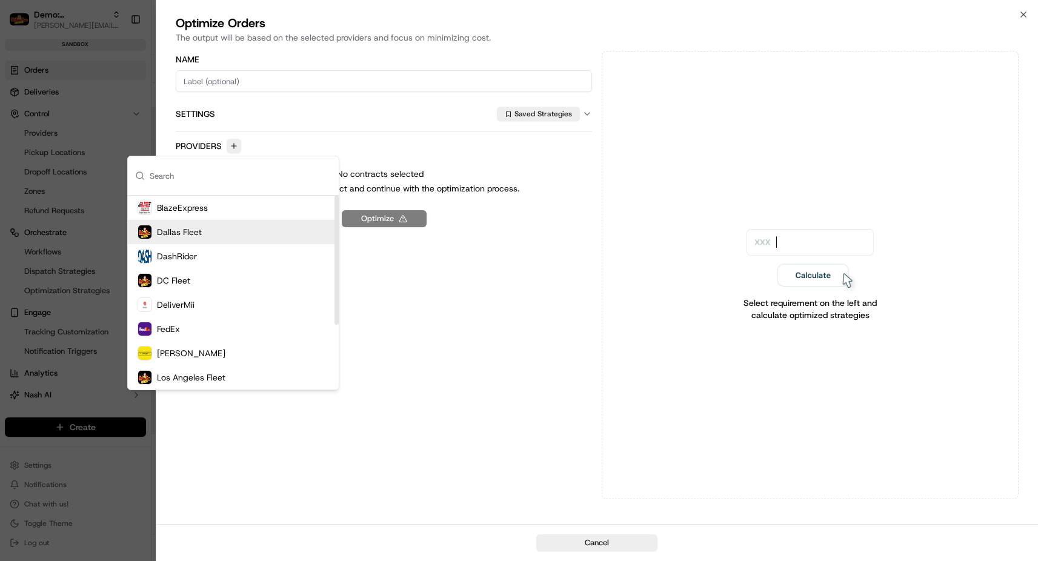
click at [202, 231] on div "Dallas Fleet" at bounding box center [233, 232] width 211 height 24
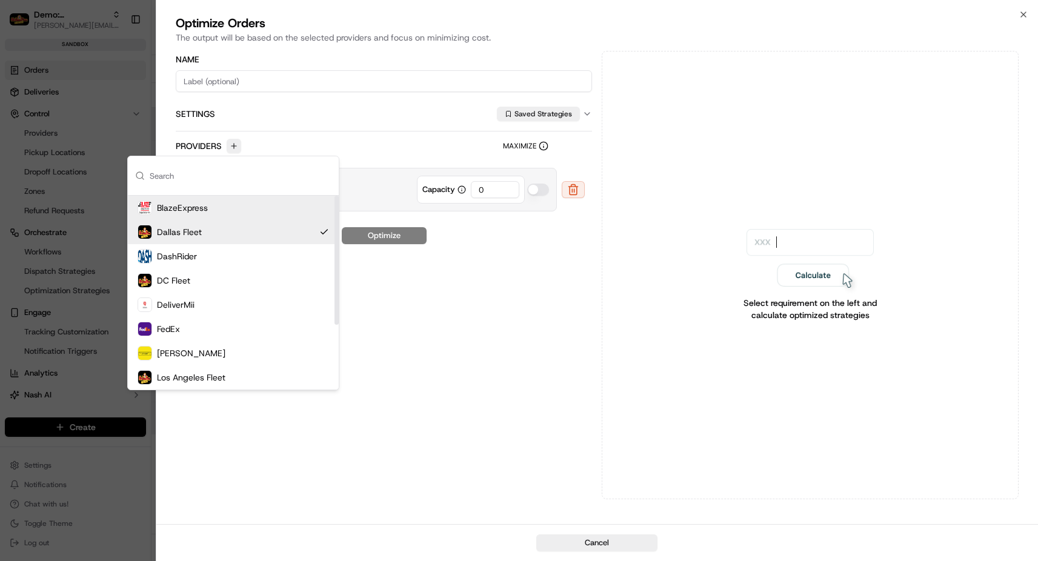
click at [216, 207] on div "BlazeExpress" at bounding box center [233, 208] width 211 height 24
click at [492, 192] on input "0" at bounding box center [495, 189] width 48 height 17
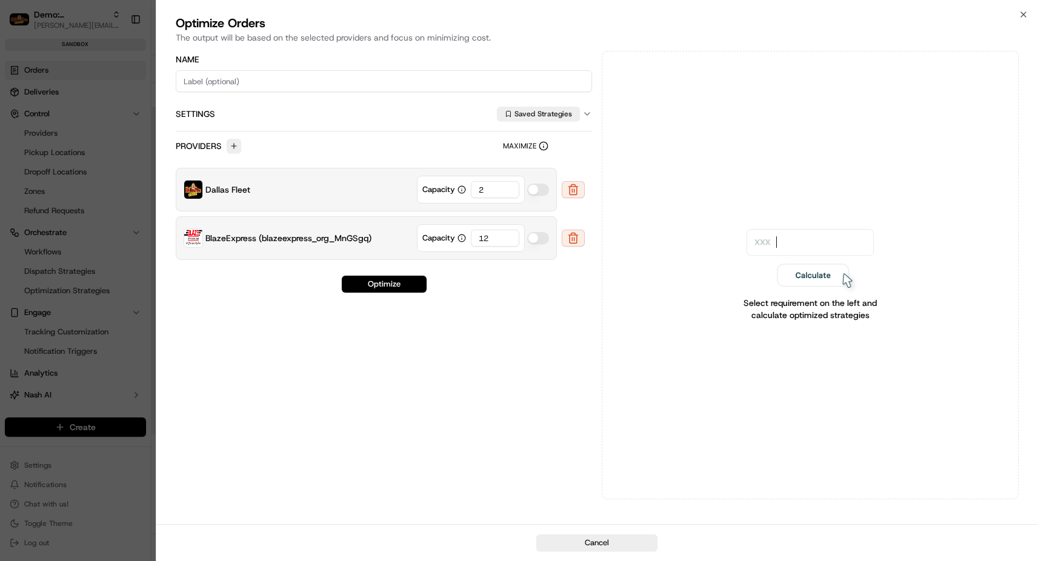
type input "2"
click at [402, 284] on button "Optimize" at bounding box center [384, 284] width 85 height 17
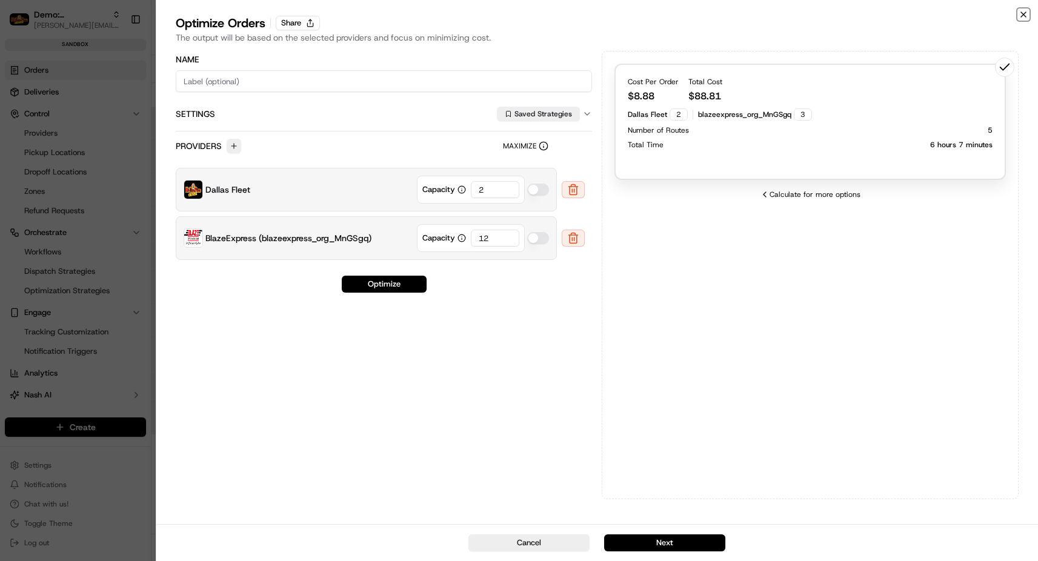
click at [1022, 15] on icon "button" at bounding box center [1024, 15] width 10 height 10
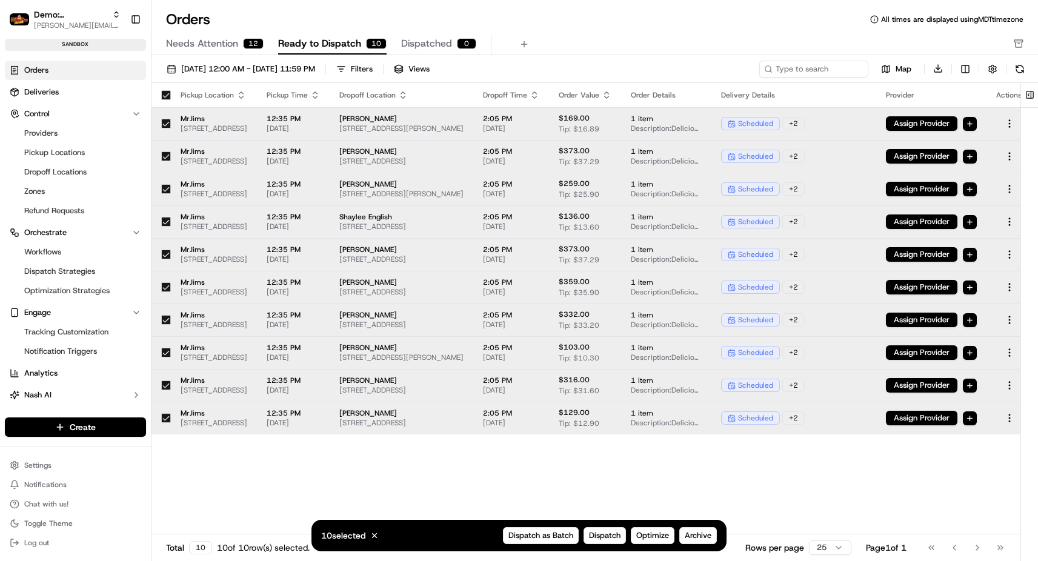
drag, startPoint x: 185, startPoint y: 469, endPoint x: 280, endPoint y: 480, distance: 95.8
click at [185, 469] on div "Pickup Location Pickup Time Dropoff Location Dropoff Time Order Value Order Det…" at bounding box center [592, 309] width 881 height 452
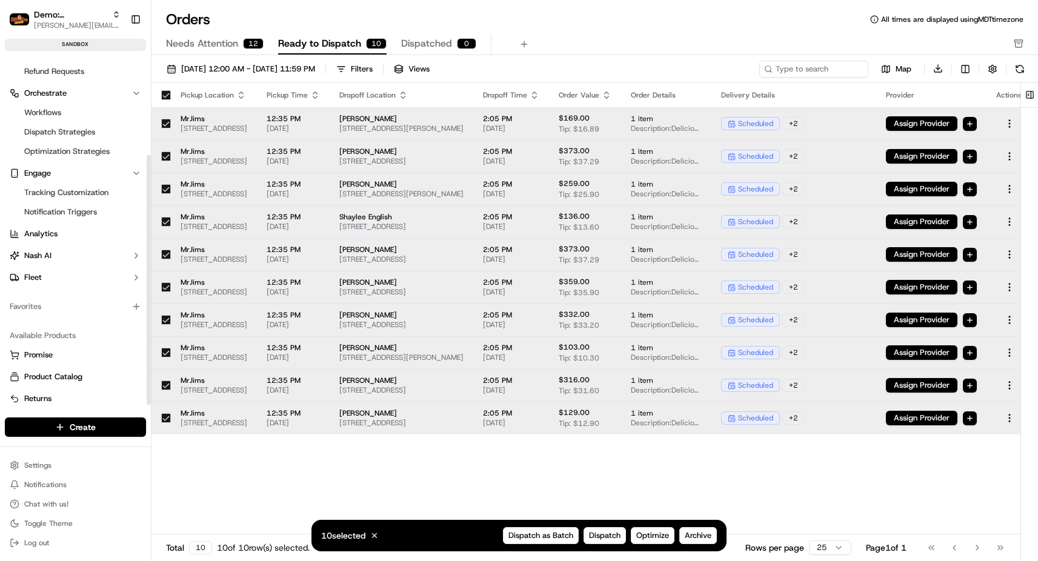
scroll to position [143, 0]
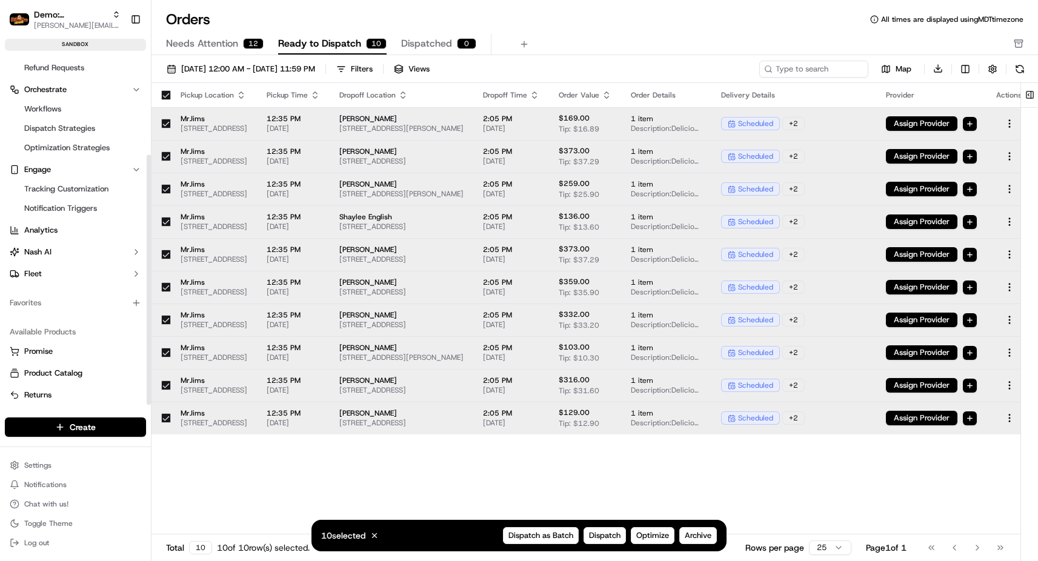
drag, startPoint x: 149, startPoint y: 279, endPoint x: 146, endPoint y: 380, distance: 101.3
click at [147, 380] on div at bounding box center [149, 280] width 4 height 250
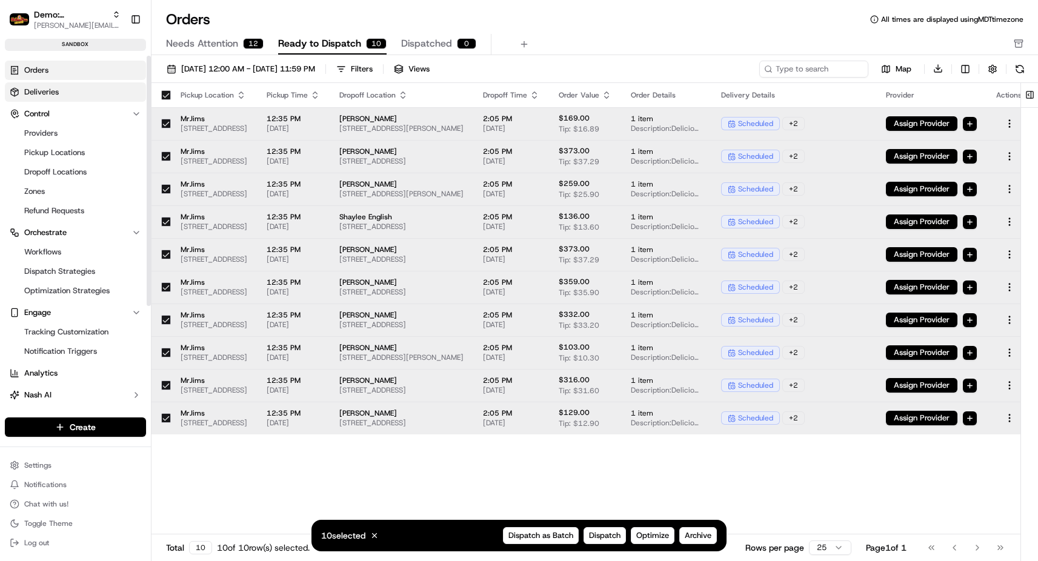
click at [50, 99] on link "Deliveries" at bounding box center [75, 91] width 141 height 19
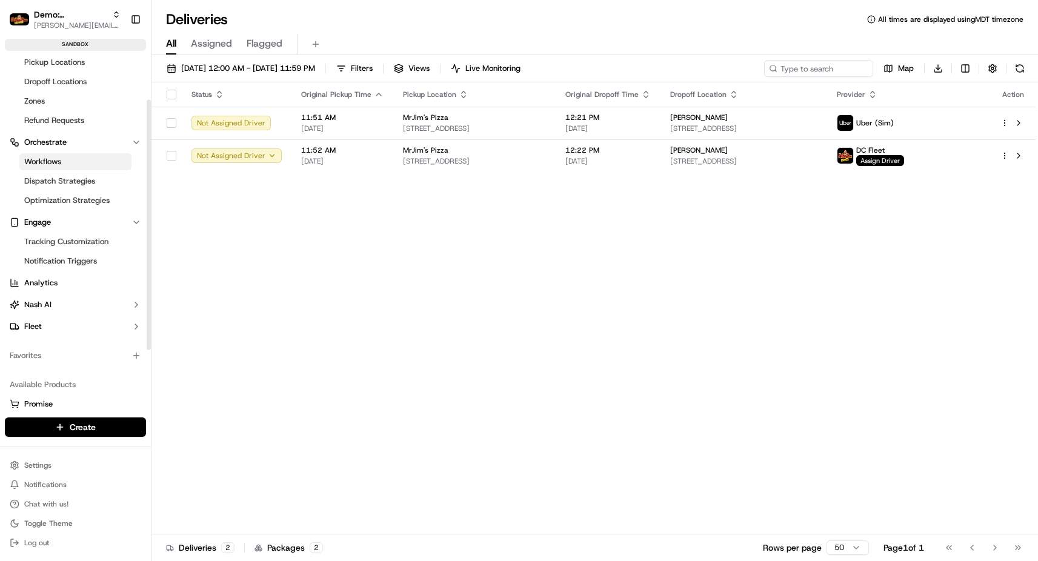
scroll to position [144, 0]
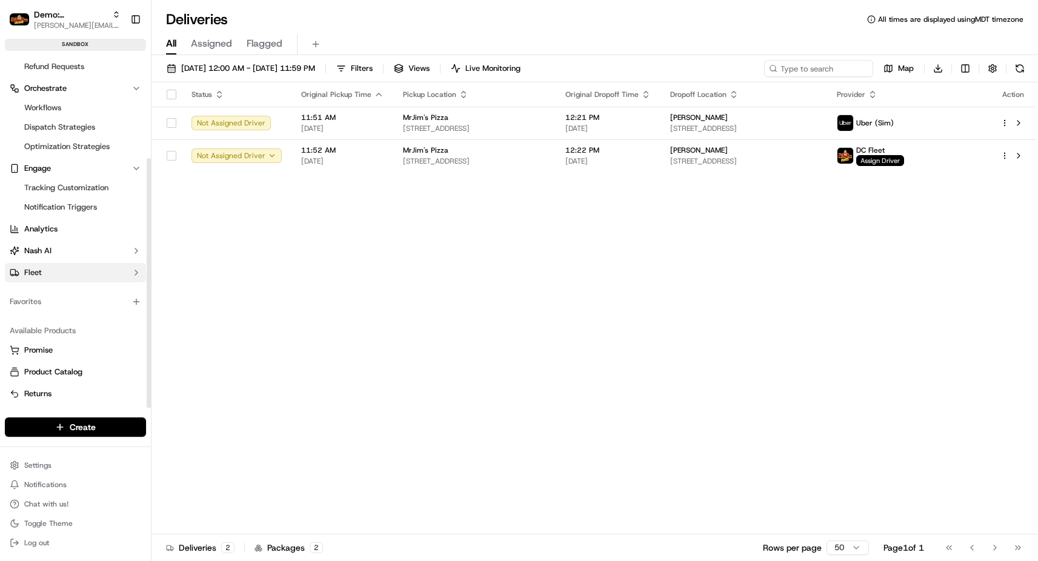
click at [64, 268] on button "Fleet" at bounding box center [75, 272] width 141 height 19
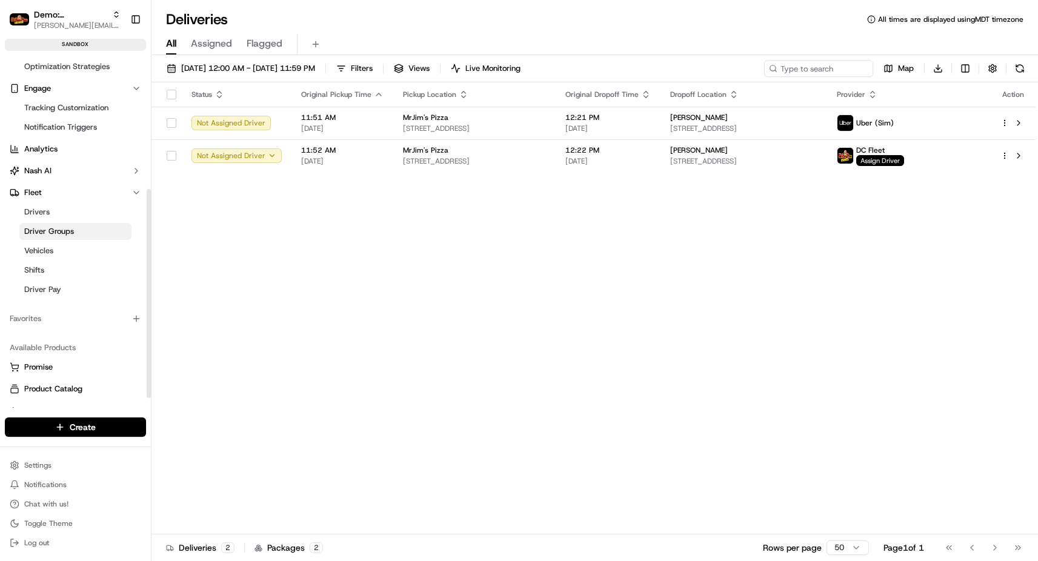
click at [71, 233] on span "Driver Groups" at bounding box center [49, 231] width 50 height 11
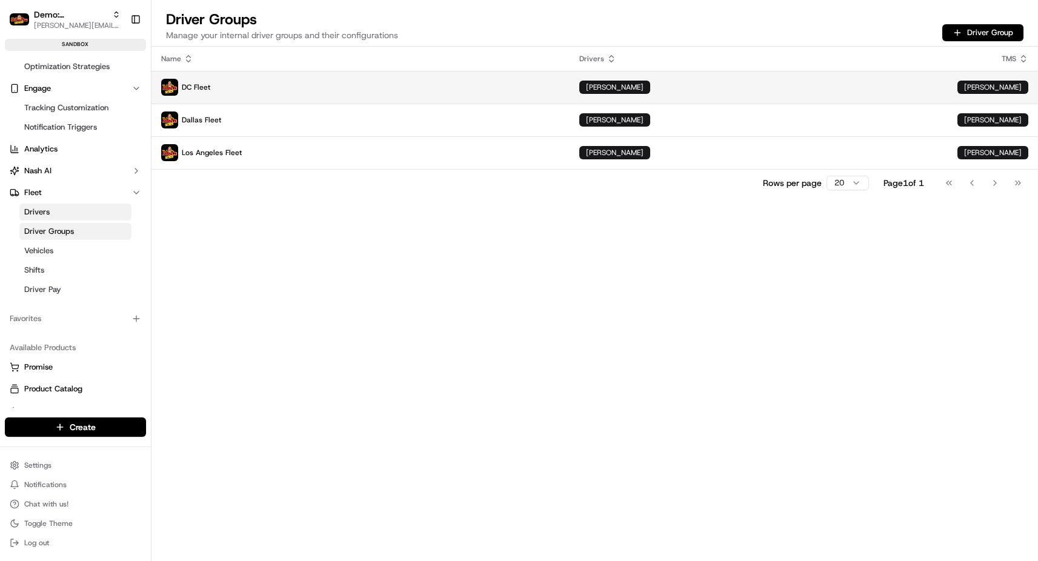
click at [250, 87] on p "DC Fleet" at bounding box center [360, 87] width 399 height 17
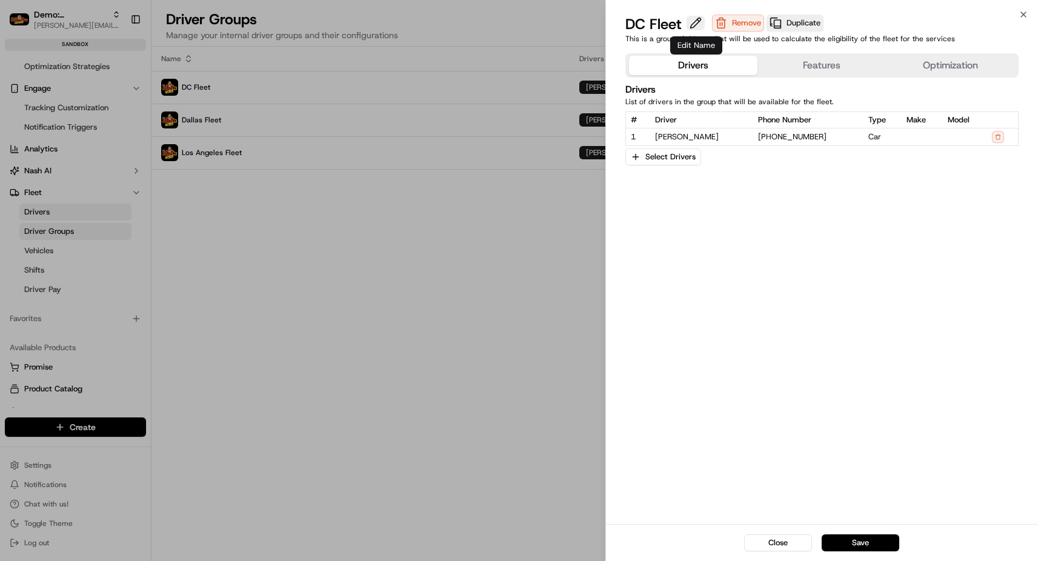
click at [695, 24] on button at bounding box center [696, 23] width 18 height 15
click at [654, 27] on input "DC Fleet" at bounding box center [720, 24] width 189 height 19
type input "Sheridan Fleet"
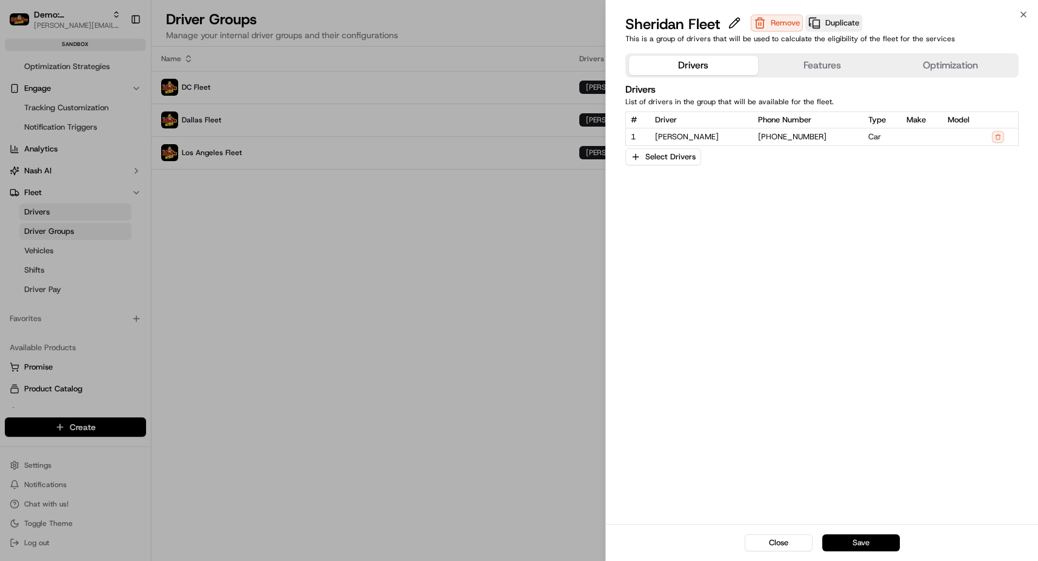
click at [864, 549] on button "Save" at bounding box center [862, 543] width 78 height 17
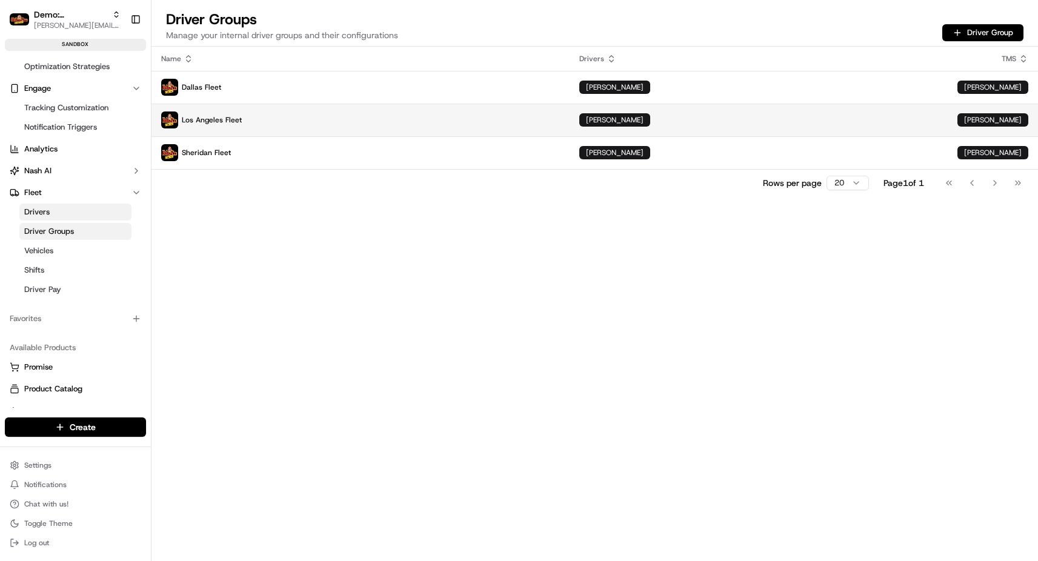
click at [335, 124] on p "Los Angeles Fleet" at bounding box center [360, 120] width 399 height 17
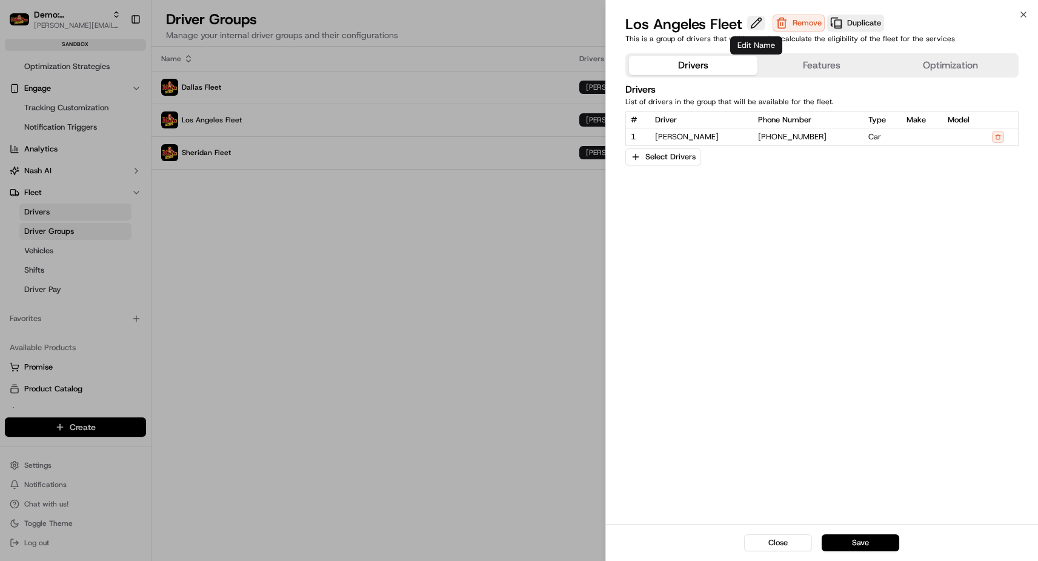
click at [753, 24] on button at bounding box center [756, 23] width 18 height 15
click at [724, 26] on input "Los Angeles Fleet" at bounding box center [720, 24] width 189 height 19
type input "Venus Tx Fleet"
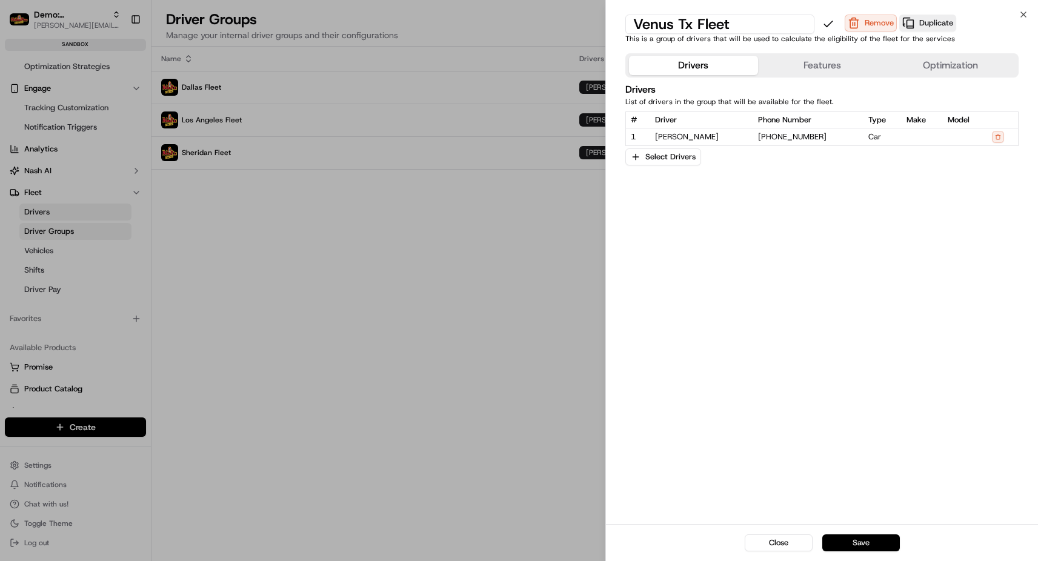
click at [848, 547] on button "Save" at bounding box center [862, 543] width 78 height 17
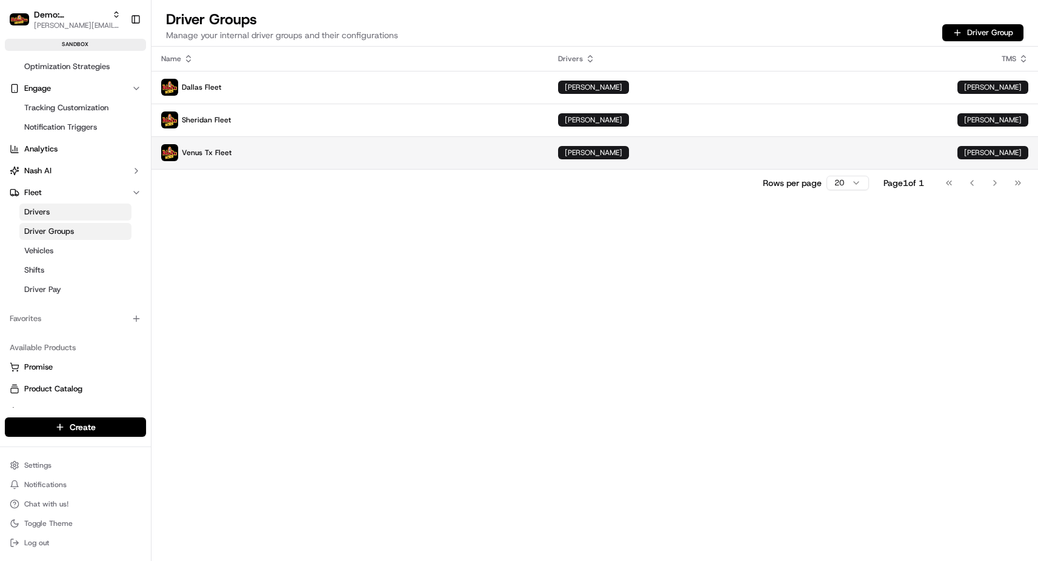
click at [243, 154] on p "Venus Tx Fleet" at bounding box center [350, 152] width 378 height 17
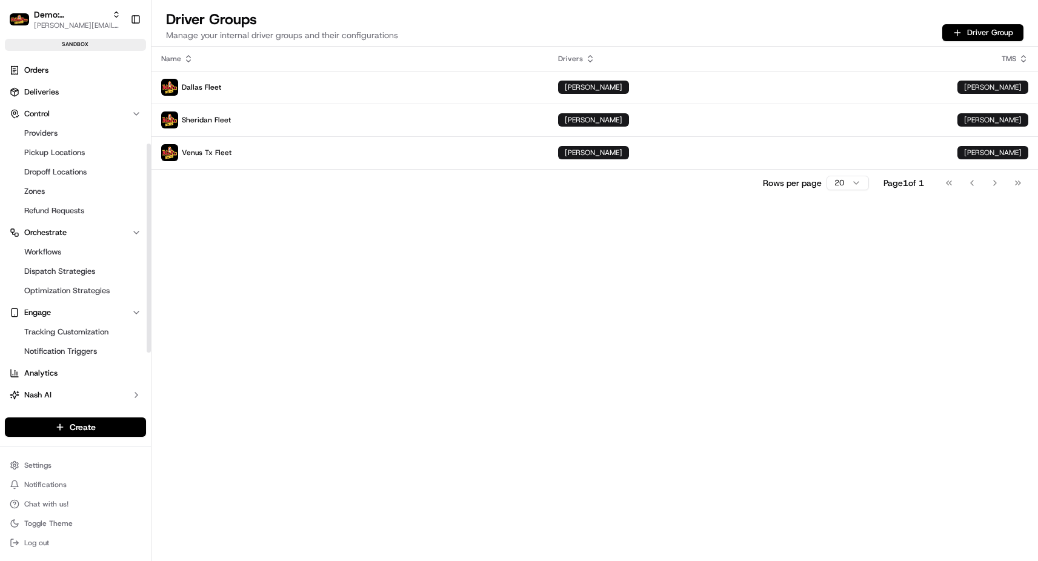
drag, startPoint x: 148, startPoint y: 228, endPoint x: 176, endPoint y: 67, distance: 163.0
click at [151, 143] on div at bounding box center [149, 248] width 4 height 210
click at [64, 93] on link "Deliveries" at bounding box center [75, 91] width 141 height 19
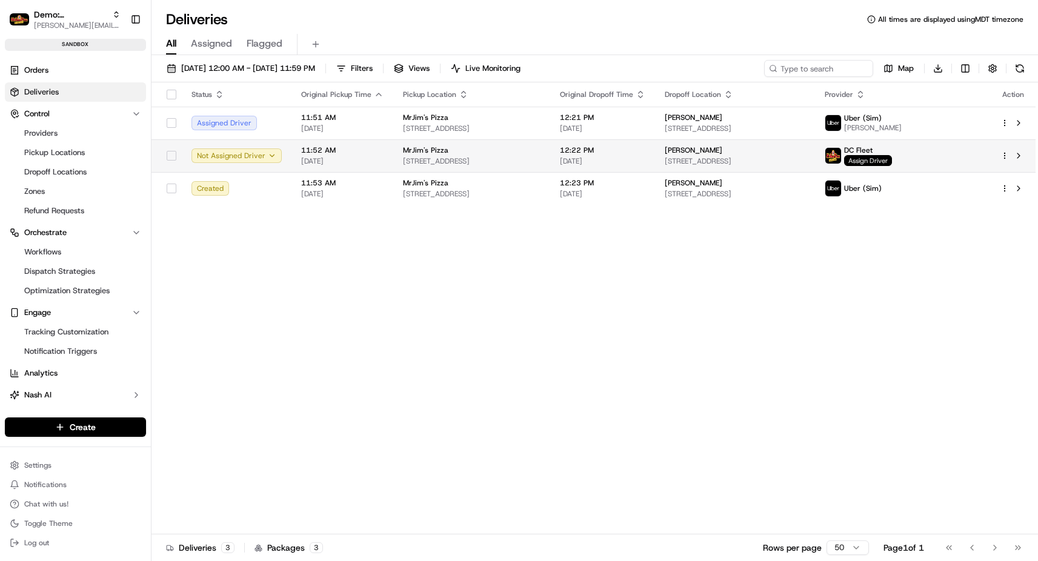
click at [892, 160] on span "Assign Driver" at bounding box center [868, 160] width 48 height 11
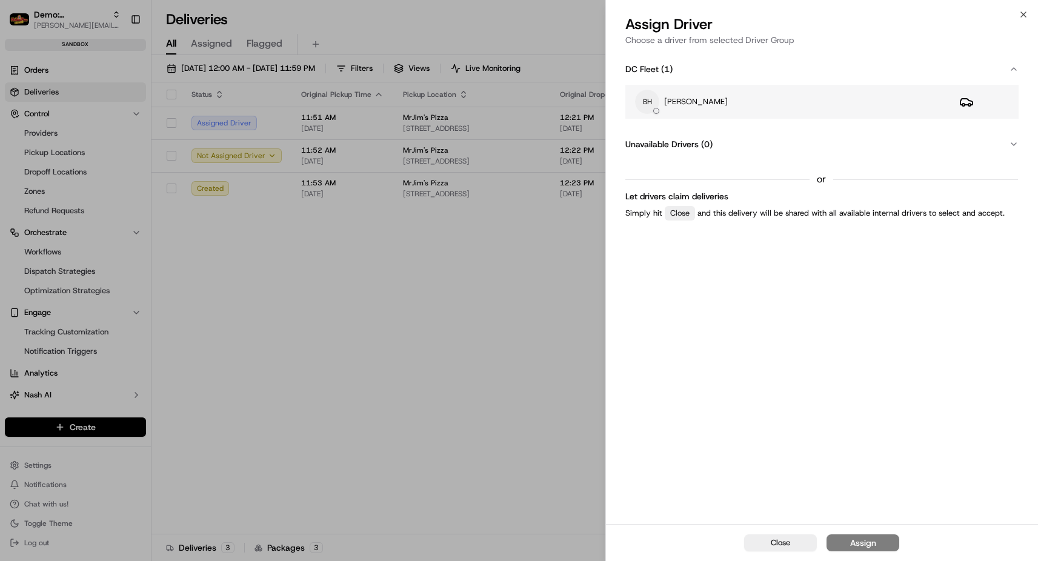
click at [679, 112] on div "BH [PERSON_NAME]" at bounding box center [787, 102] width 305 height 24
click at [863, 544] on div "Assign" at bounding box center [863, 543] width 26 height 12
